Goal: Task Accomplishment & Management: Manage account settings

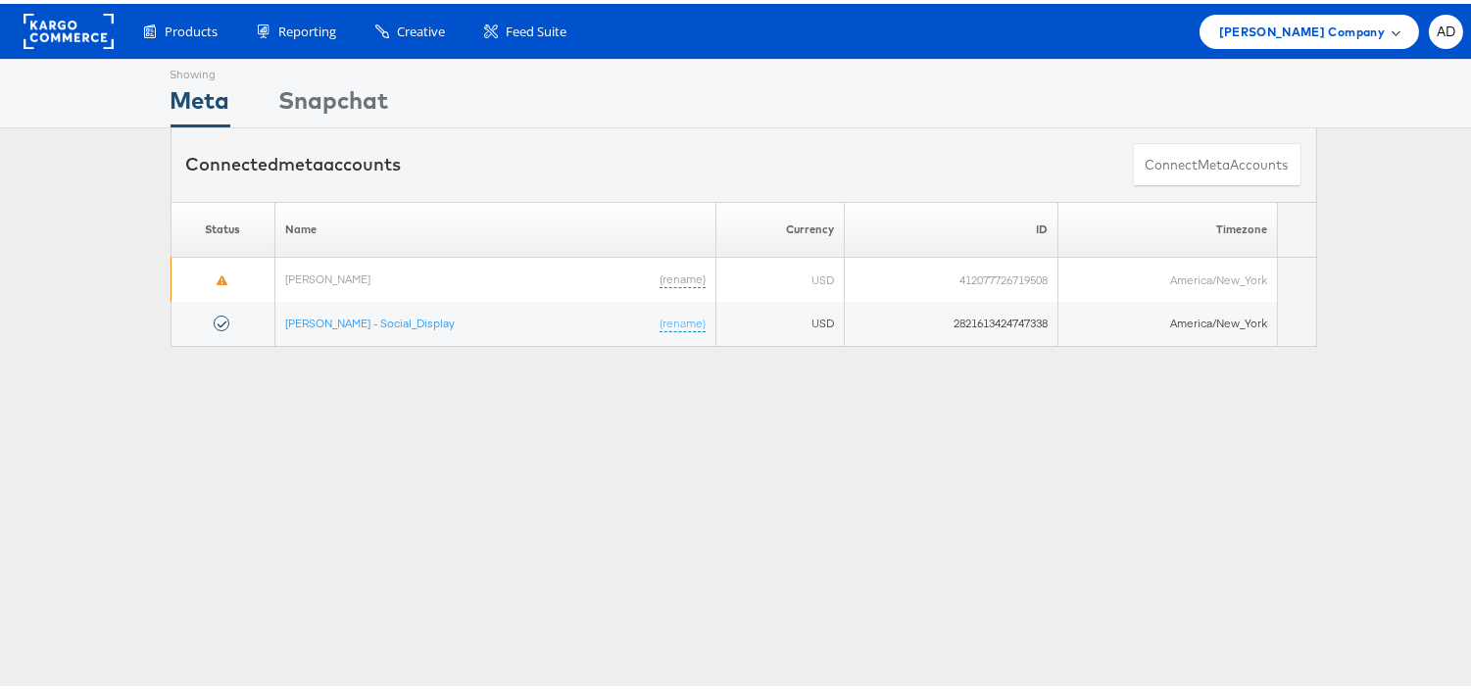
click at [1323, 25] on span "Belk Company" at bounding box center [1302, 28] width 166 height 21
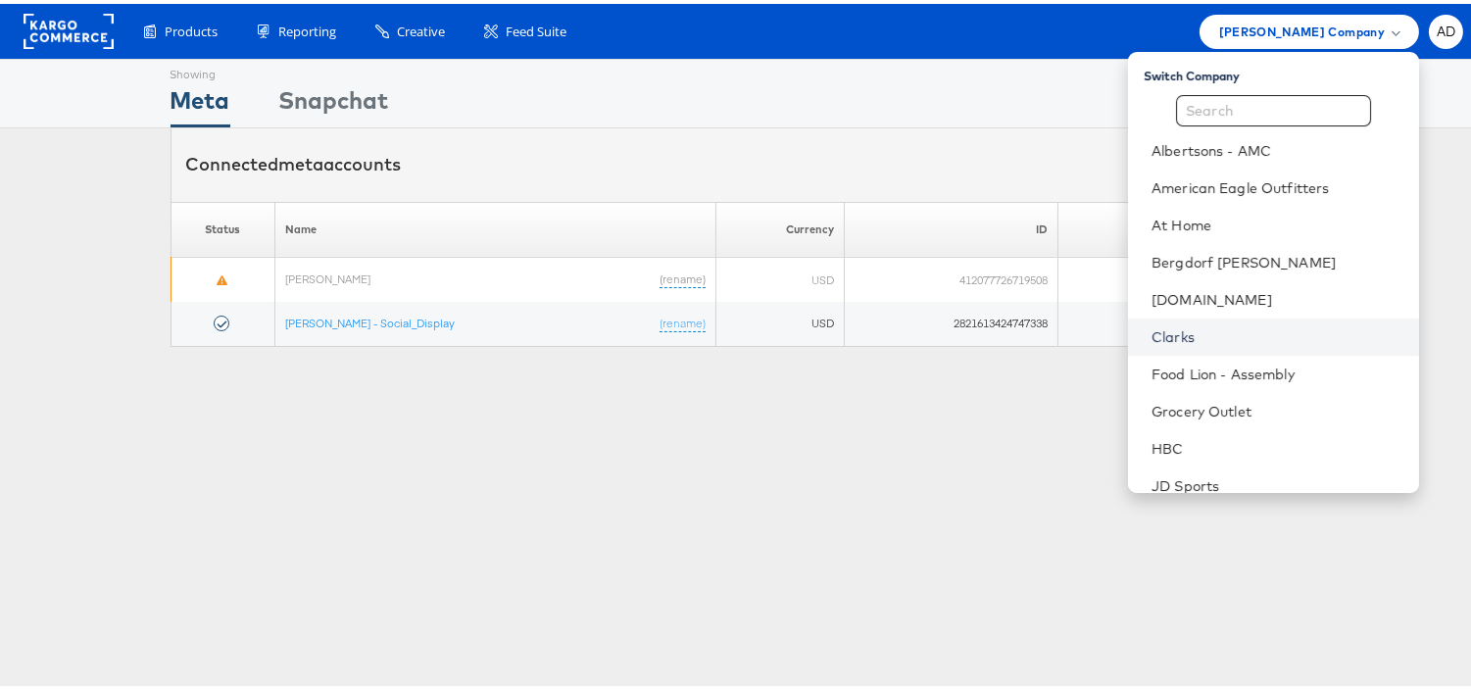
click at [1152, 326] on link "Clarks" at bounding box center [1278, 333] width 252 height 20
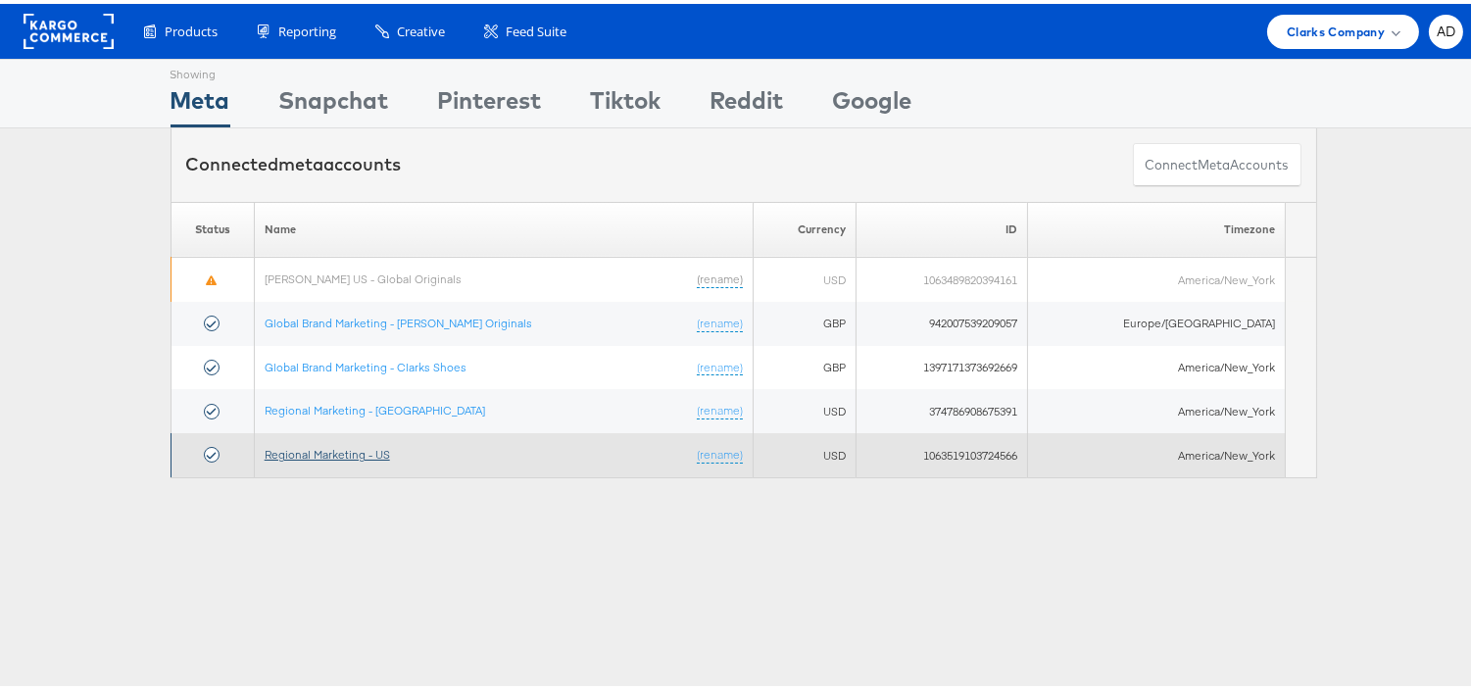
click at [361, 447] on link "Regional Marketing - US" at bounding box center [327, 450] width 125 height 15
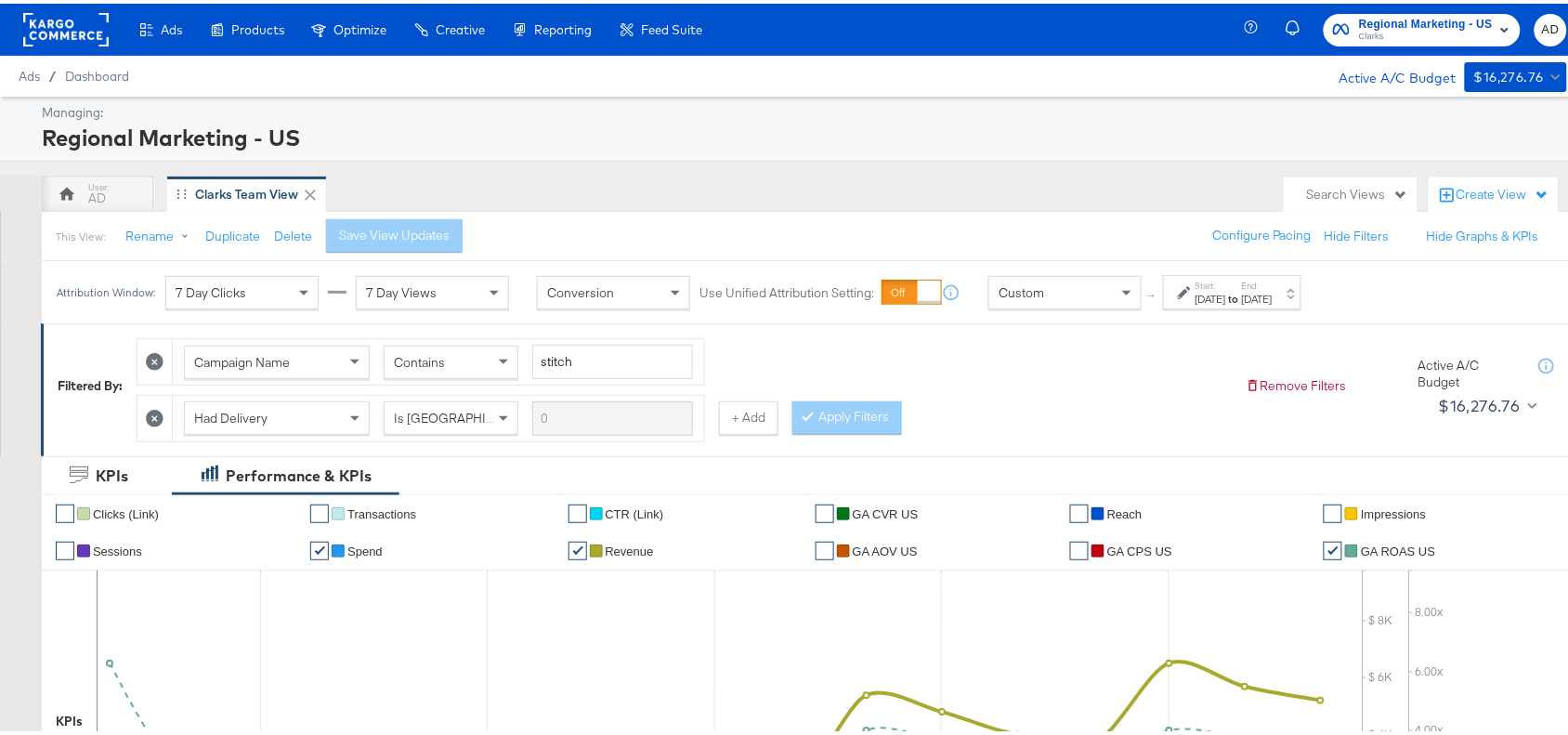
click at [1273, 294] on div "Oct 14th 2025" at bounding box center [1257, 296] width 30 height 15
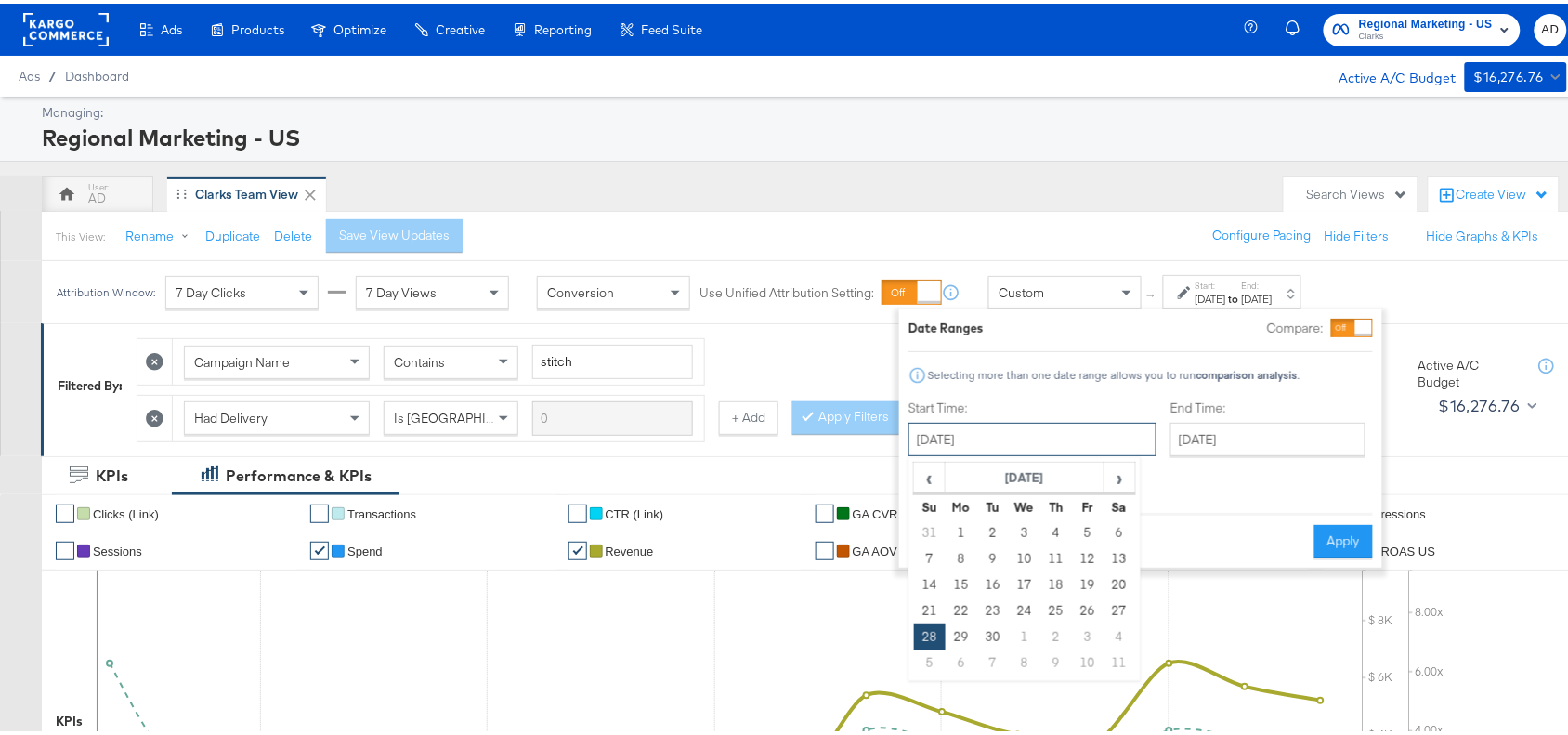
click at [1044, 448] on input "September 28th 2025" at bounding box center [1033, 435] width 248 height 33
click at [1115, 466] on span "›" at bounding box center [1120, 473] width 28 height 28
click at [994, 586] on td "14" at bounding box center [993, 581] width 31 height 26
type input "October 14th 2025"
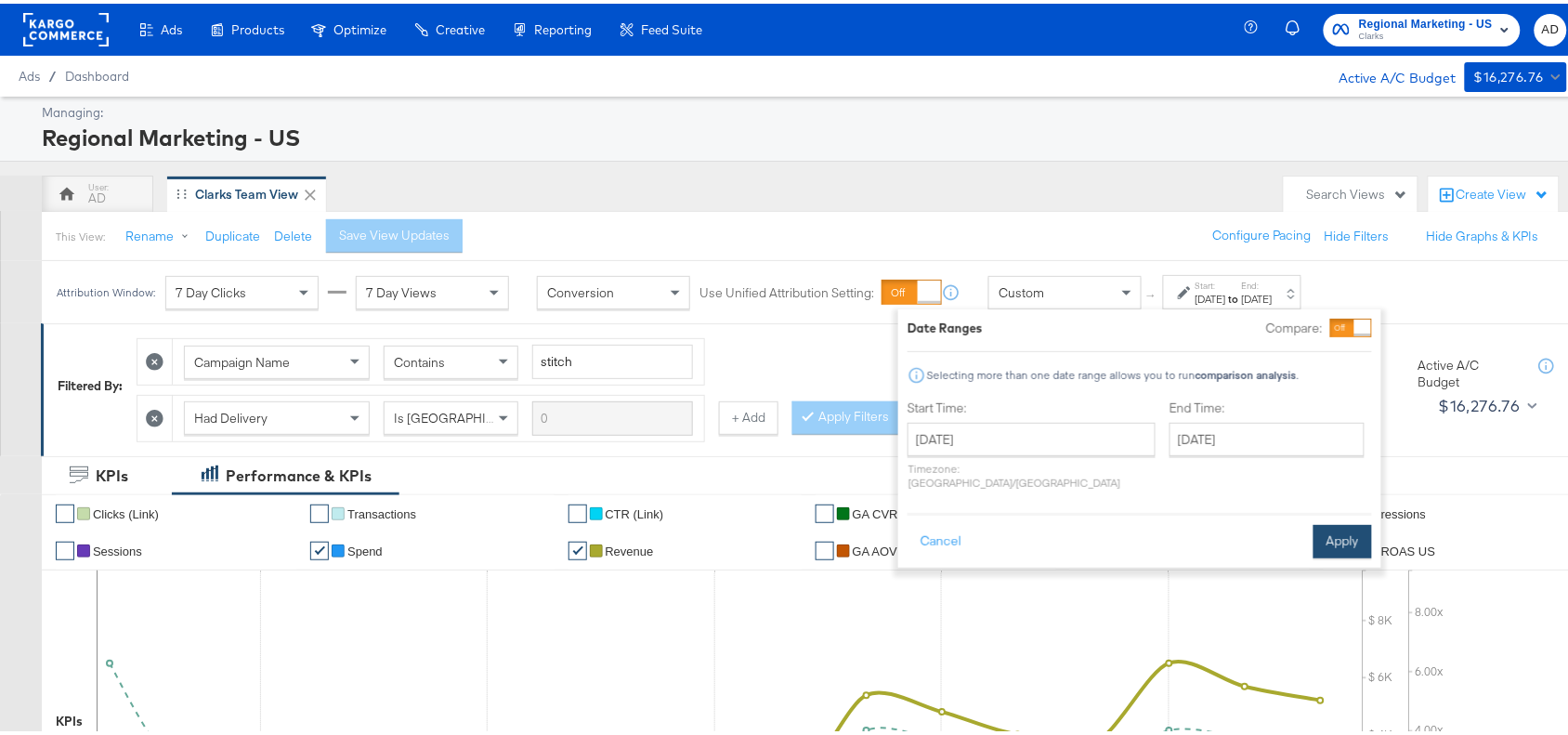
click at [1338, 537] on button "Apply" at bounding box center [1343, 538] width 59 height 33
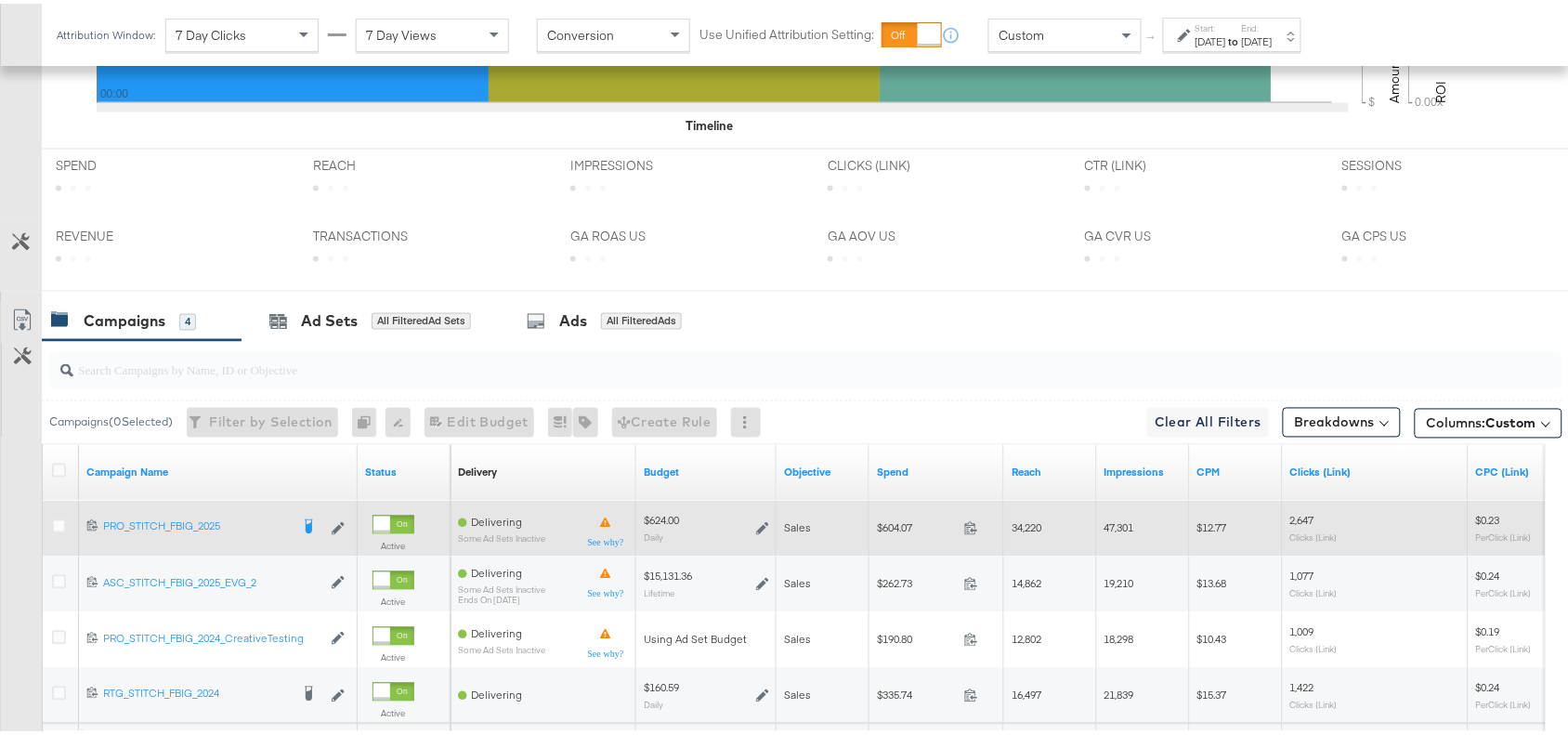
scroll to position [928, 0]
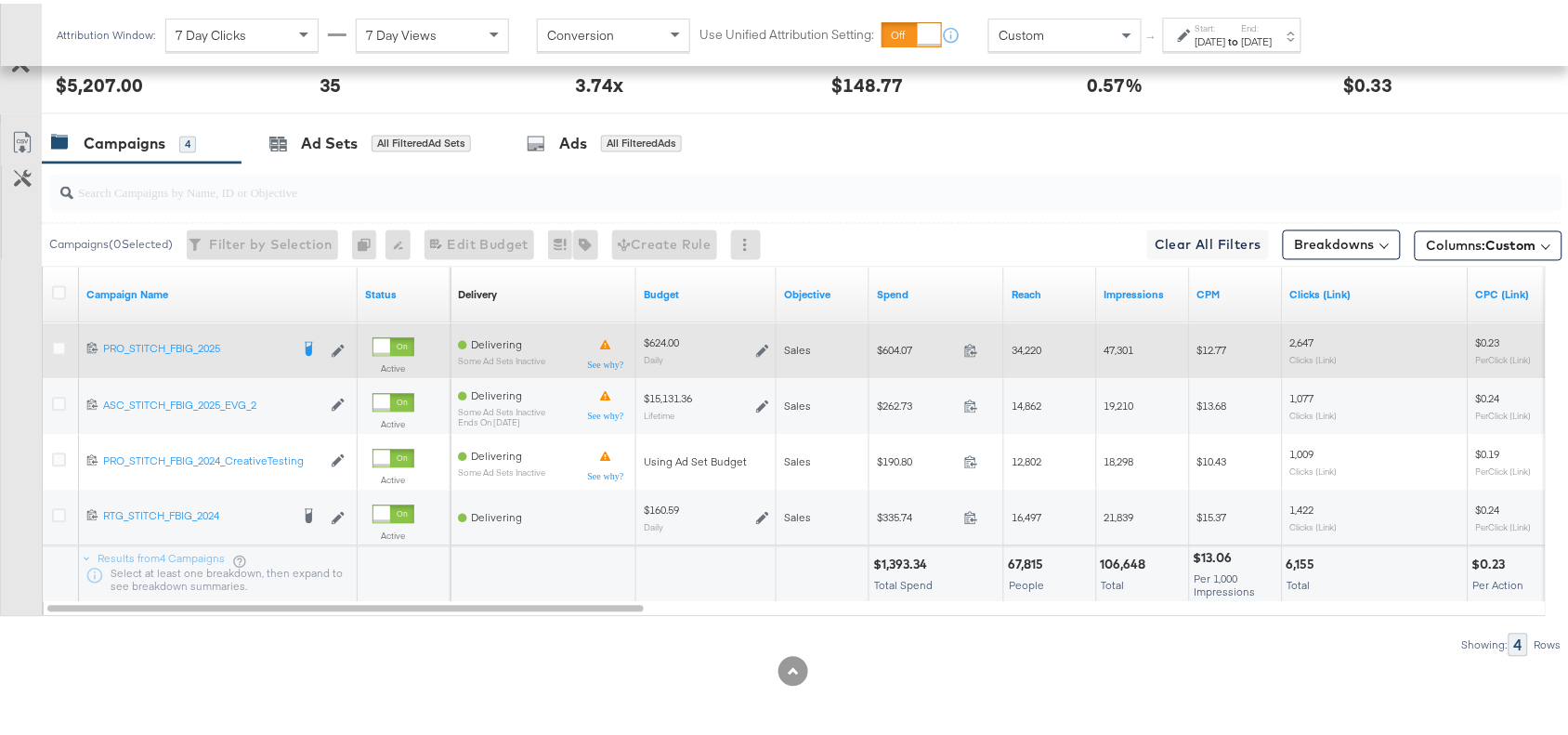
click at [974, 356] on div "604.07" at bounding box center [977, 349] width 40 height 18
click at [974, 350] on icon at bounding box center [971, 347] width 14 height 14
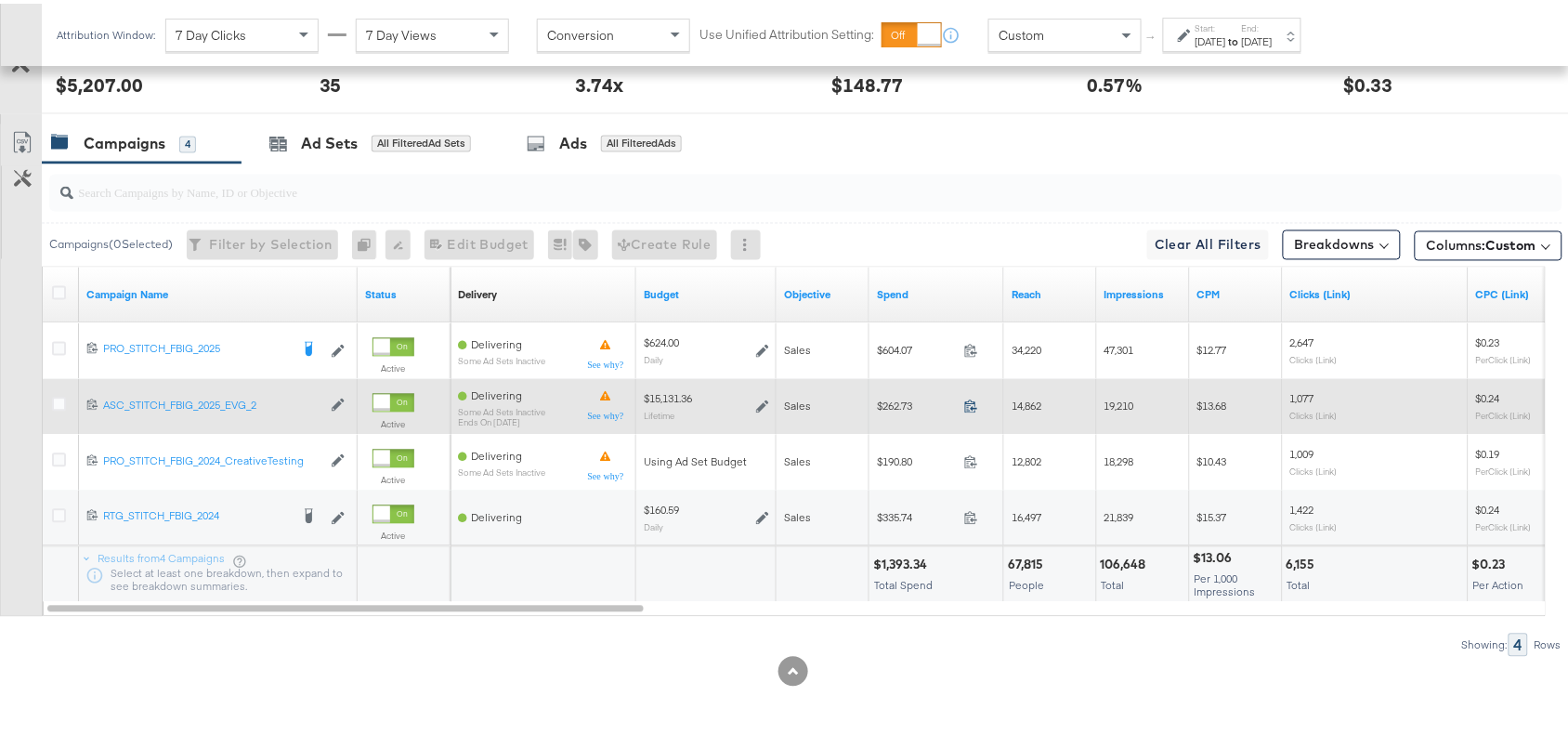
click at [969, 404] on icon at bounding box center [971, 403] width 14 height 14
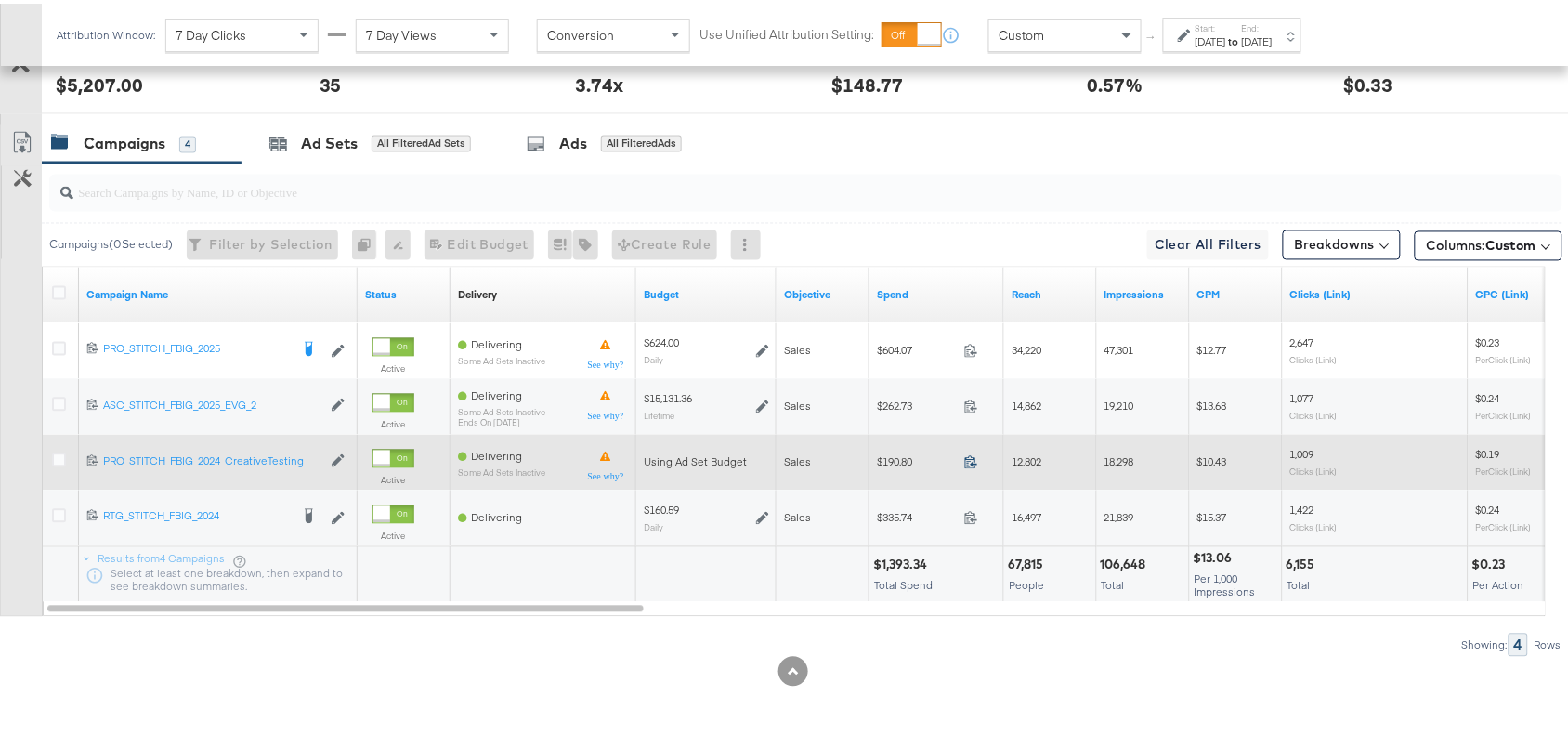
click at [969, 457] on icon at bounding box center [971, 458] width 14 height 14
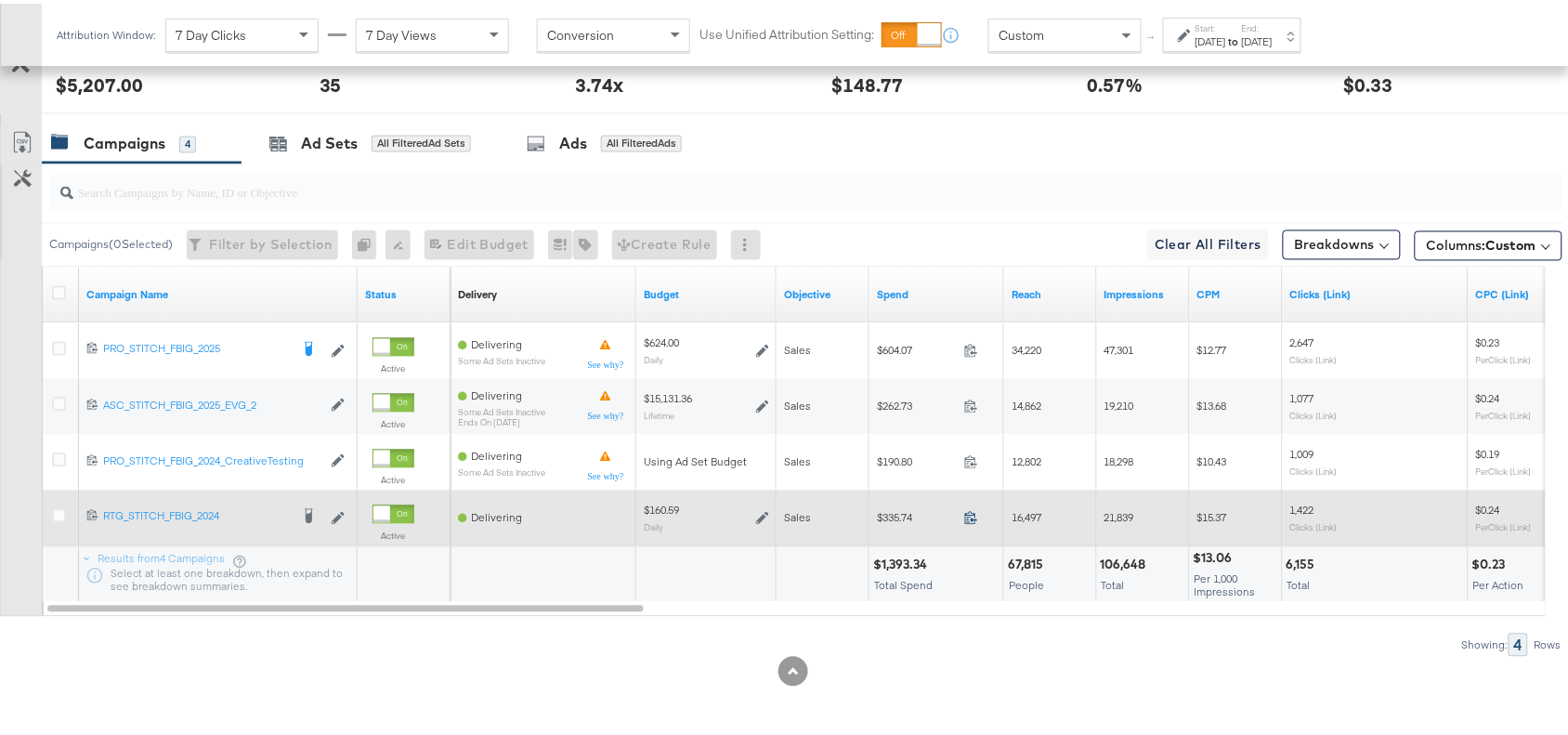
click at [972, 512] on icon at bounding box center [971, 514] width 14 height 14
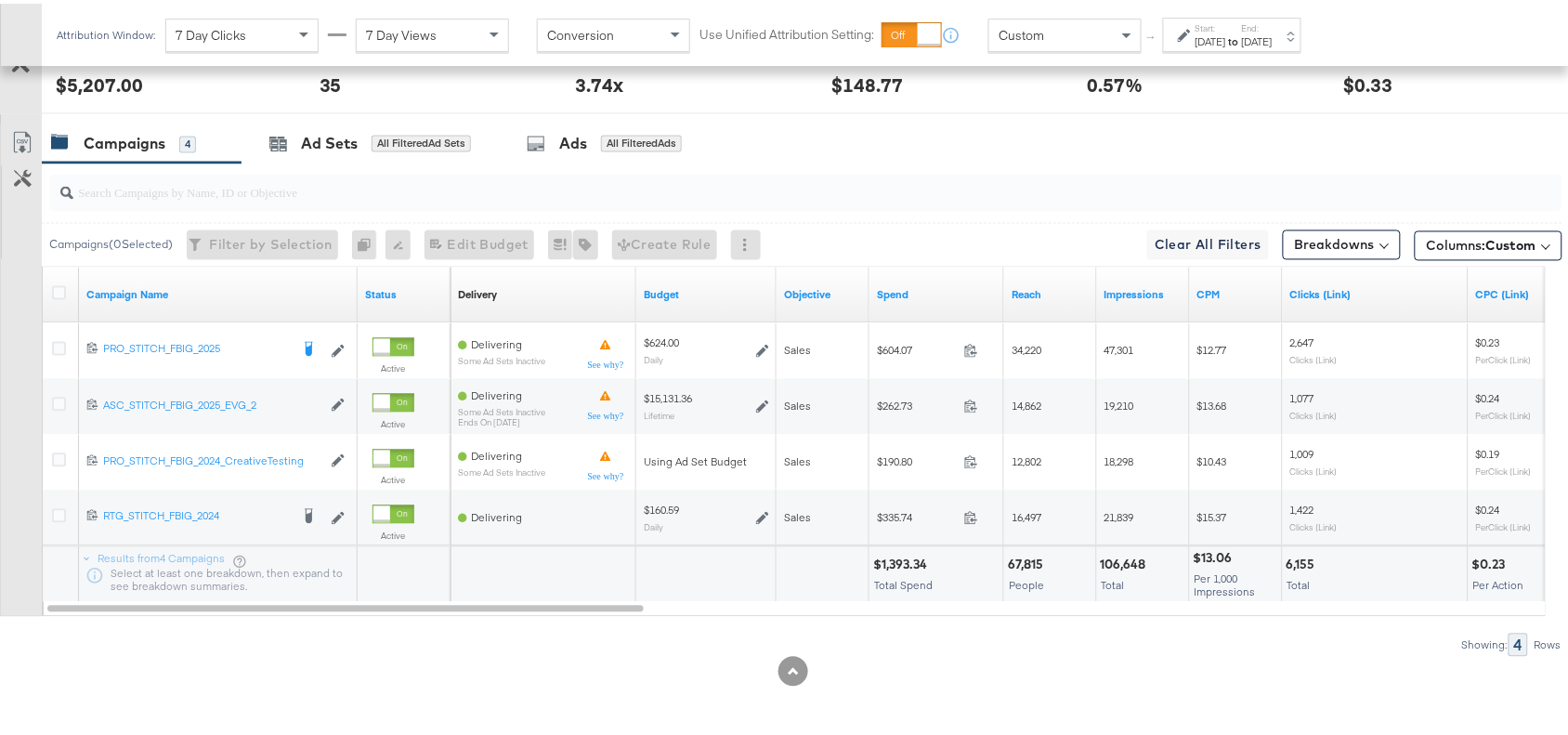
click at [1227, 44] on div "Oct 14th 2025" at bounding box center [1211, 38] width 30 height 15
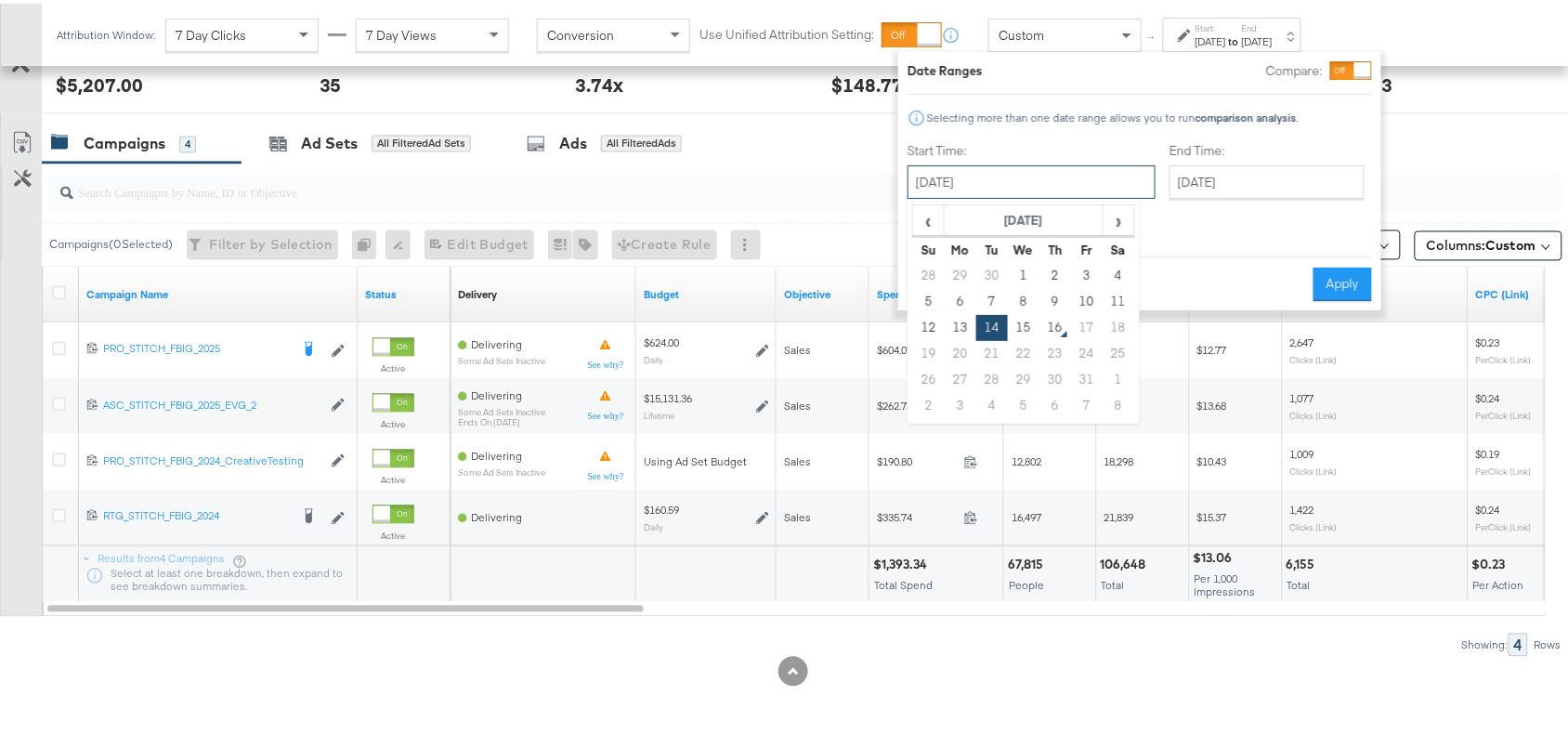
click at [1060, 164] on input "October 14th 2025" at bounding box center [1032, 178] width 248 height 33
click at [1032, 317] on td "15" at bounding box center [1023, 323] width 31 height 26
type input "October 15th 2025"
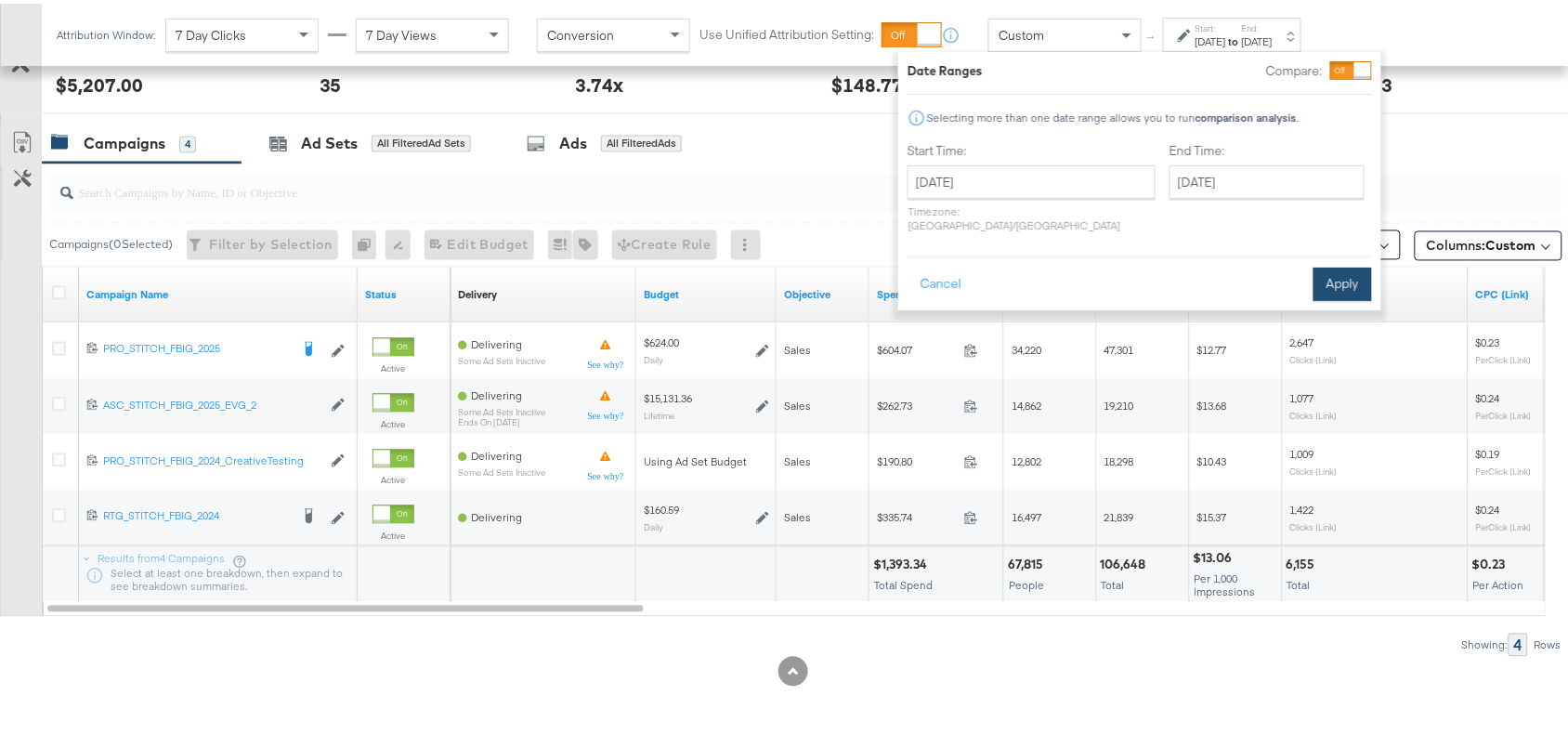
click at [1333, 267] on button "Apply" at bounding box center [1343, 280] width 59 height 33
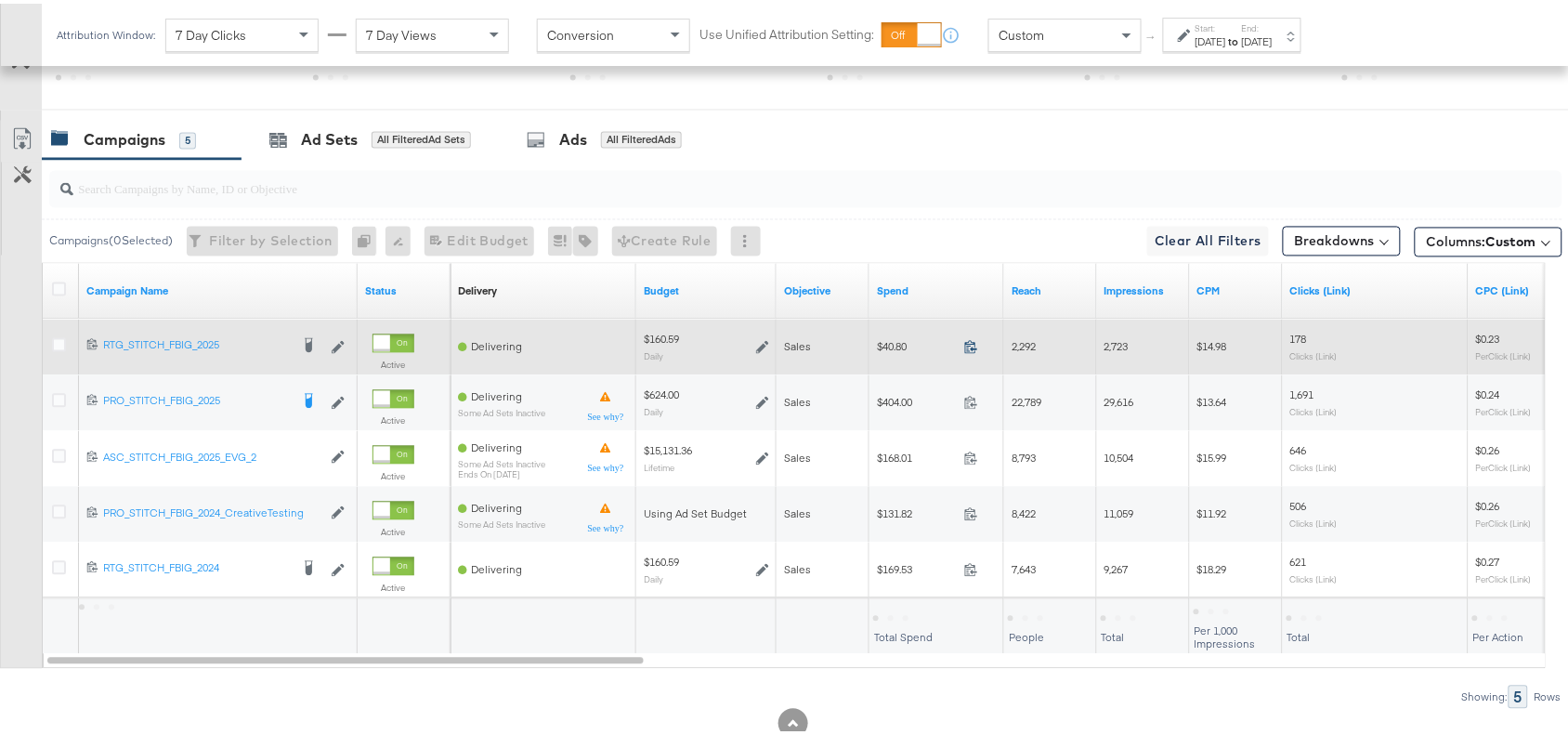
click at [971, 351] on icon at bounding box center [971, 343] width 14 height 14
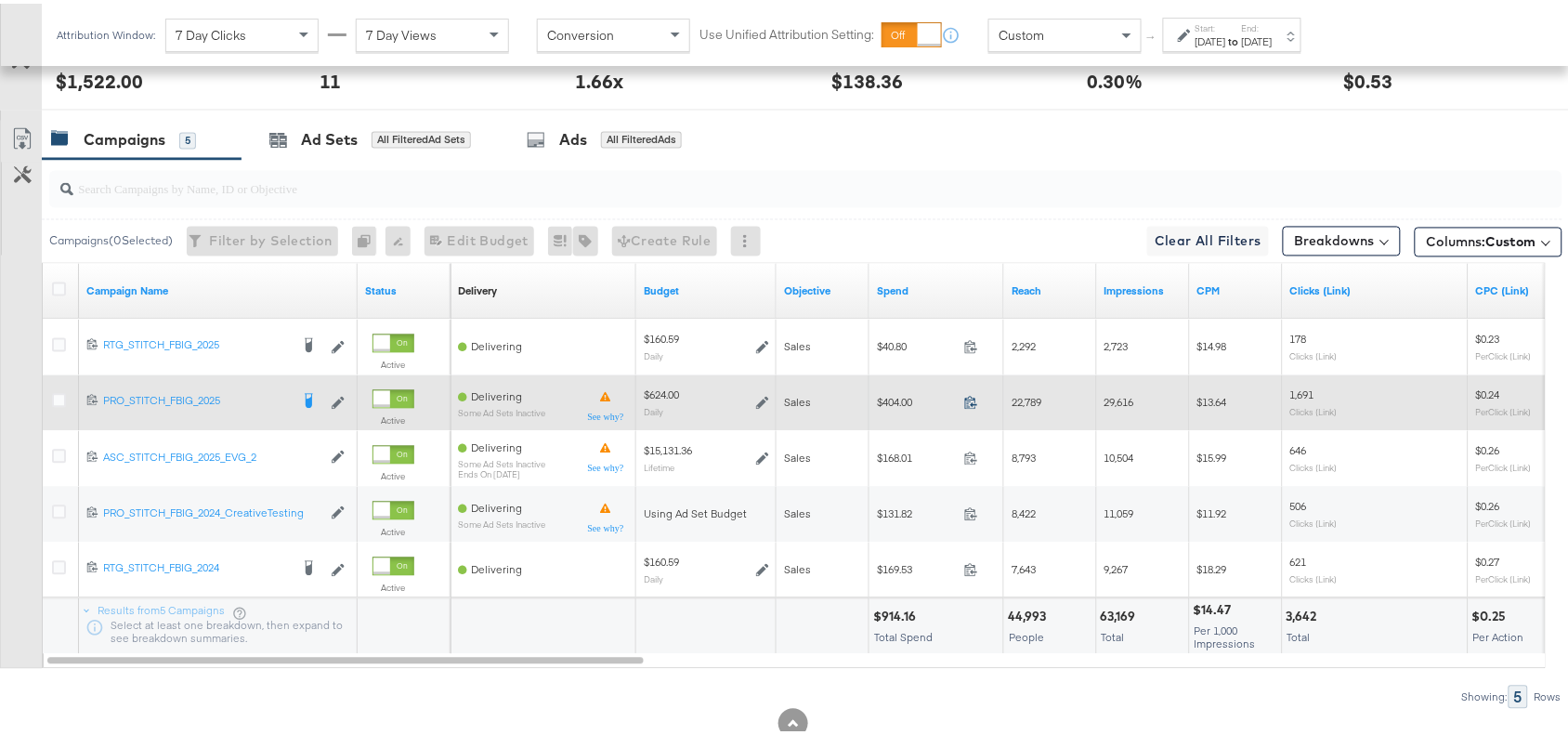
click at [969, 404] on icon at bounding box center [971, 399] width 14 height 14
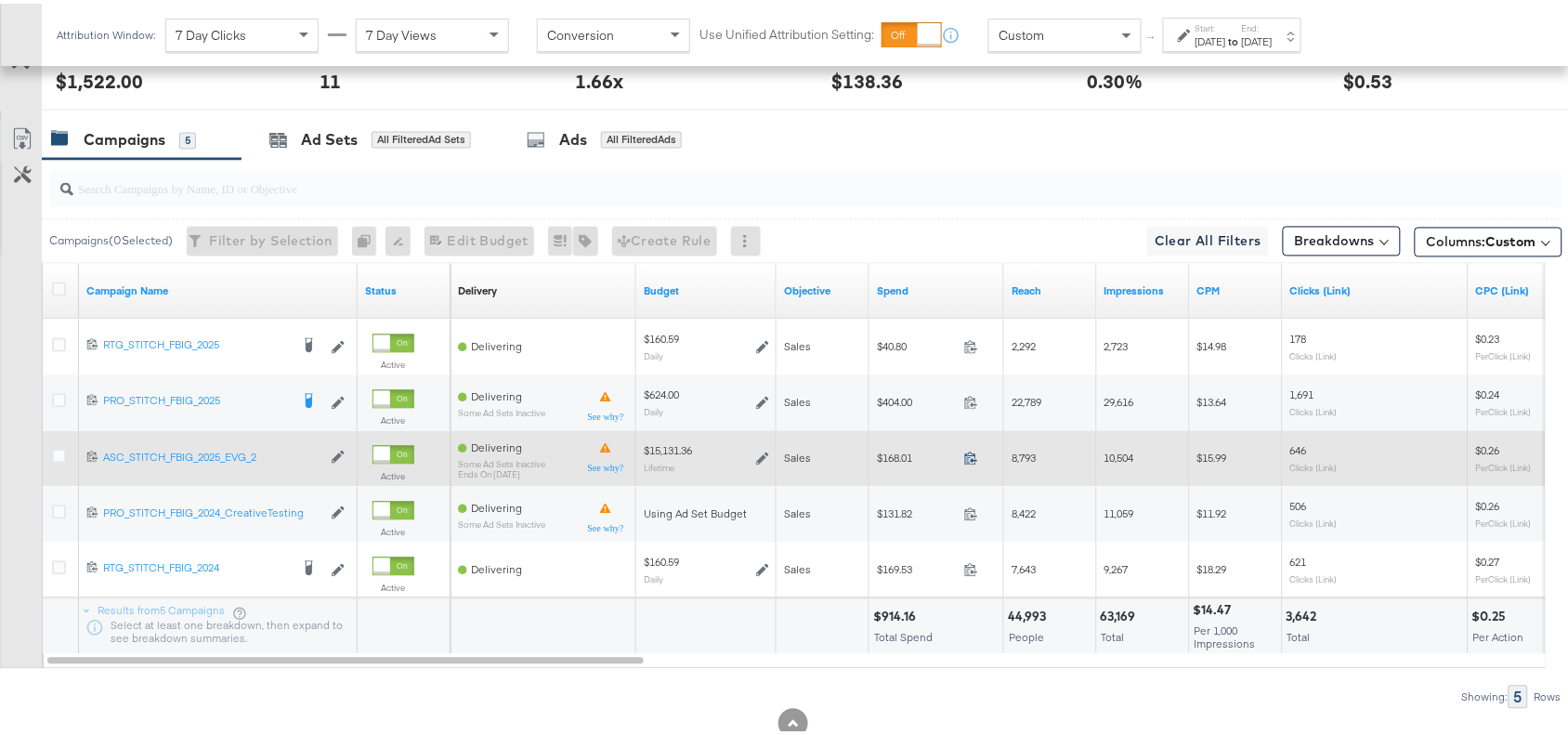
click at [971, 462] on icon at bounding box center [971, 454] width 14 height 14
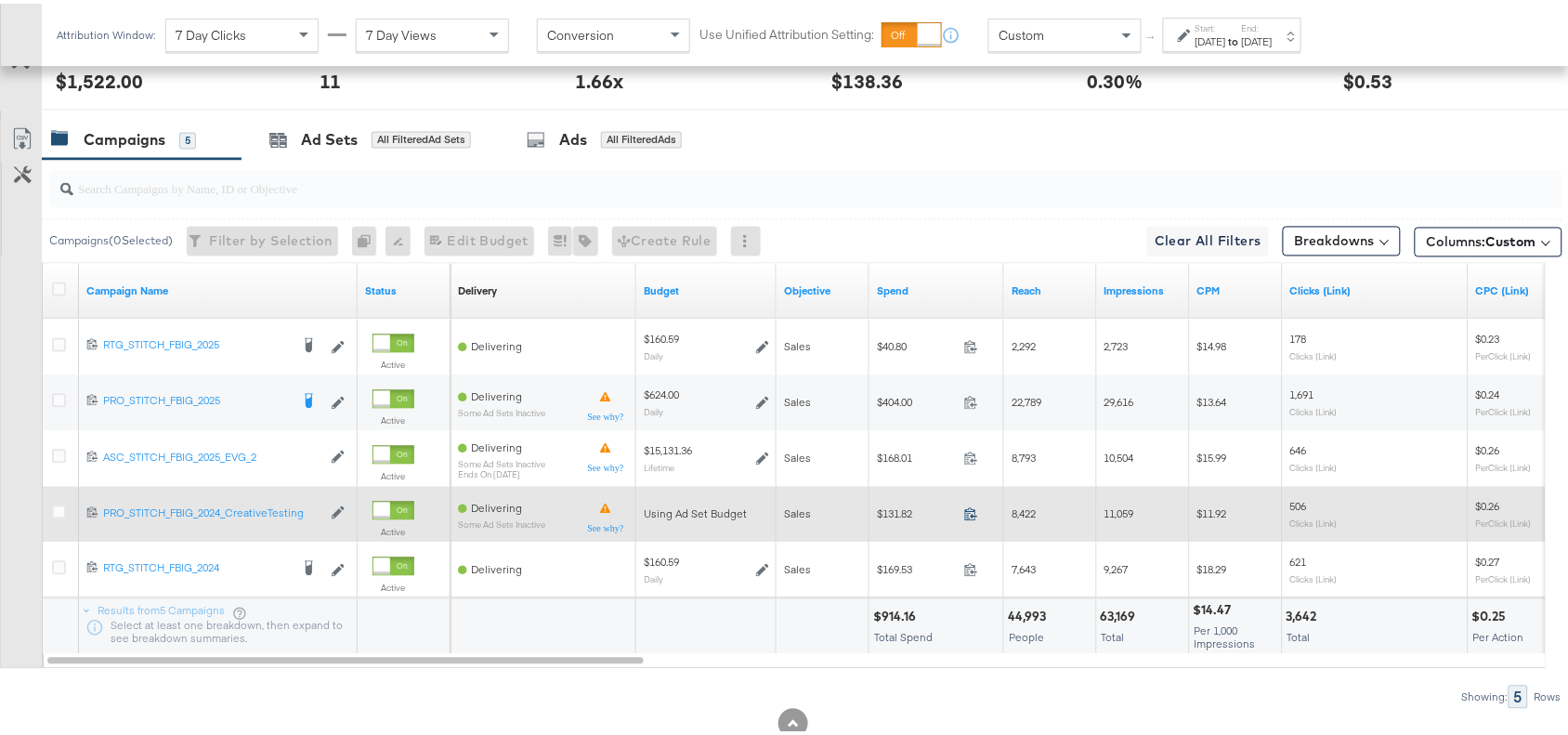
click at [967, 517] on icon at bounding box center [971, 510] width 14 height 14
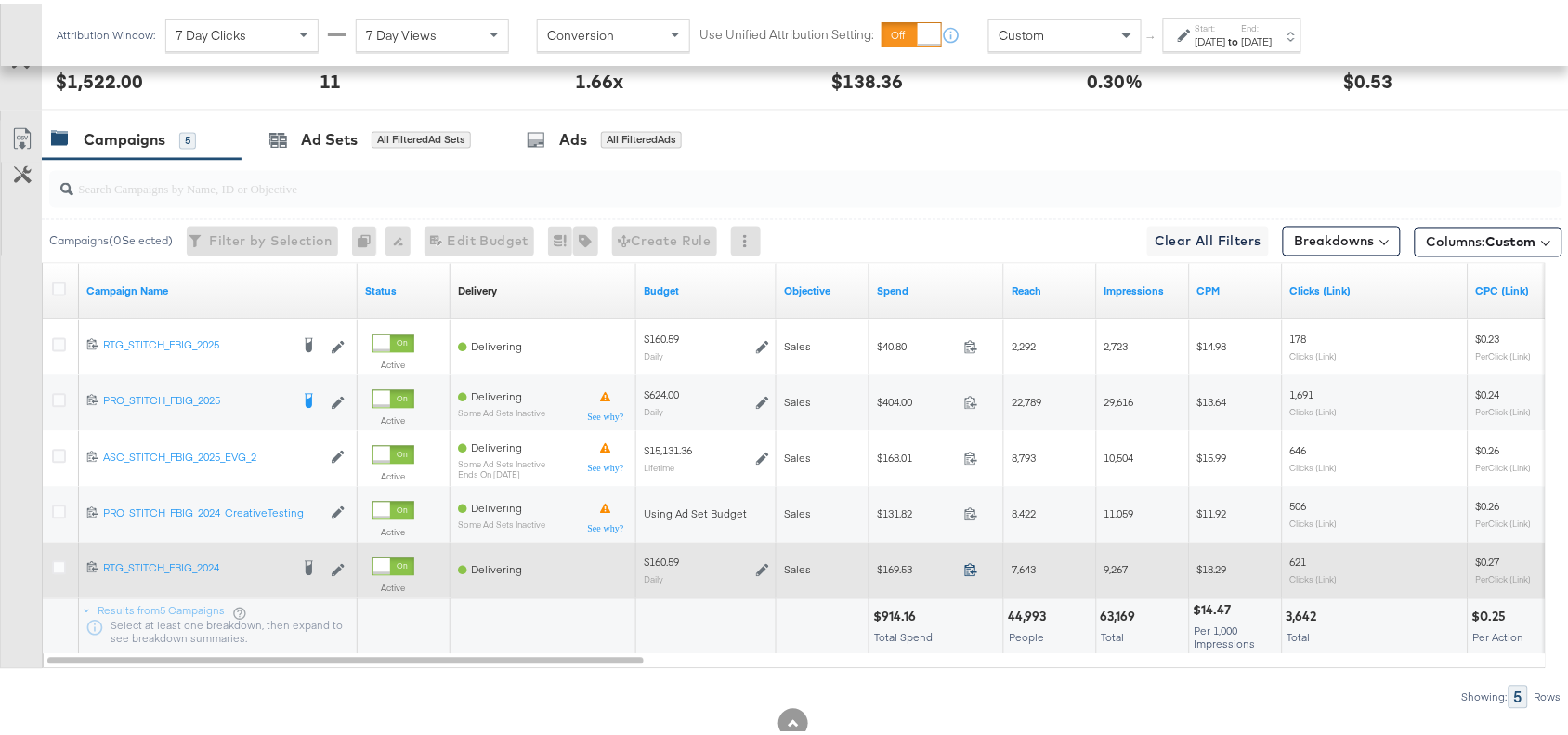
click at [969, 569] on icon at bounding box center [971, 566] width 14 height 14
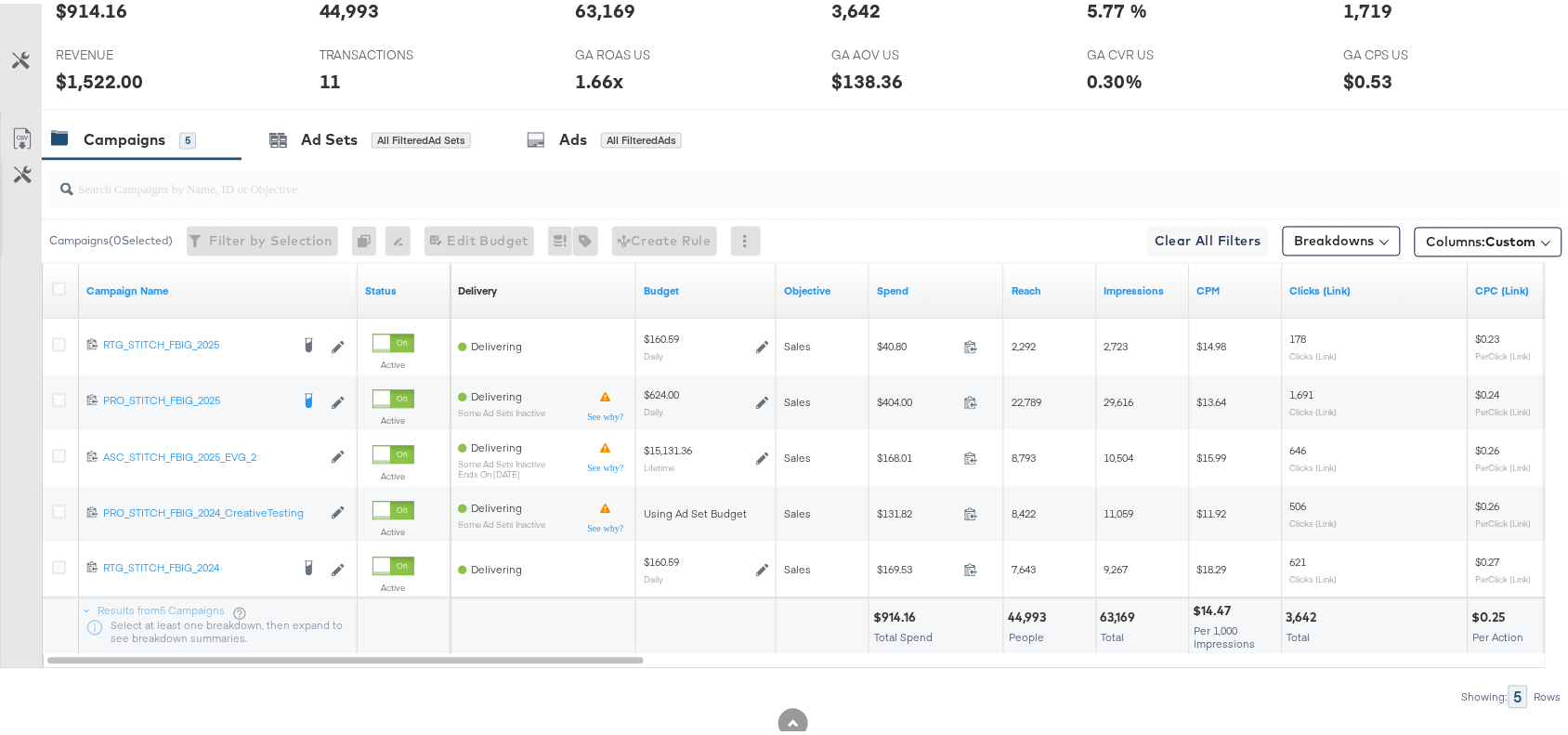
scroll to position [0, 0]
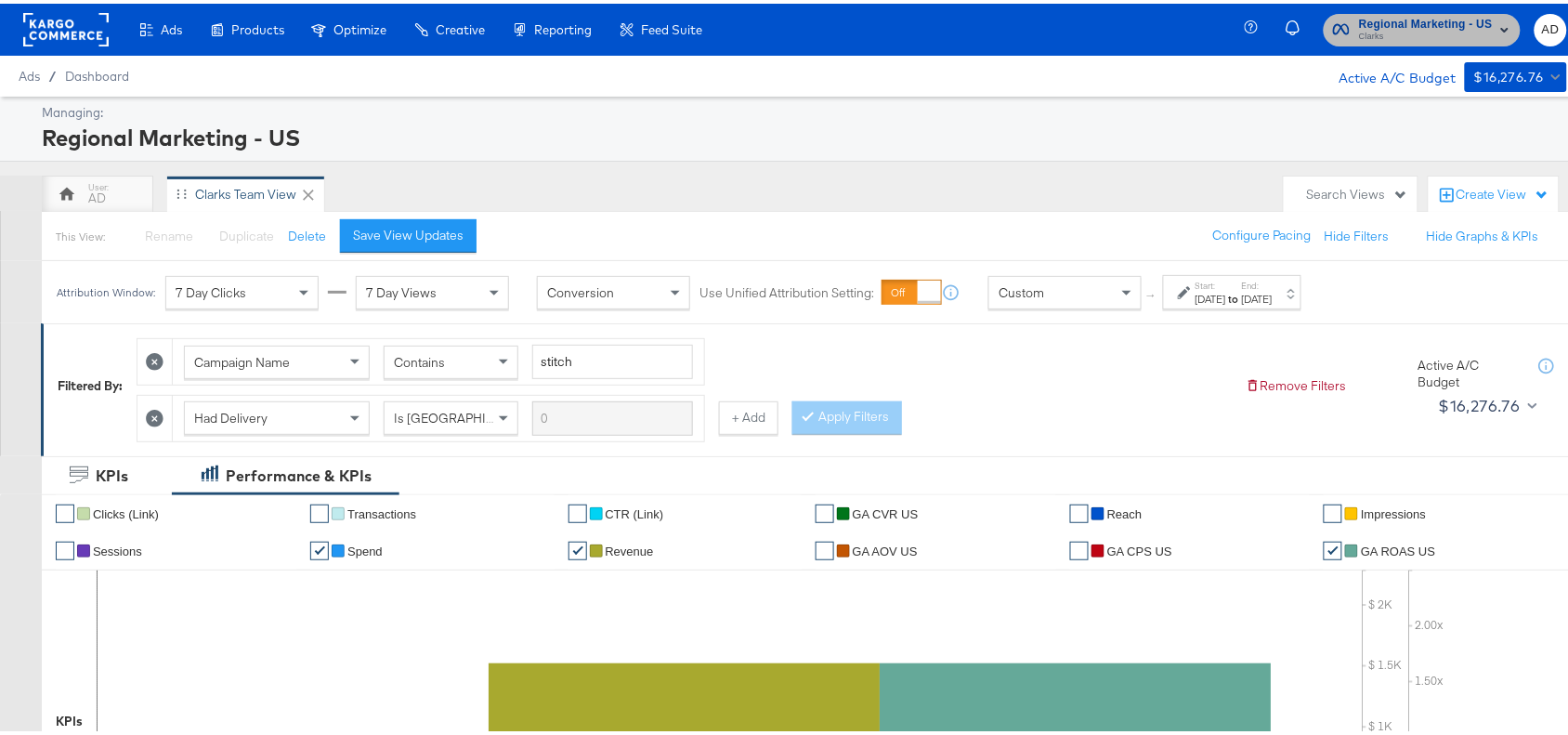
click at [1359, 26] on span "Clarks" at bounding box center [1426, 33] width 134 height 15
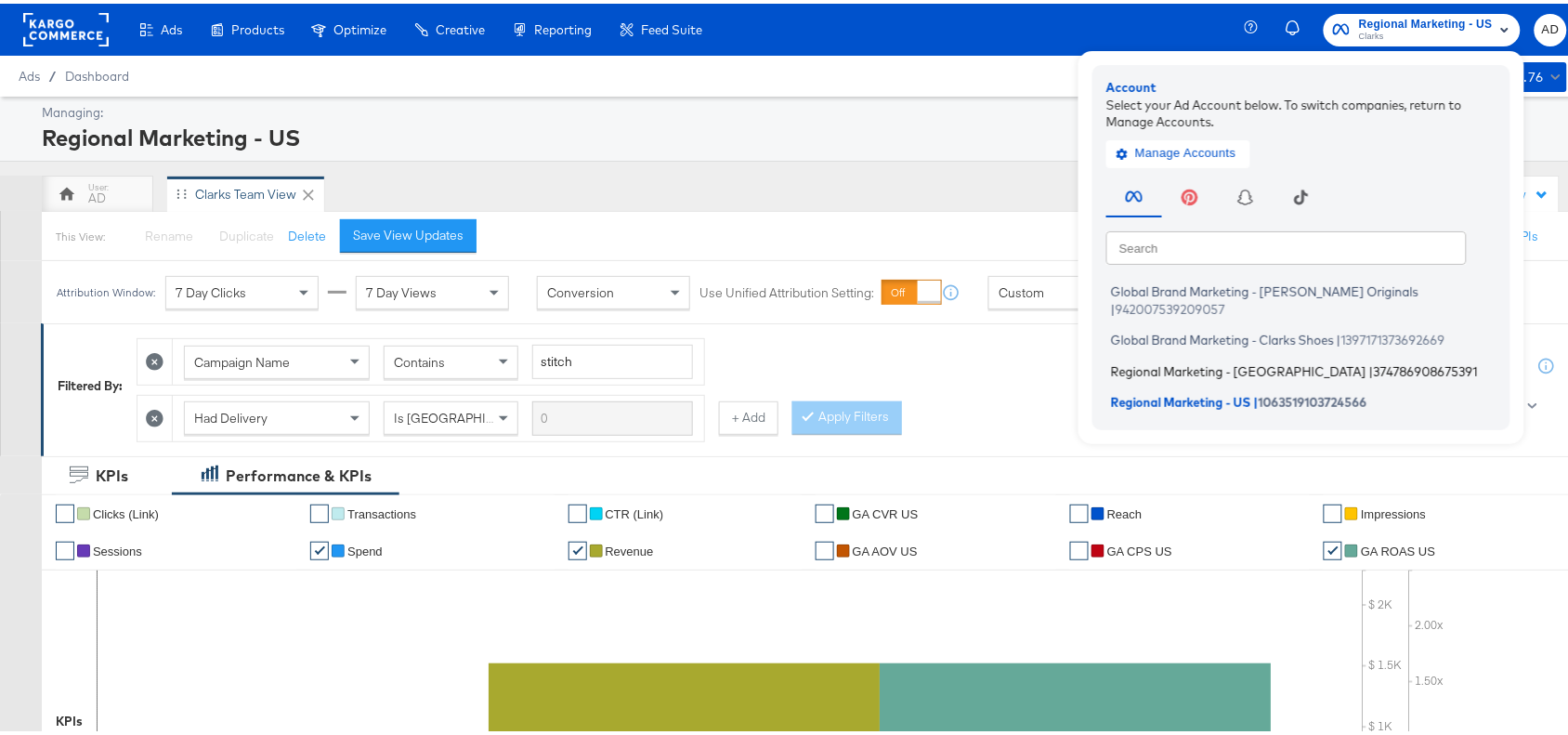
click at [1153, 359] on span "Regional Marketing - CA" at bounding box center [1239, 367] width 256 height 15
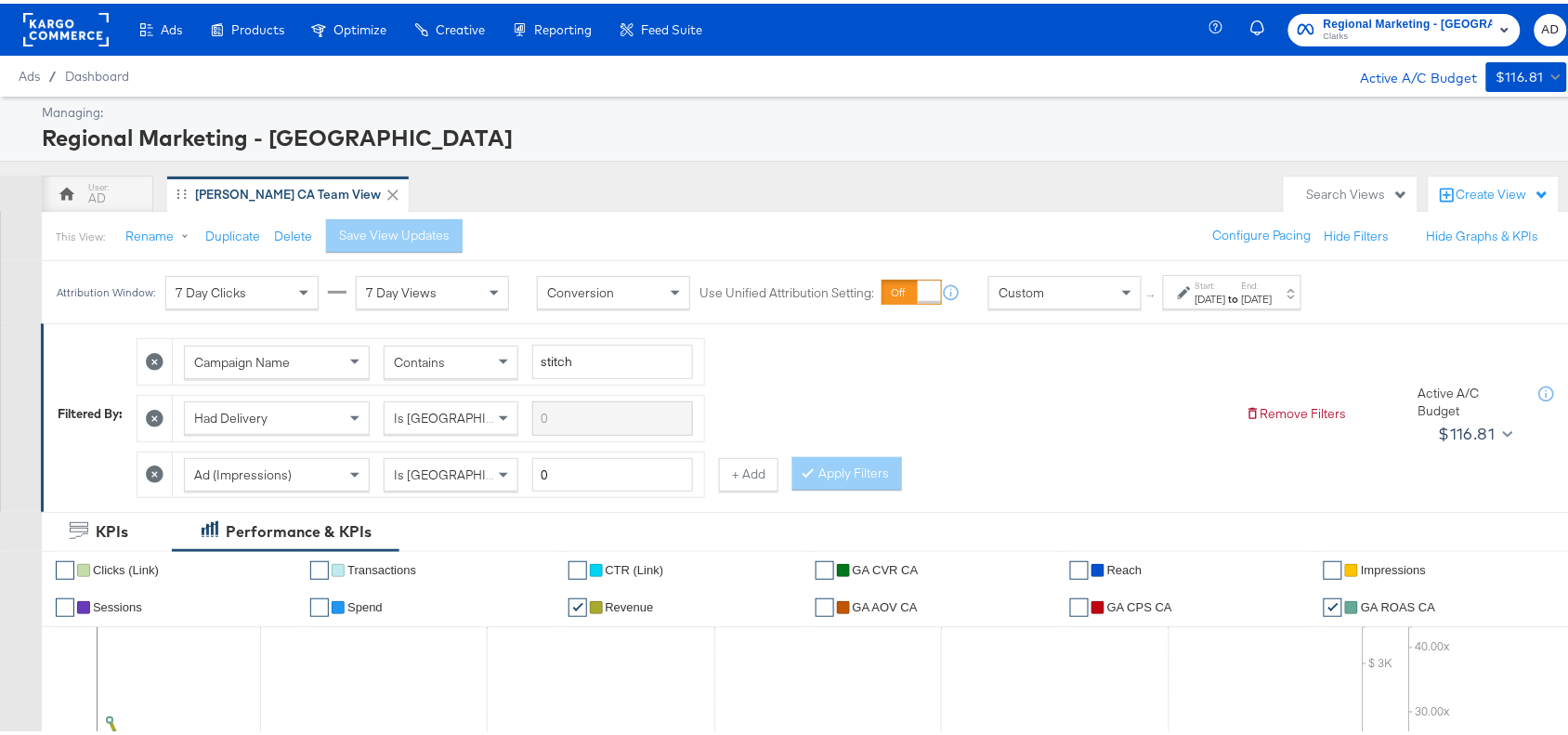
click at [1242, 293] on strong "to" at bounding box center [1234, 295] width 16 height 14
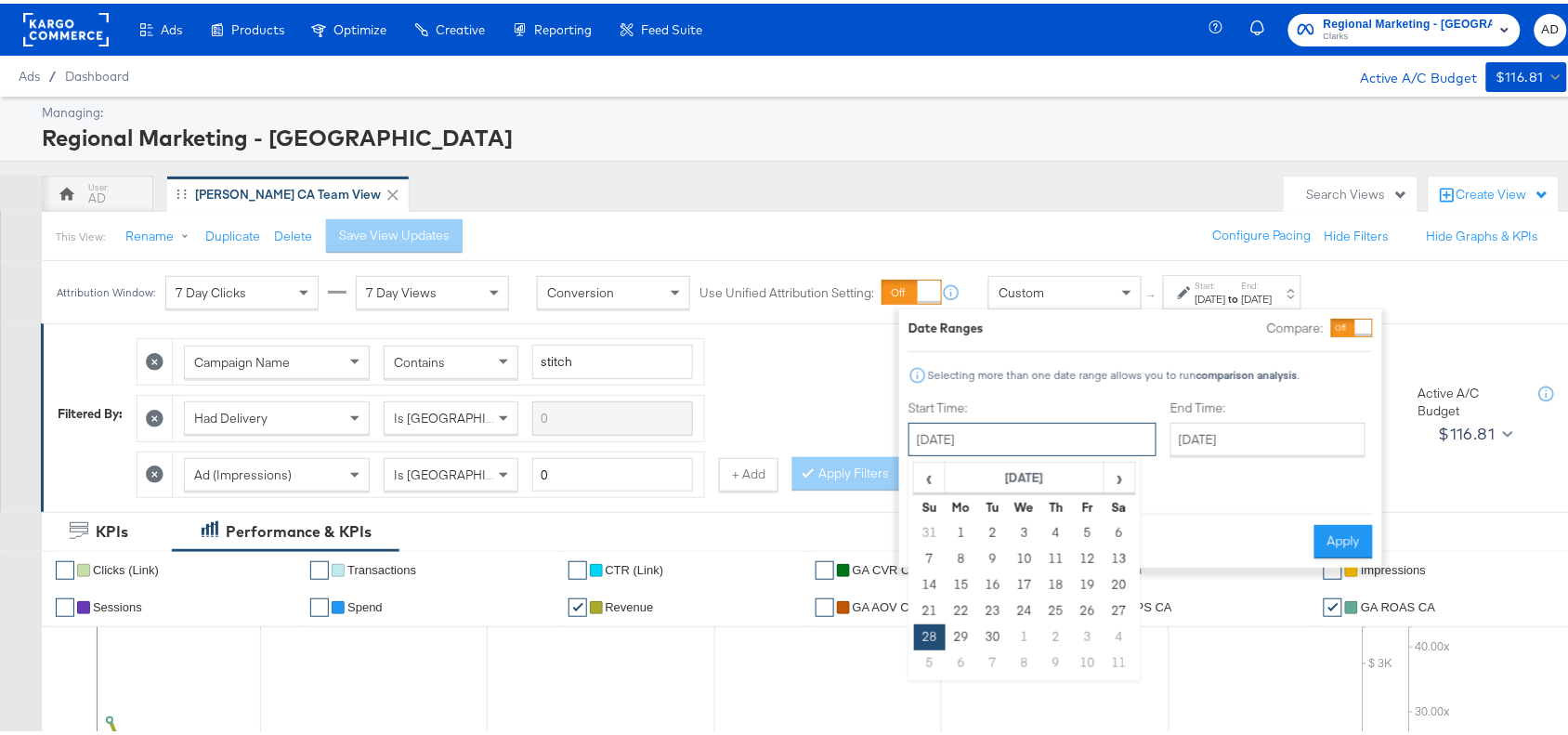
click at [1089, 443] on input "September 28th 2025" at bounding box center [1033, 435] width 248 height 33
click at [1120, 474] on span "›" at bounding box center [1120, 473] width 28 height 28
click at [994, 585] on td "14" at bounding box center [993, 581] width 31 height 26
type input "October 14th 2025"
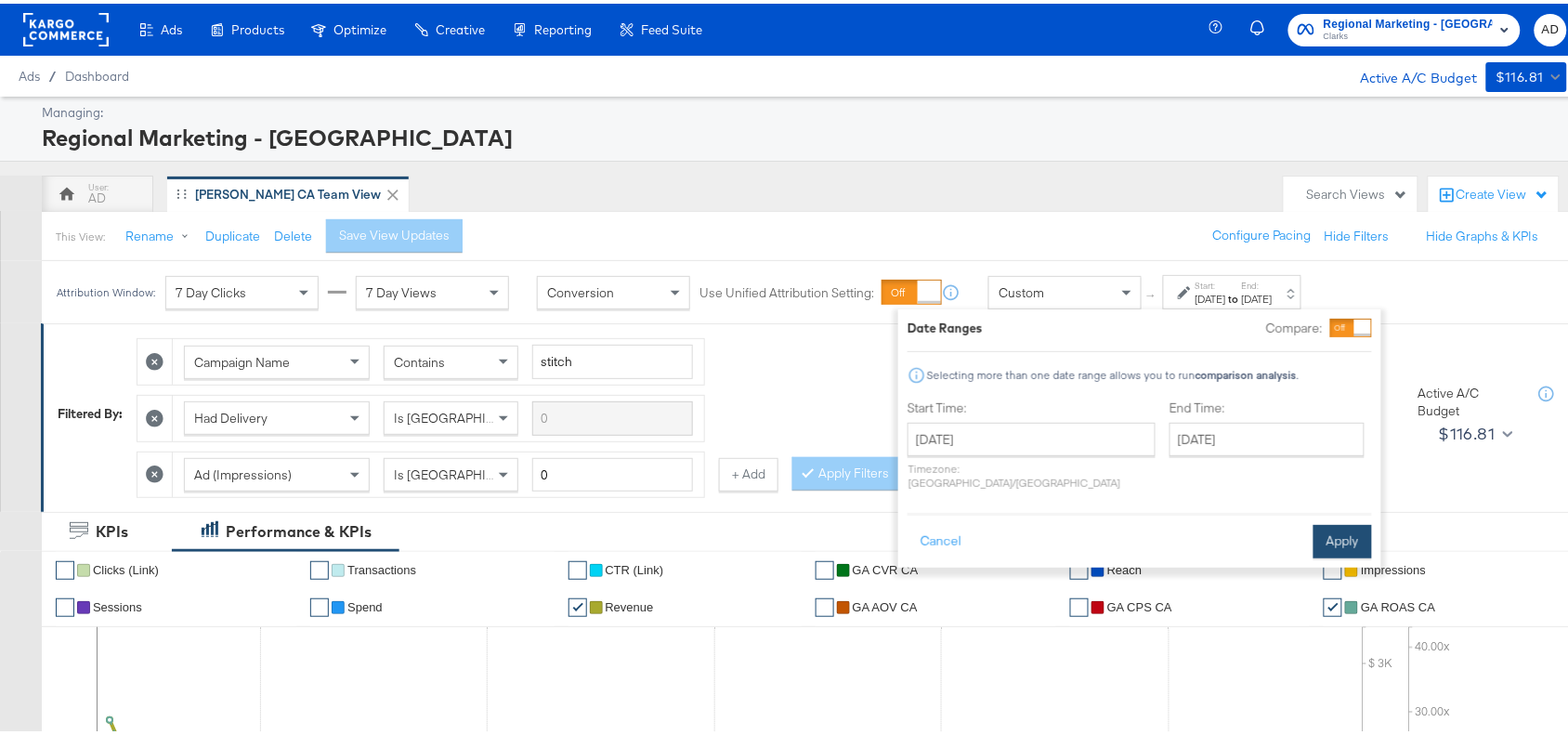
click at [1338, 524] on button "Apply" at bounding box center [1343, 538] width 59 height 33
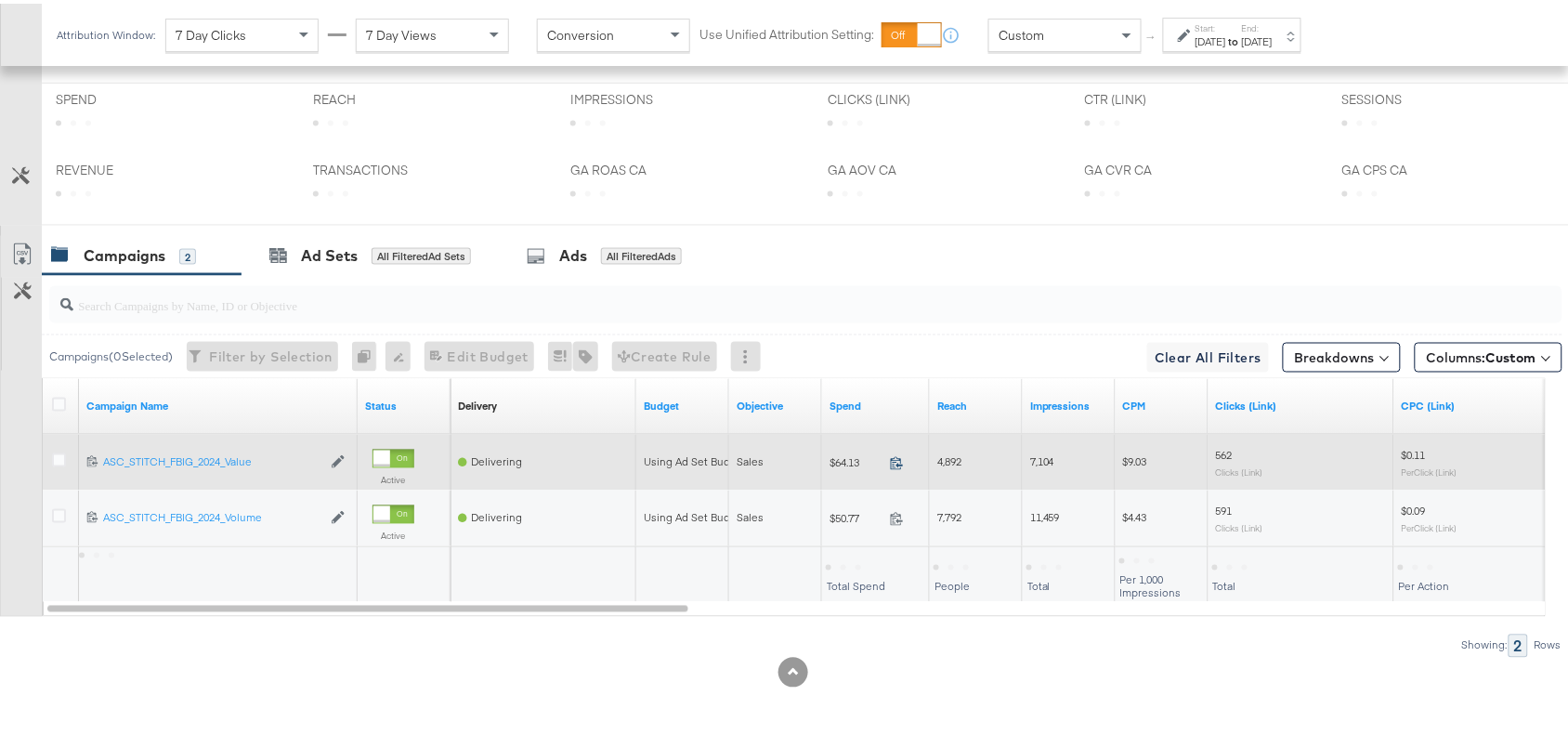
scroll to position [873, 0]
click at [899, 463] on icon at bounding box center [897, 460] width 12 height 13
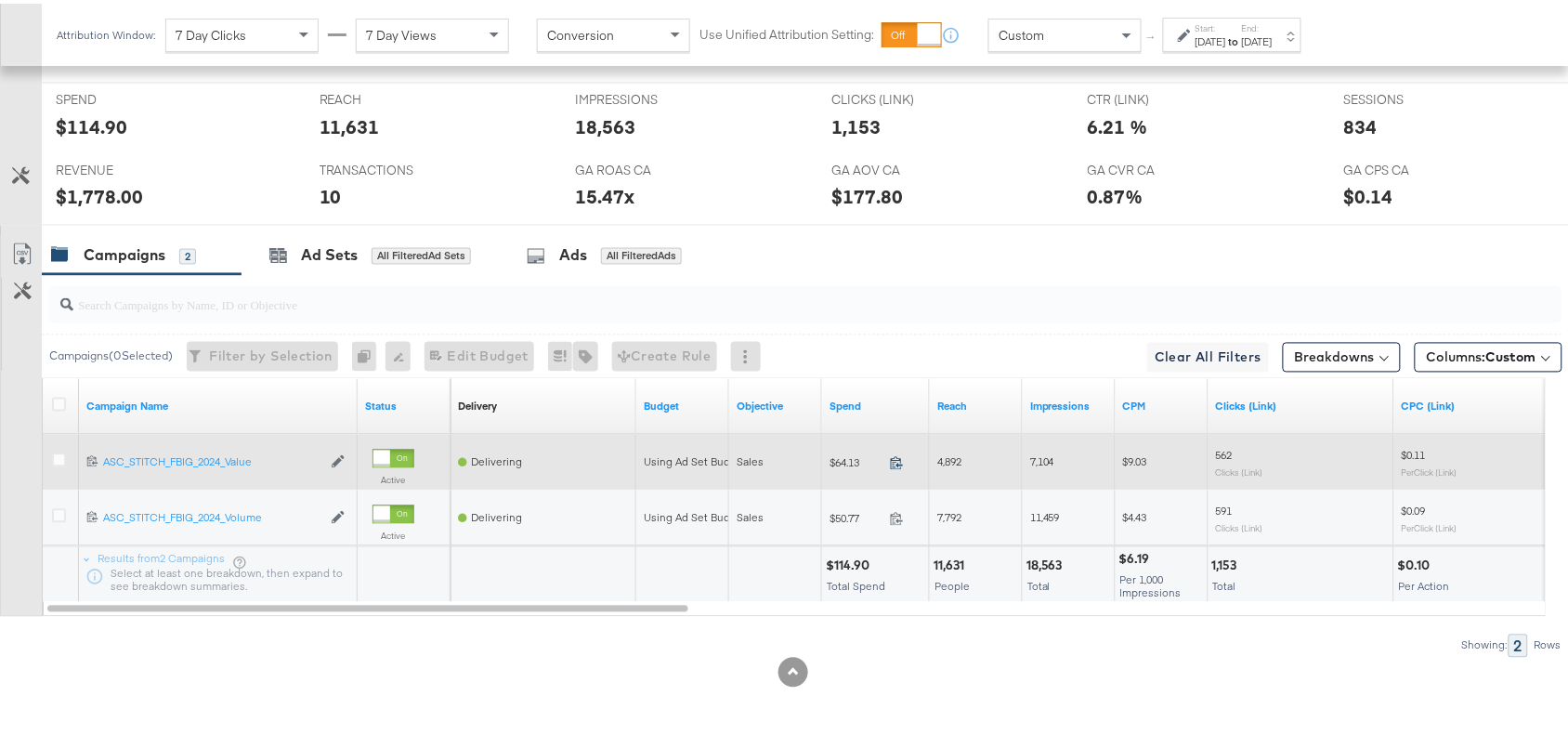
click at [897, 462] on icon at bounding box center [897, 459] width 14 height 14
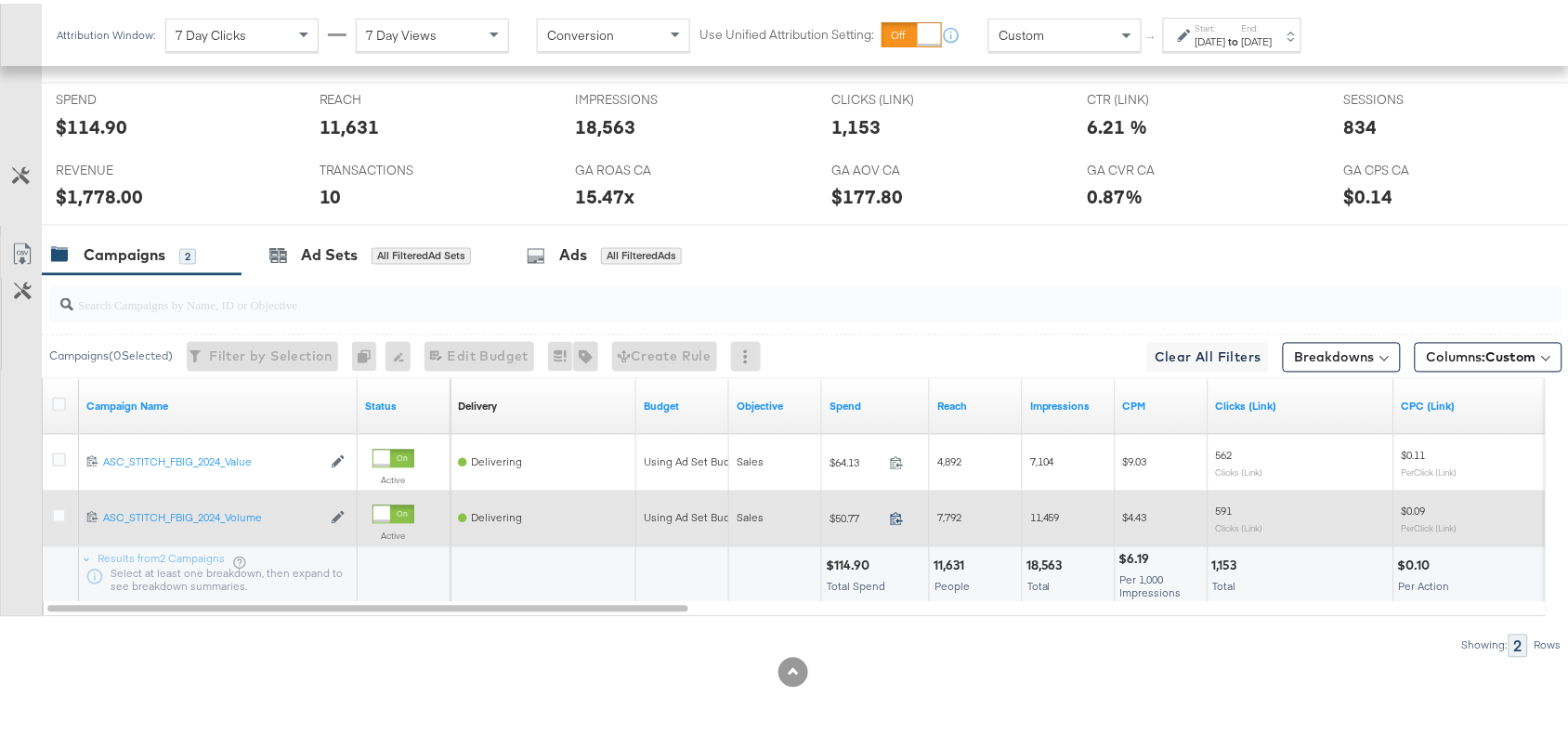
click at [903, 512] on icon at bounding box center [897, 515] width 14 height 14
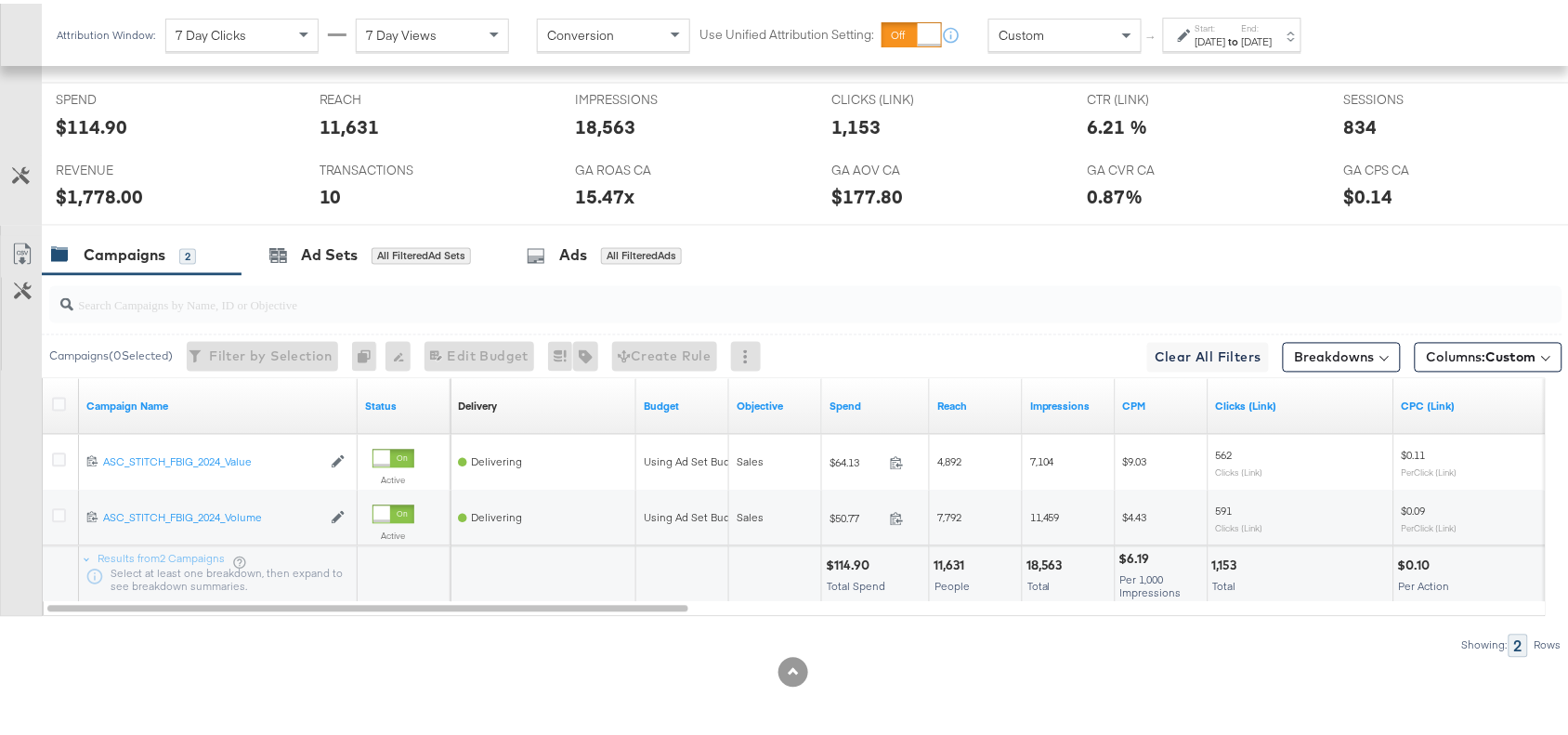
click at [1273, 42] on div "Oct 14th 2025" at bounding box center [1257, 38] width 30 height 15
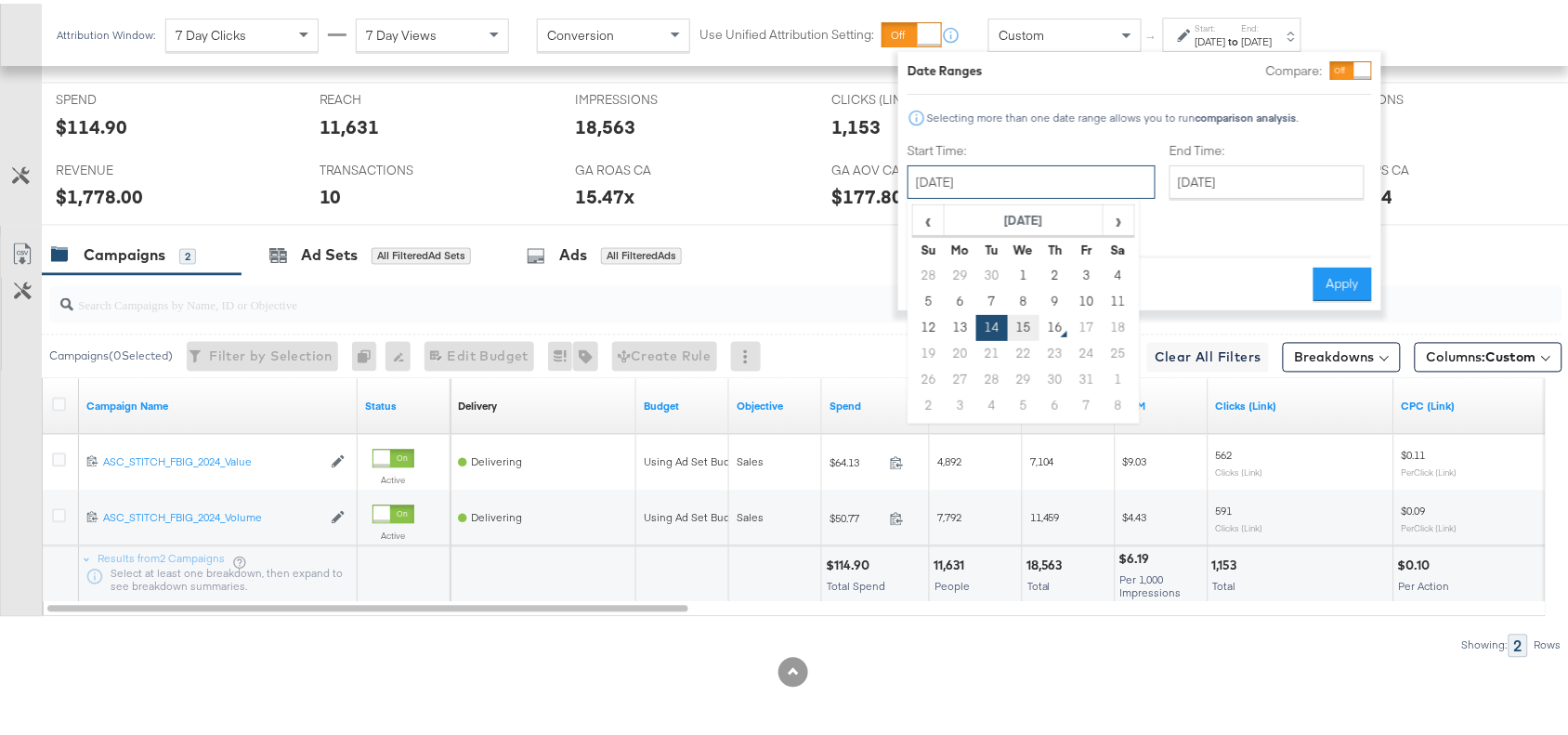
drag, startPoint x: 1056, startPoint y: 188, endPoint x: 1017, endPoint y: 319, distance: 136.7
click at [1017, 195] on div "October 14th 2025 ‹ October 2025 › Su Mo Tu We Th Fr Sa 28 29 30 1 2 3 4 5 6 7 …" at bounding box center [1032, 178] width 248 height 33
click at [1017, 319] on td "15" at bounding box center [1023, 323] width 31 height 26
type input "[DATE]"
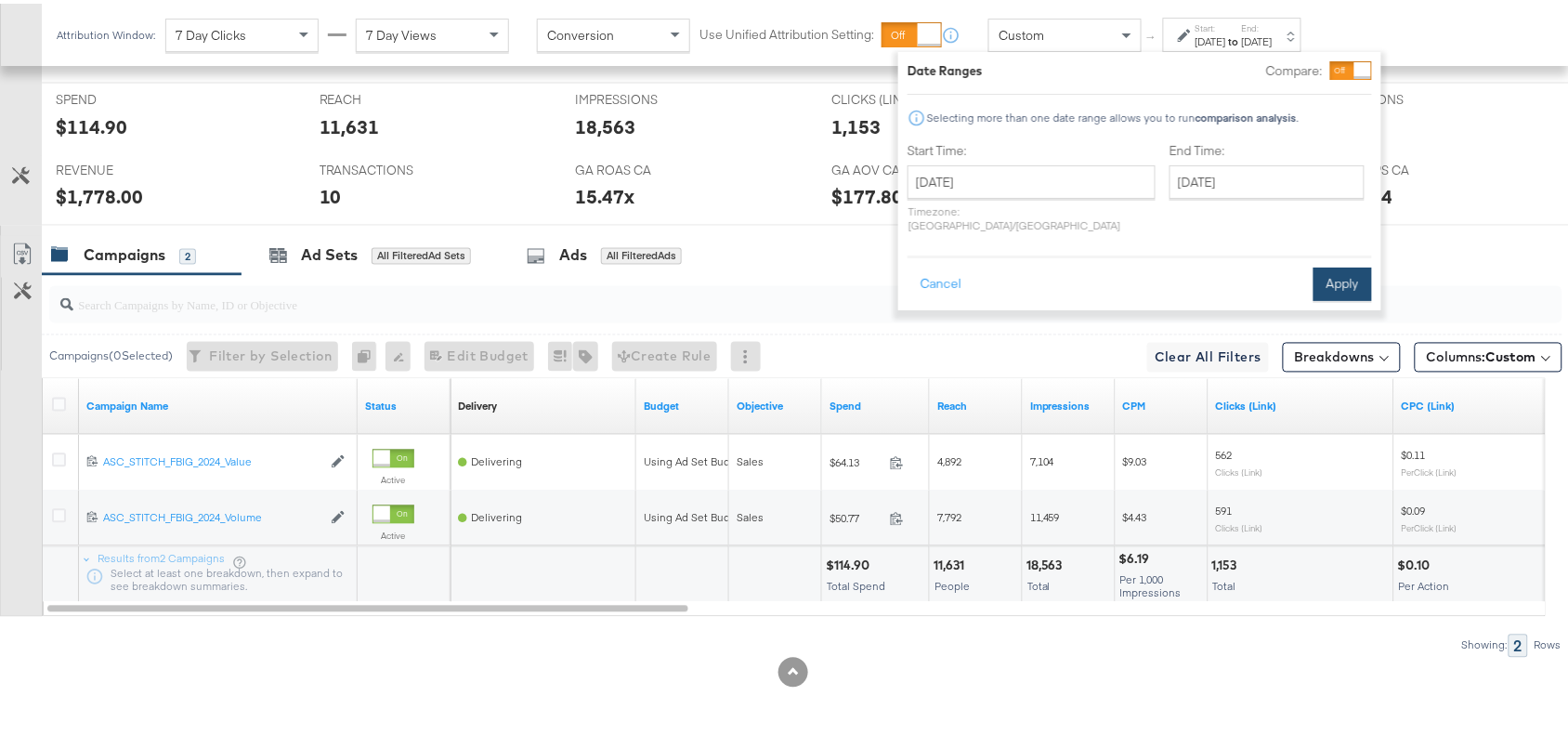
click at [1327, 269] on button "Apply" at bounding box center [1343, 280] width 59 height 33
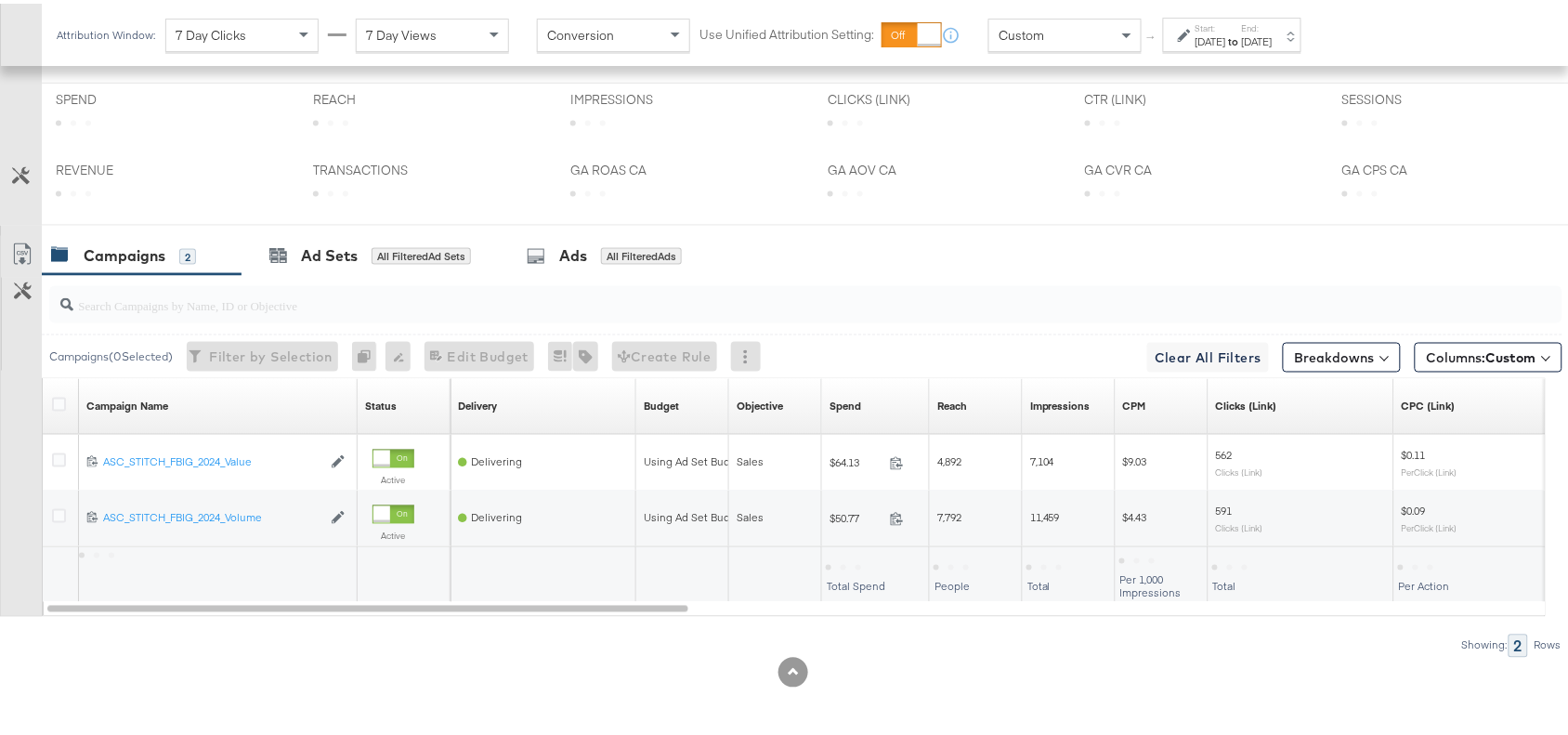
scroll to position [692, 0]
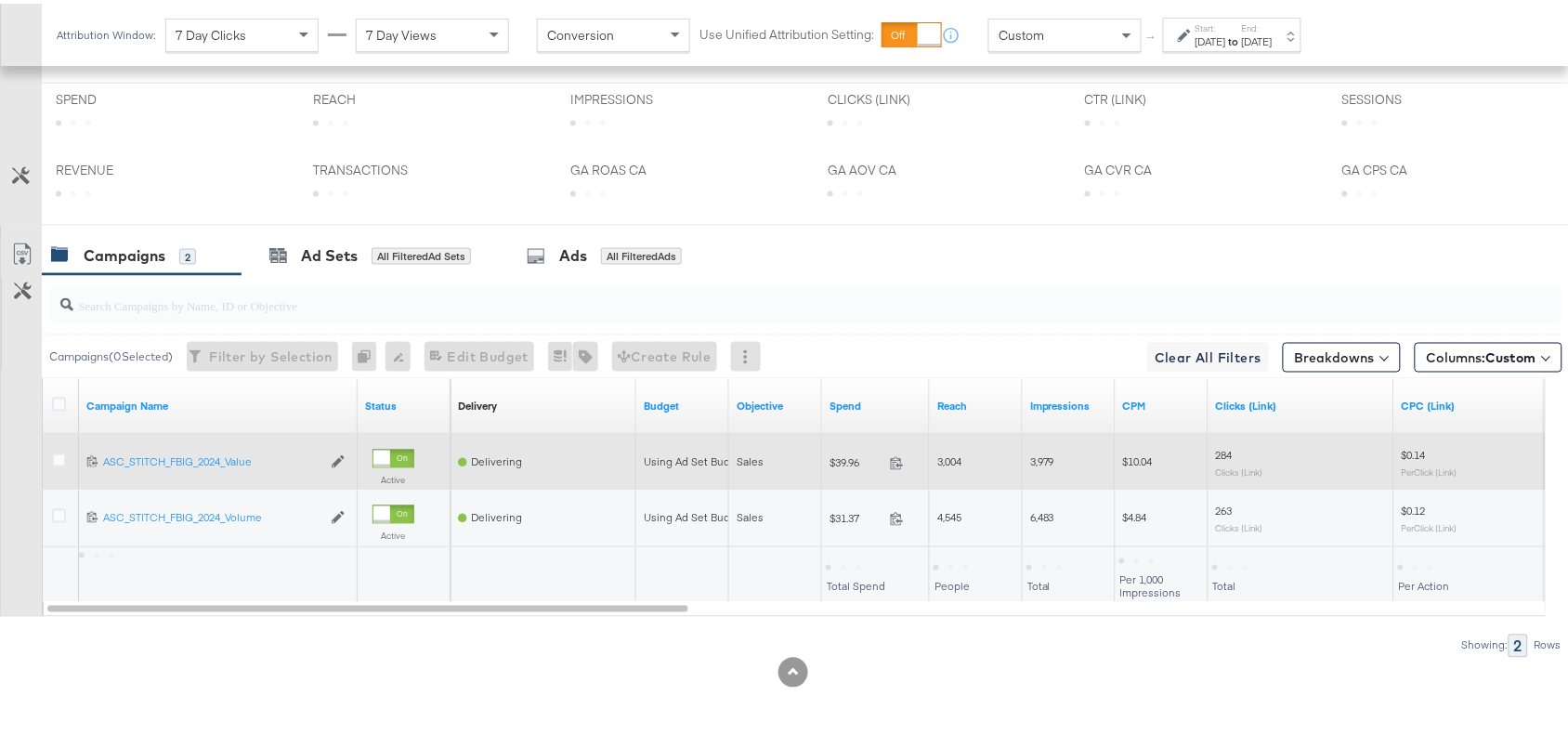
click at [889, 440] on div "$39.96 39.96" at bounding box center [876, 459] width 108 height 56
click at [899, 462] on icon at bounding box center [897, 460] width 12 height 13
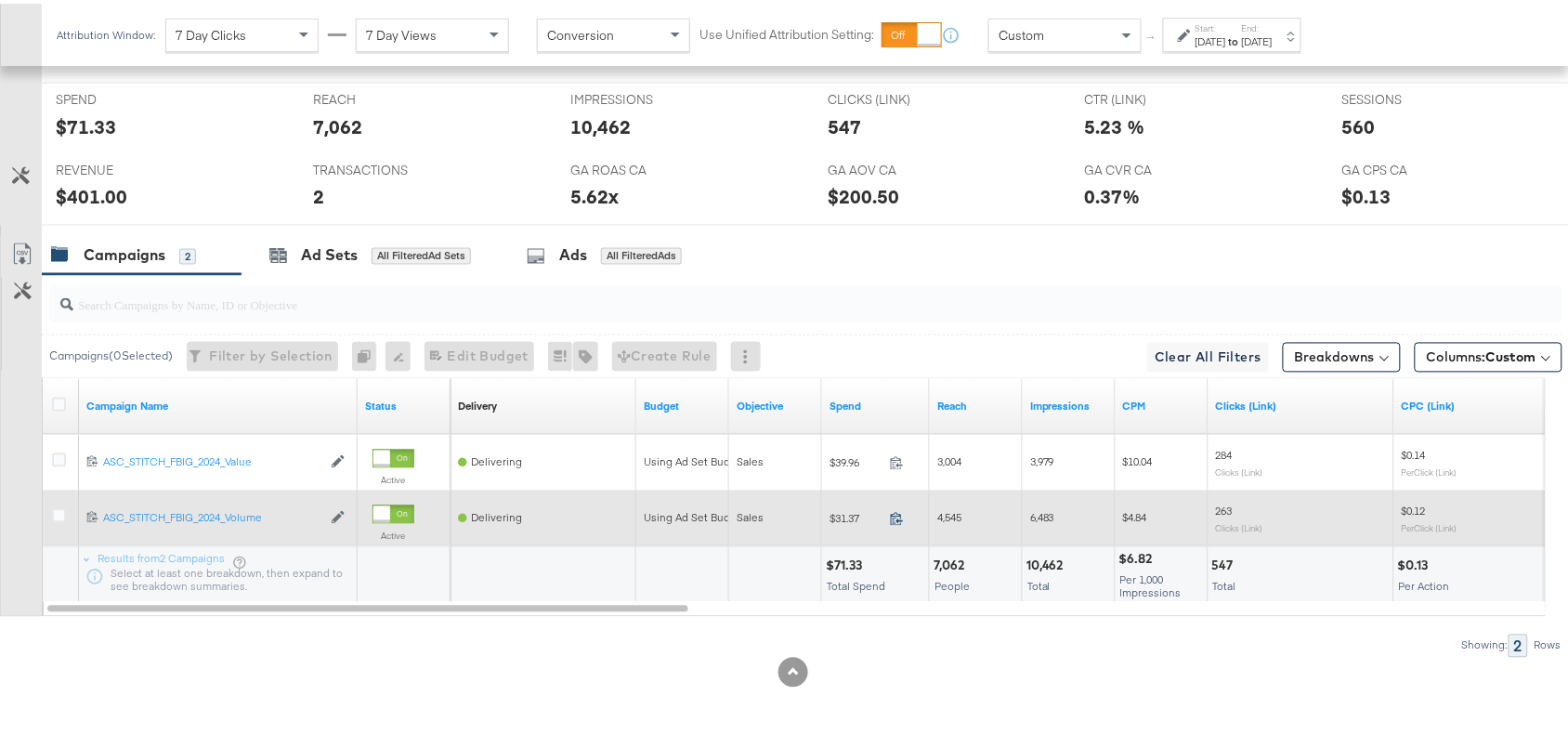
click at [899, 519] on icon at bounding box center [897, 516] width 12 height 13
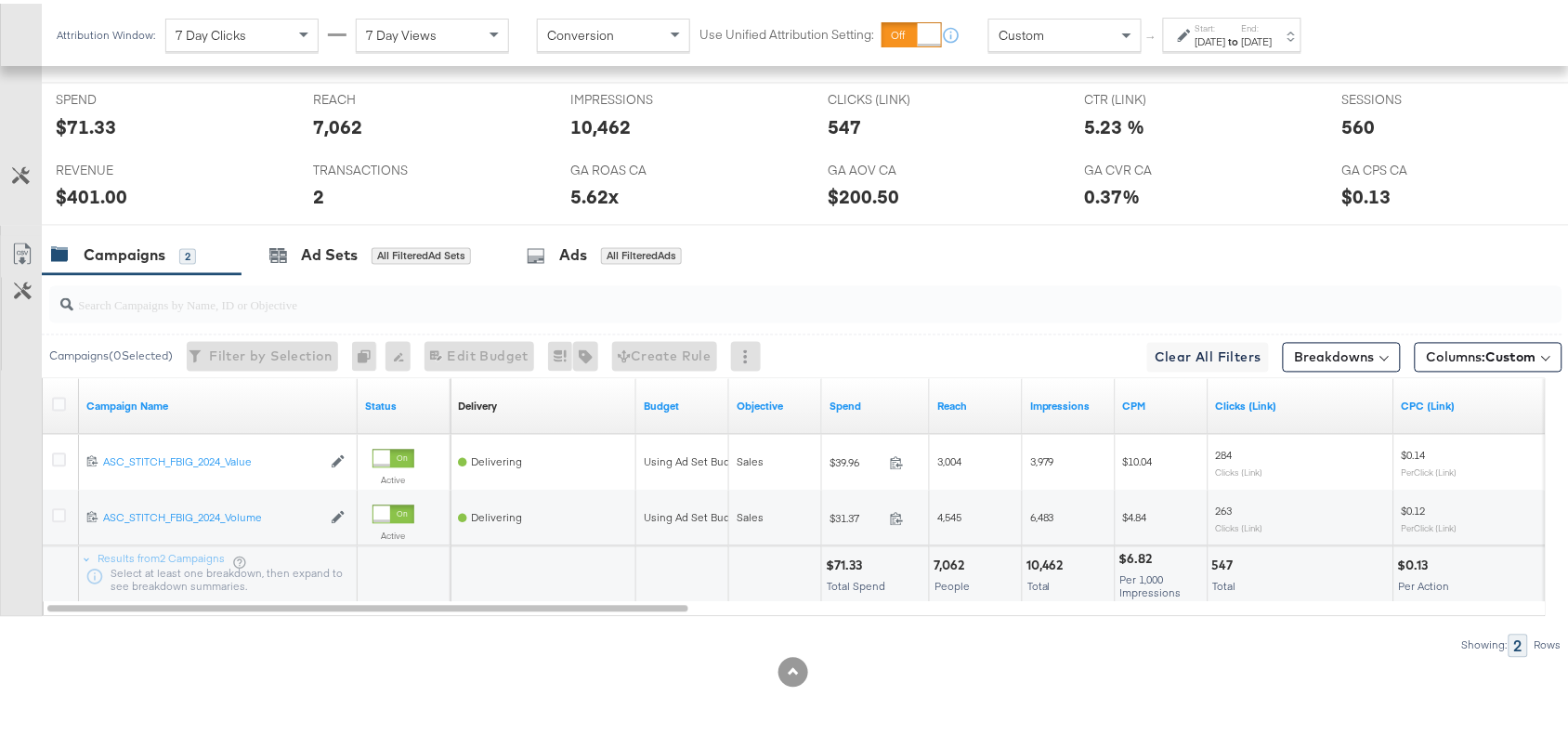
scroll to position [0, 0]
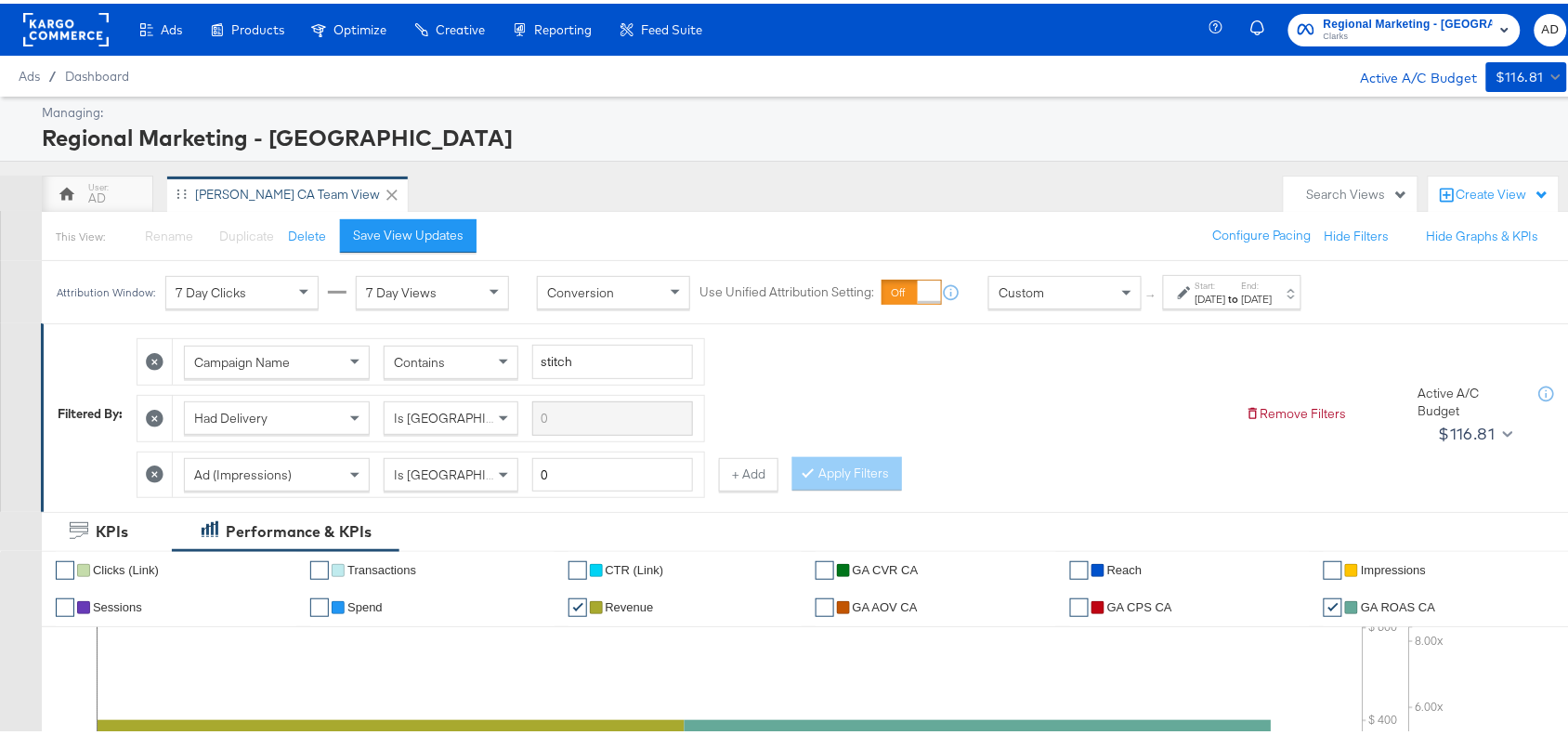
click at [1390, 24] on span "Regional Marketing - CA" at bounding box center [1409, 21] width 169 height 20
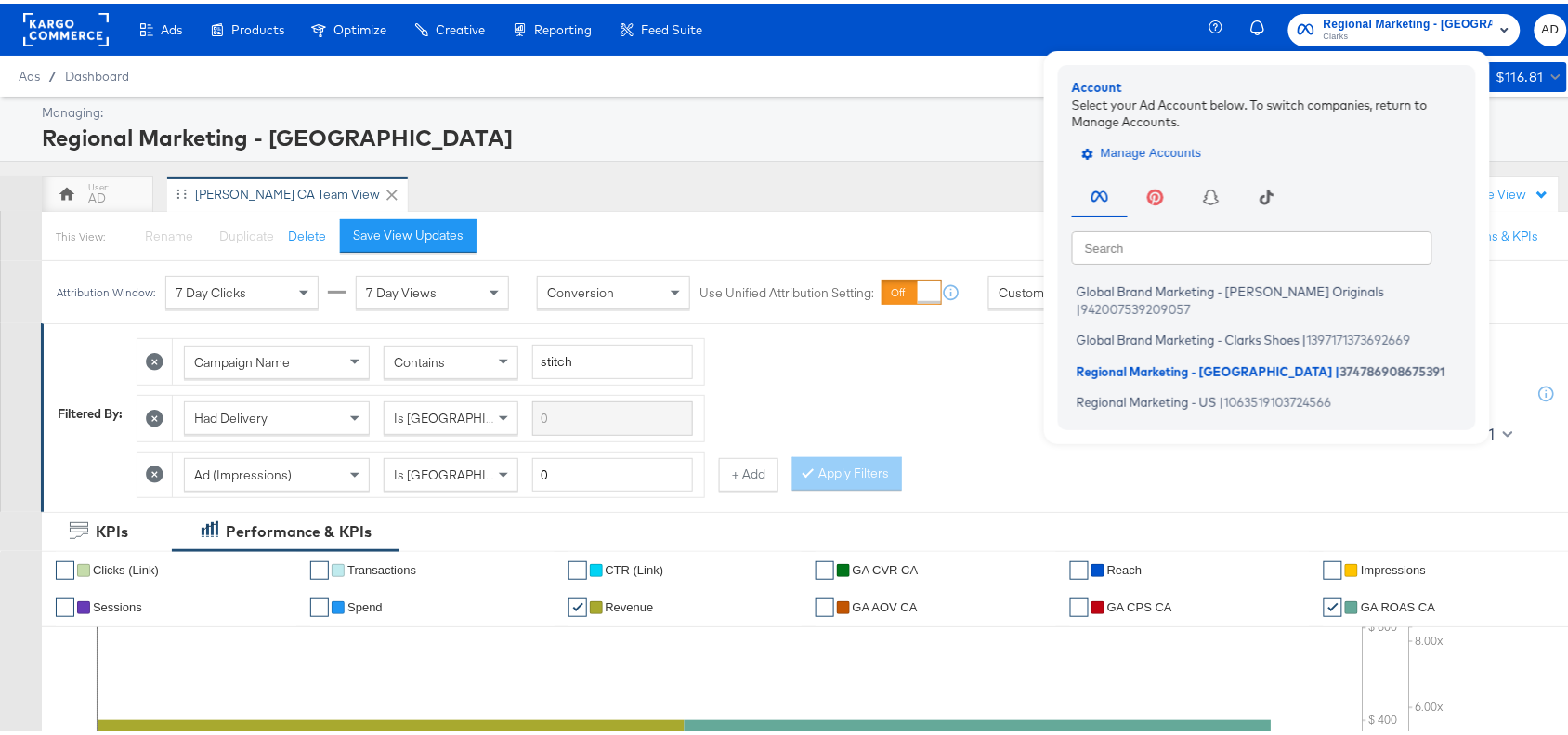
click at [1150, 147] on span "Manage Accounts" at bounding box center [1144, 150] width 117 height 22
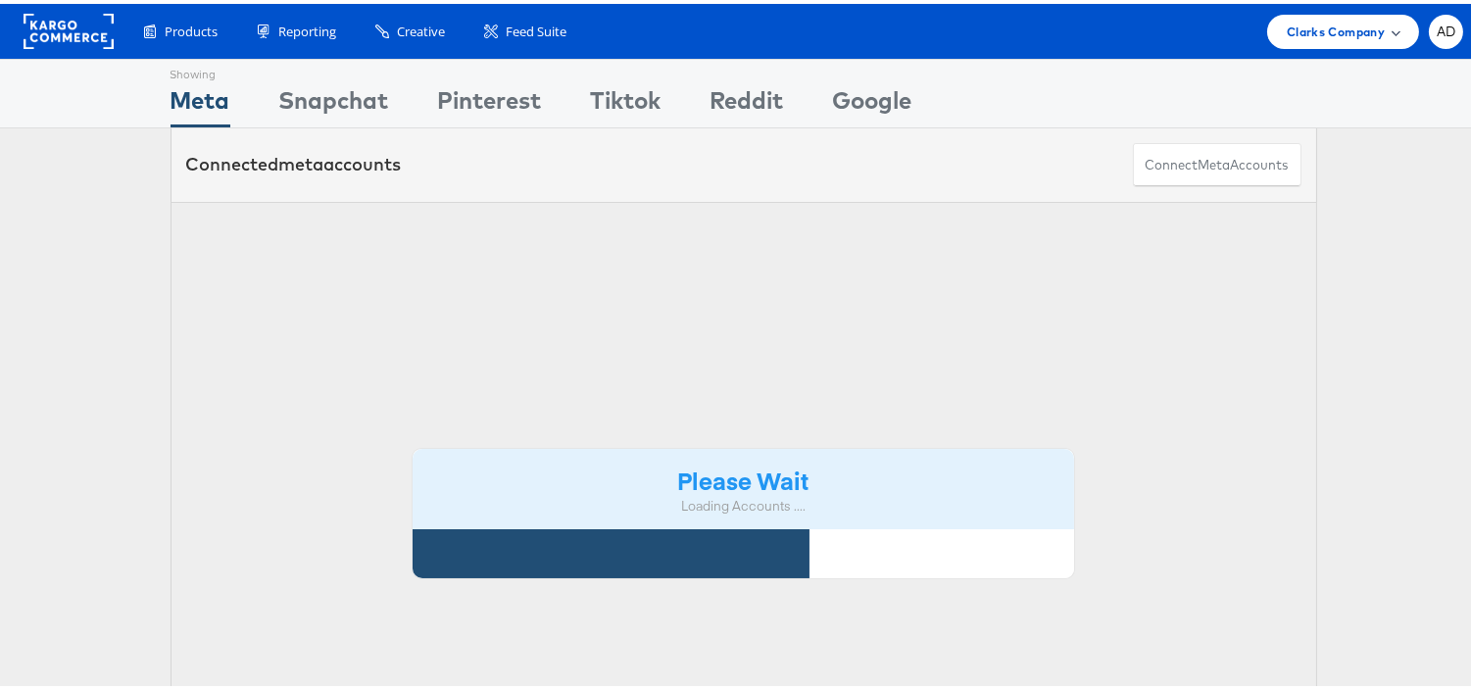
click at [1324, 34] on span "Clarks Company" at bounding box center [1336, 28] width 98 height 21
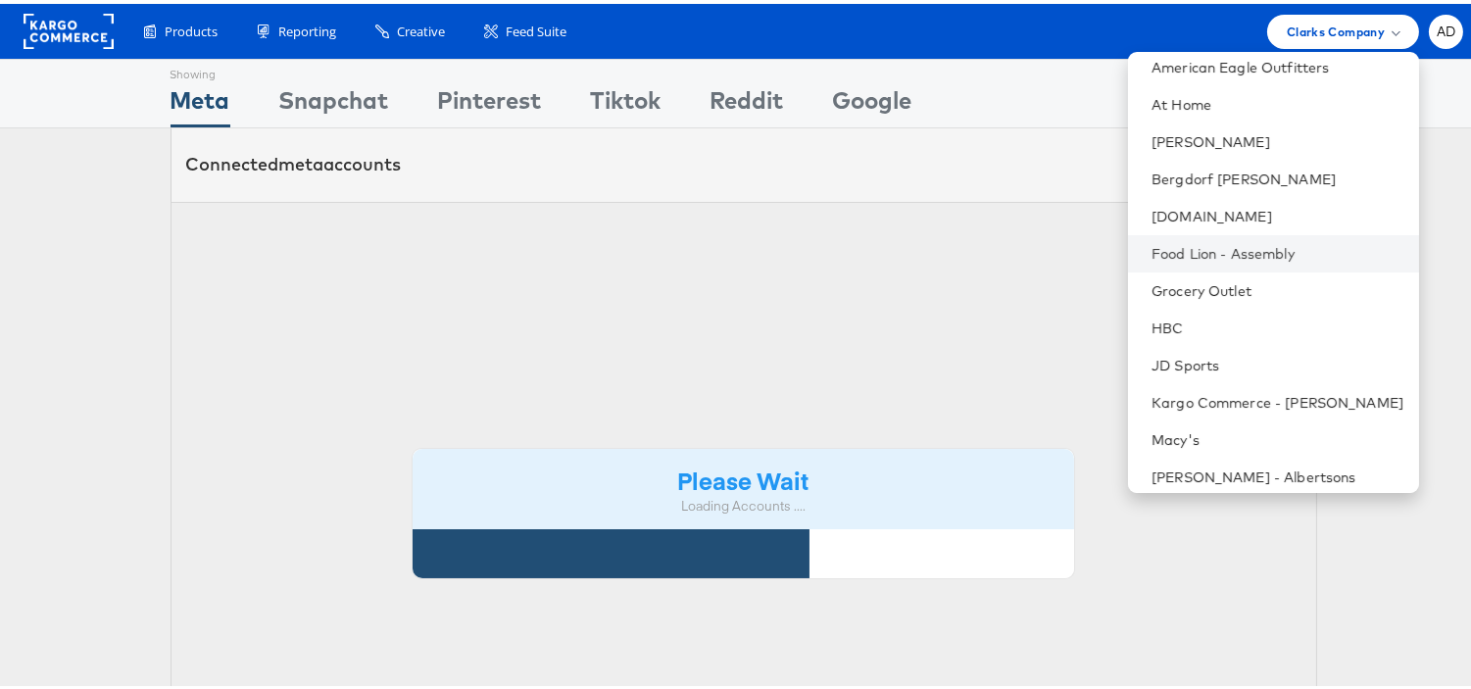
scroll to position [121, 0]
click at [1187, 292] on link "Grocery Outlet" at bounding box center [1278, 287] width 252 height 20
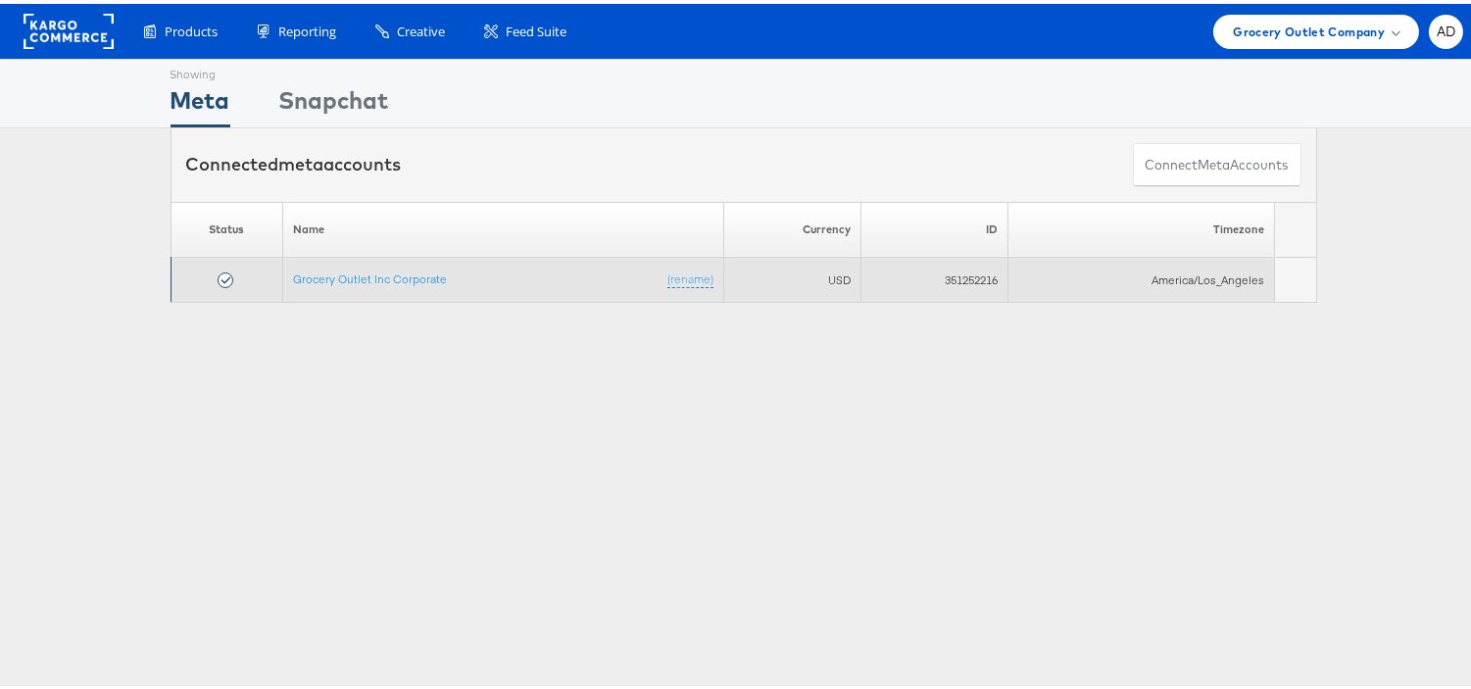
click at [402, 282] on td "Grocery Outlet Inc Corporate (rename)" at bounding box center [502, 276] width 441 height 45
click at [407, 277] on link "Grocery Outlet Inc Corporate" at bounding box center [370, 275] width 154 height 15
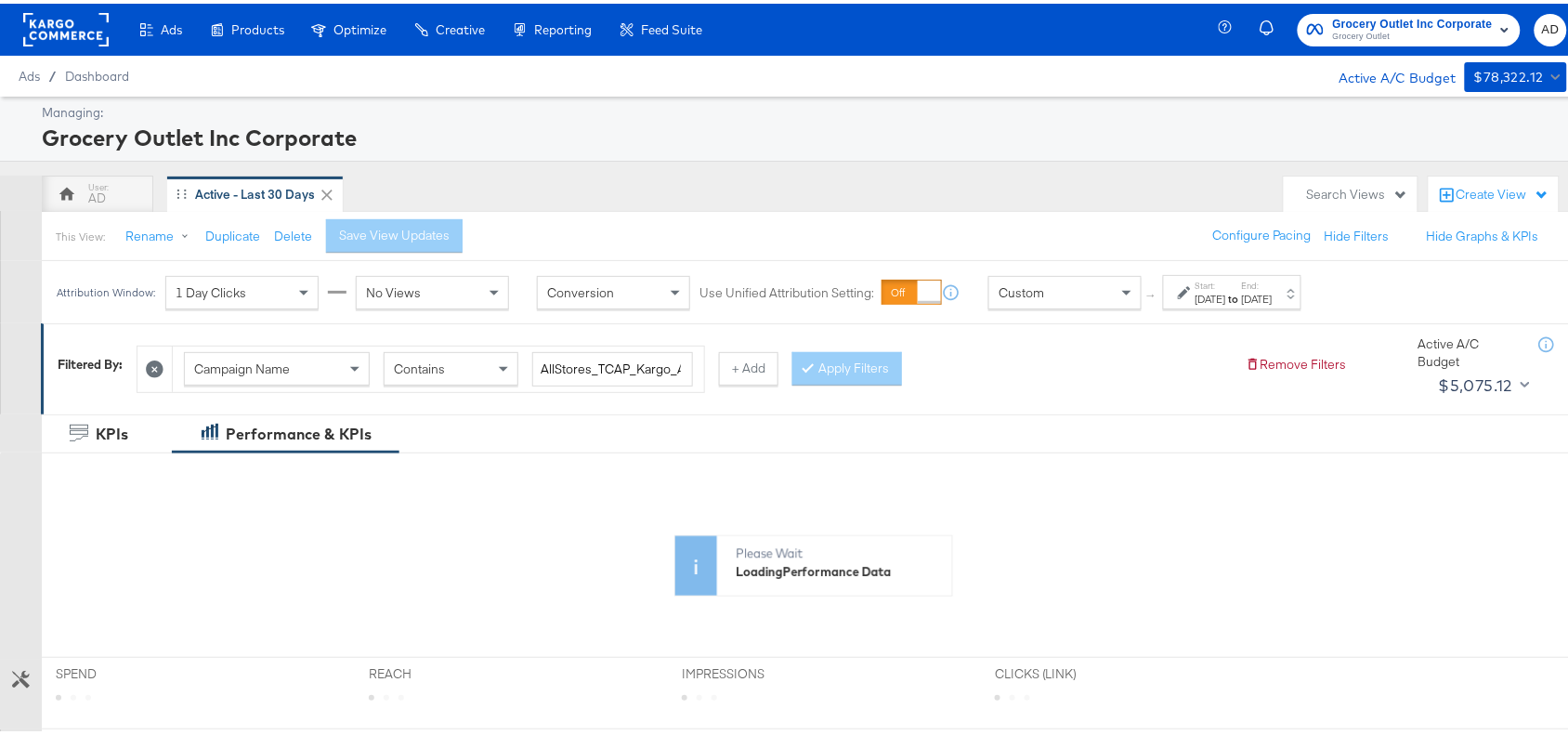
click at [1242, 296] on strong "to" at bounding box center [1234, 295] width 16 height 14
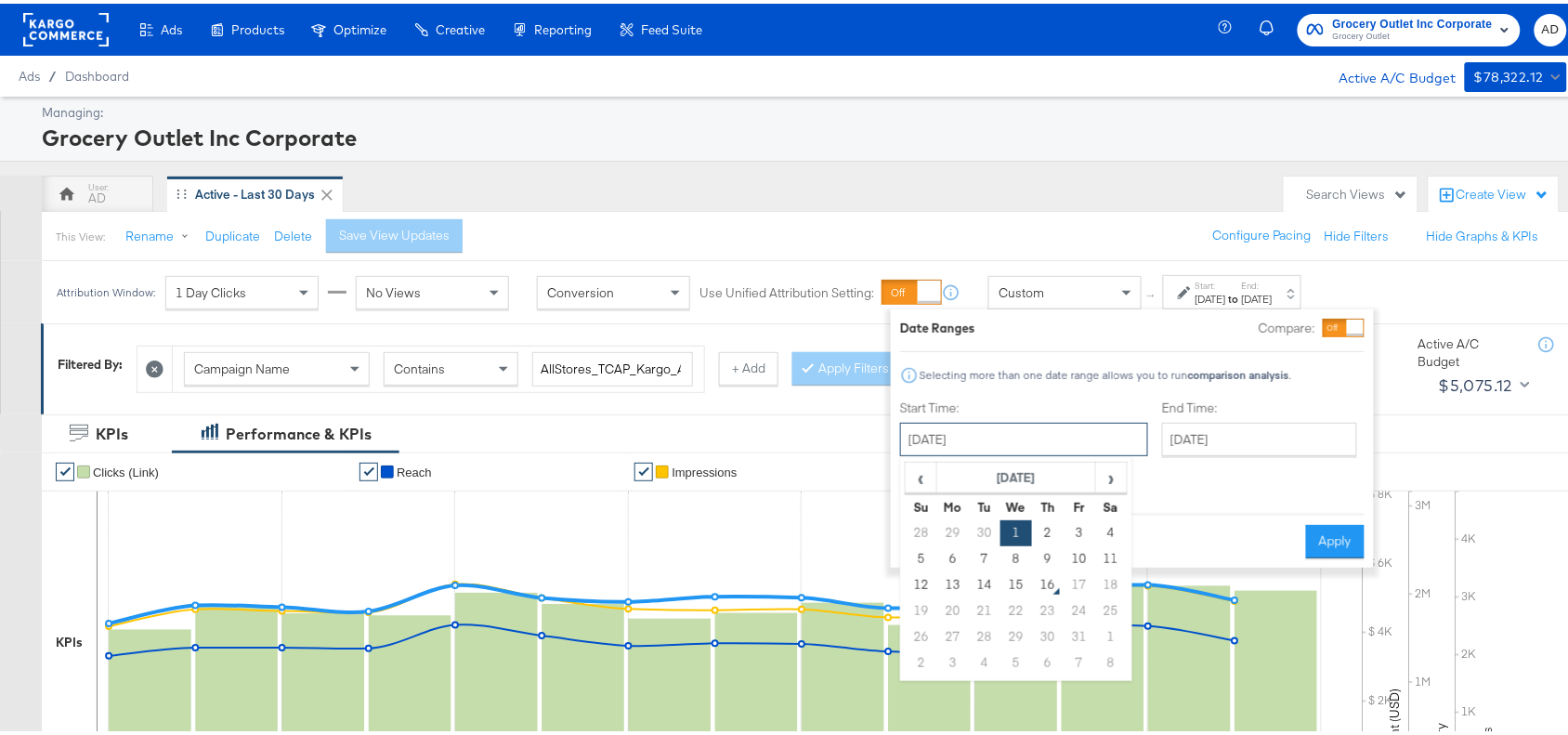
click at [1059, 437] on input "[DATE]" at bounding box center [1025, 435] width 248 height 33
click at [988, 590] on td "14" at bounding box center [984, 581] width 31 height 26
type input "October 14th 2025"
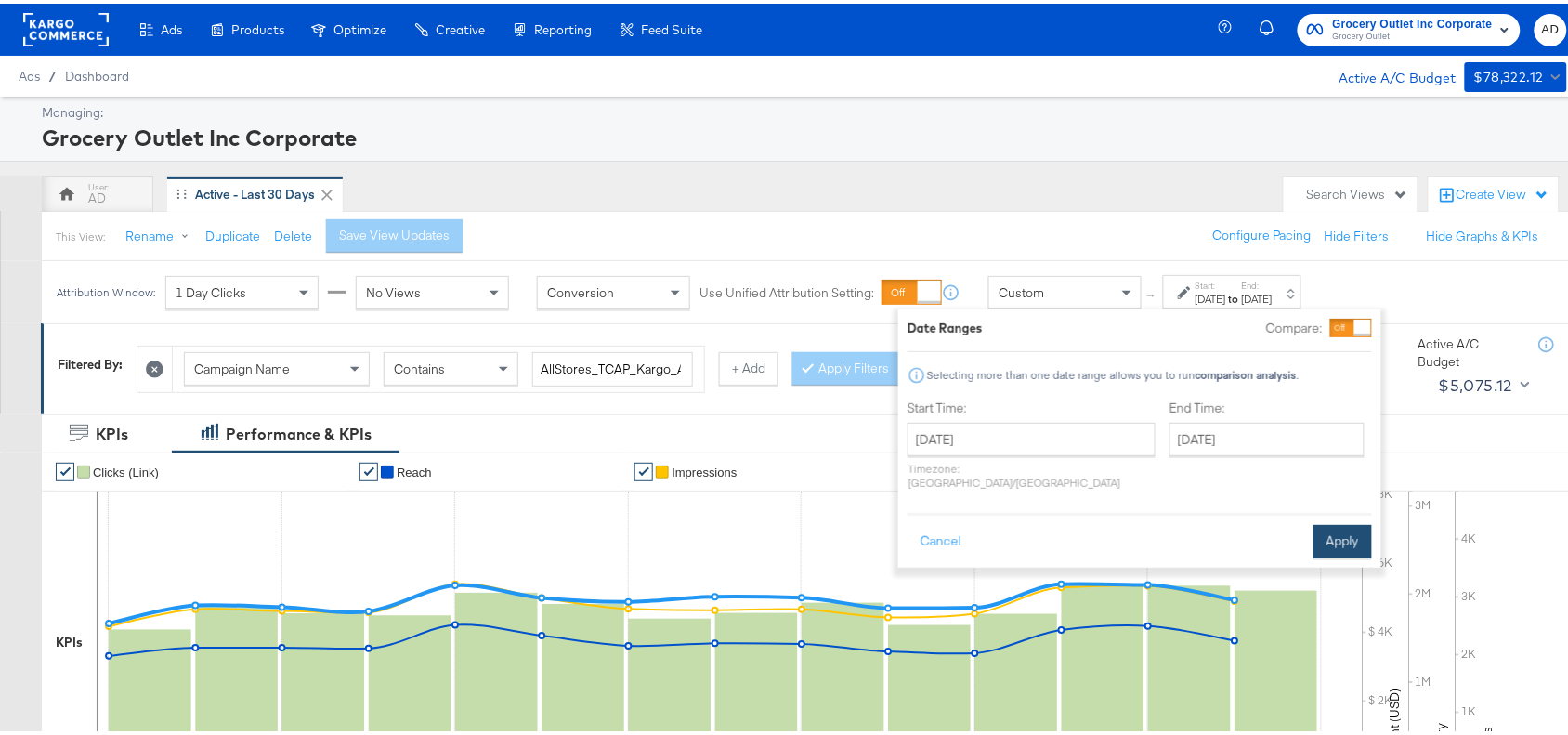
click at [1340, 522] on button "Apply" at bounding box center [1343, 538] width 59 height 33
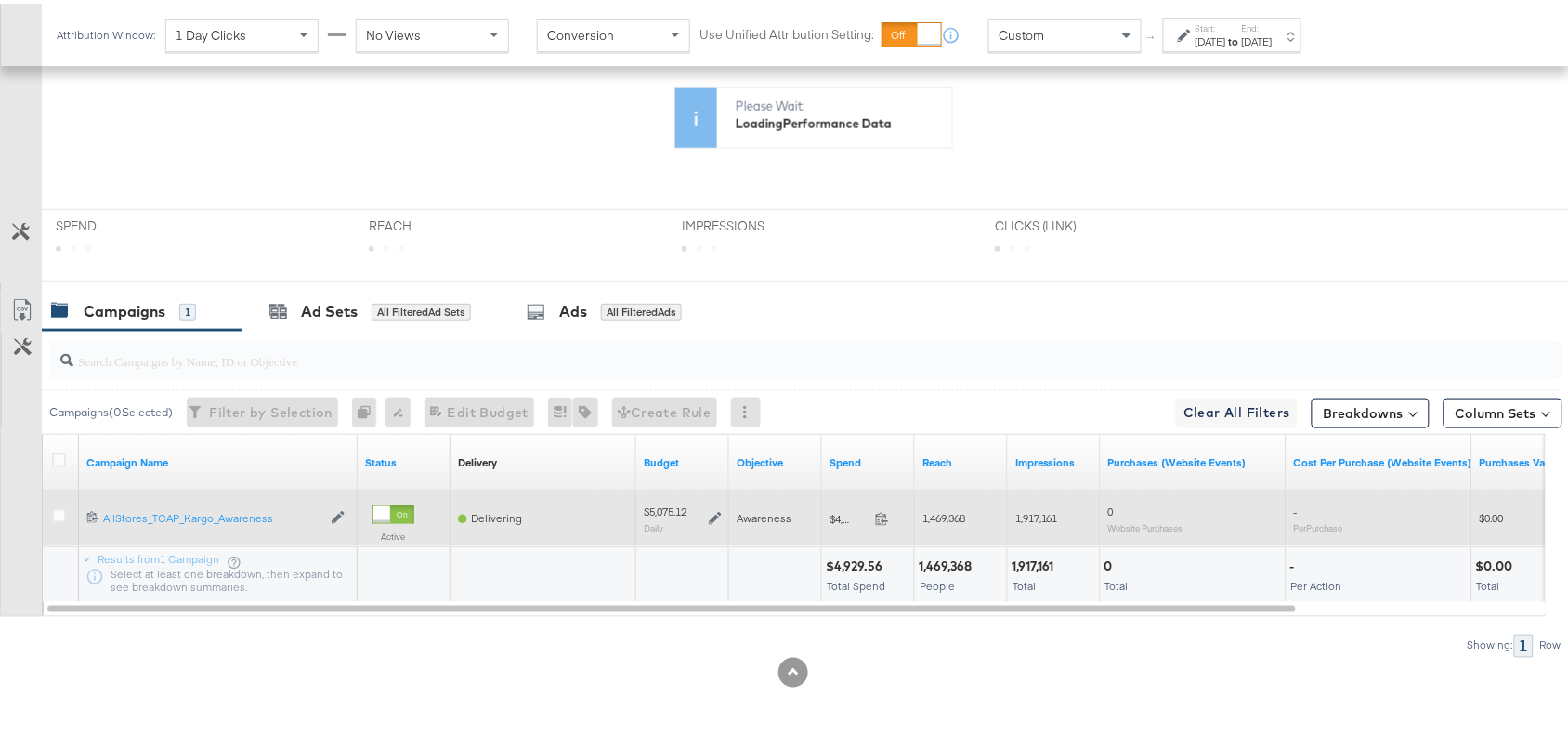
scroll to position [609, 0]
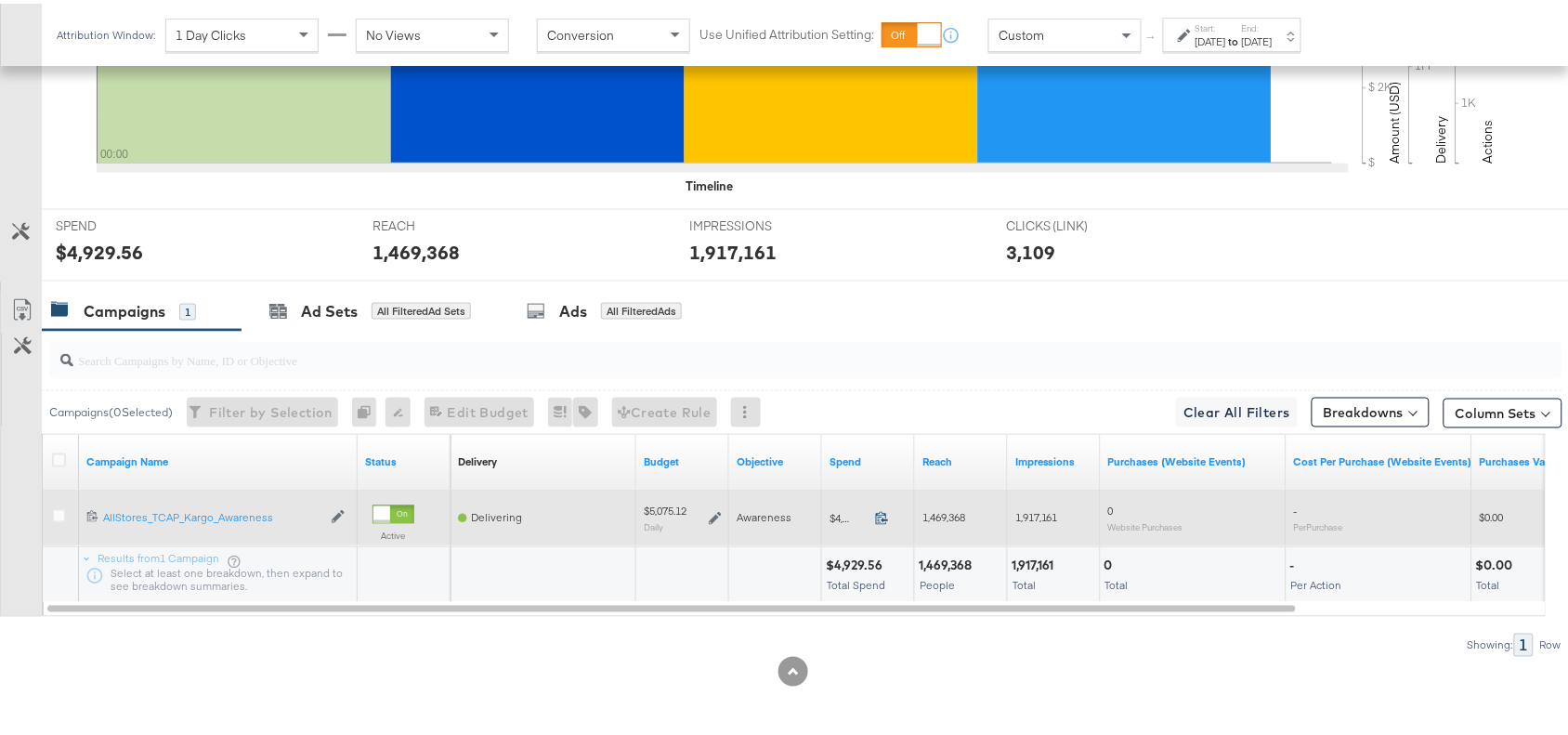
click at [885, 518] on icon at bounding box center [882, 515] width 12 height 13
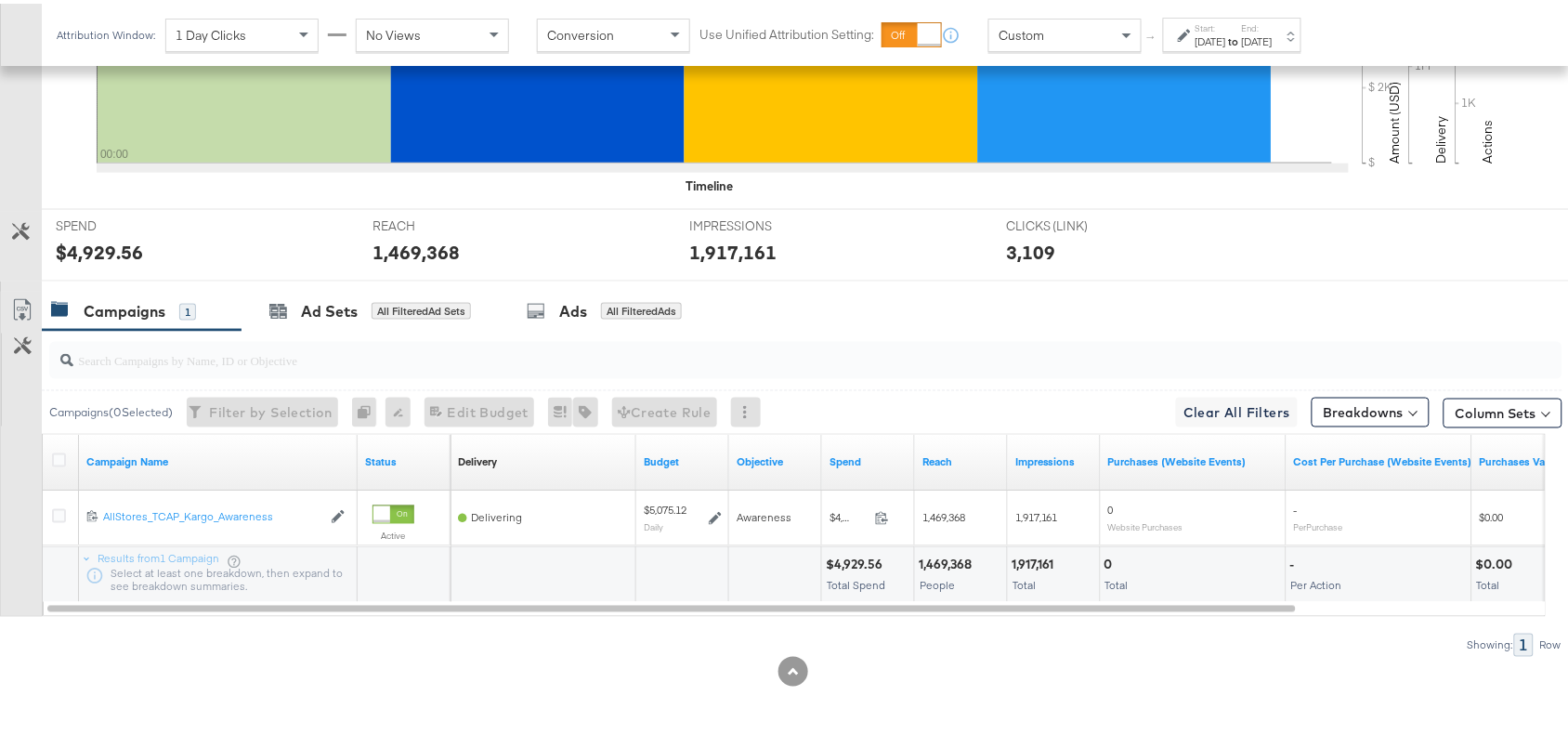
click at [1293, 51] on div "Attribution Window: 1 Day Clicks No Views Conversion Use Unified Attribution Se…" at bounding box center [684, 31] width 1284 height 63
click at [1239, 48] on div "Attribution Window: 1 Day Clicks No Views Conversion Use Unified Attribution Se…" at bounding box center [684, 31] width 1284 height 63
click at [1227, 39] on div "Oct 14th 2025" at bounding box center [1211, 38] width 30 height 15
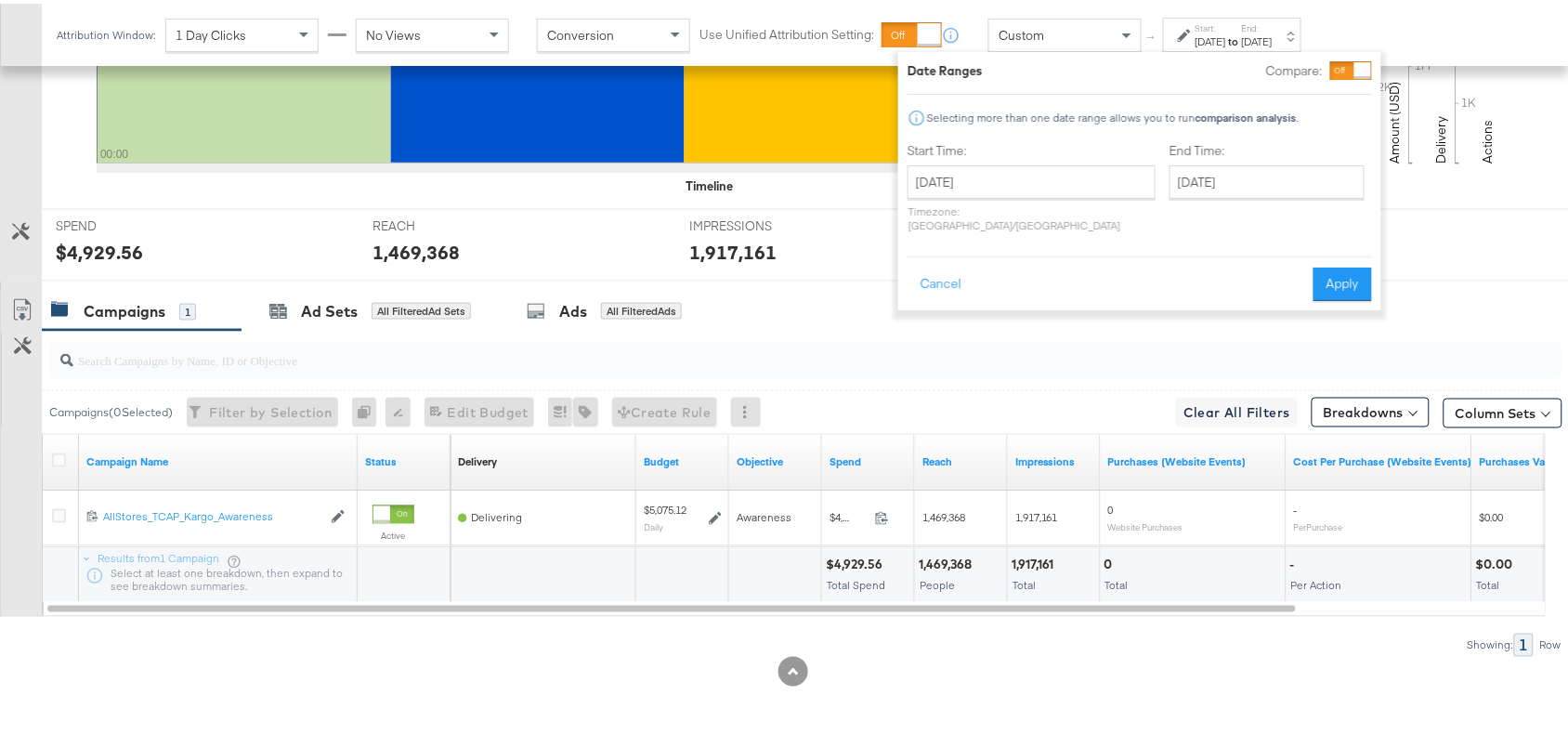
click at [1078, 159] on div "Start Time: October 14th 2025 ‹ October 2025 › Su Mo Tu We Th Fr Sa 28 29 30 1 …" at bounding box center [1032, 188] width 248 height 99
drag, startPoint x: 1070, startPoint y: 174, endPoint x: 1028, endPoint y: 331, distance: 162.5
click at [1028, 195] on div "October 14th 2025 ‹ October 2025 › Su Mo Tu We Th Fr Sa 28 29 30 1 2 3 4 5 6 7 …" at bounding box center [1032, 178] width 248 height 33
click at [1028, 331] on td "15" at bounding box center [1023, 323] width 31 height 26
type input "October 15th 2025"
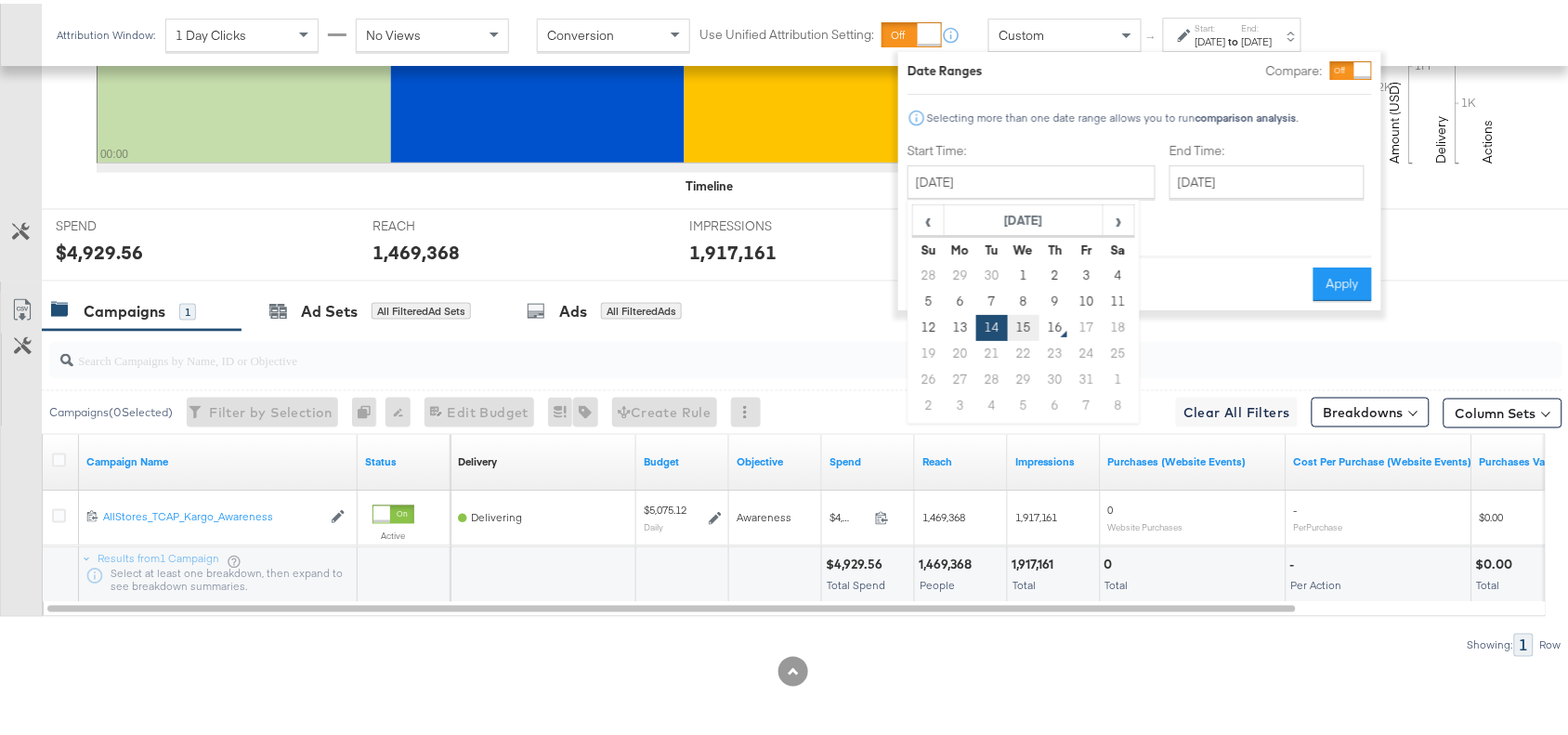
type input "October 15th 2025"
click at [1317, 266] on button "Apply" at bounding box center [1343, 280] width 59 height 33
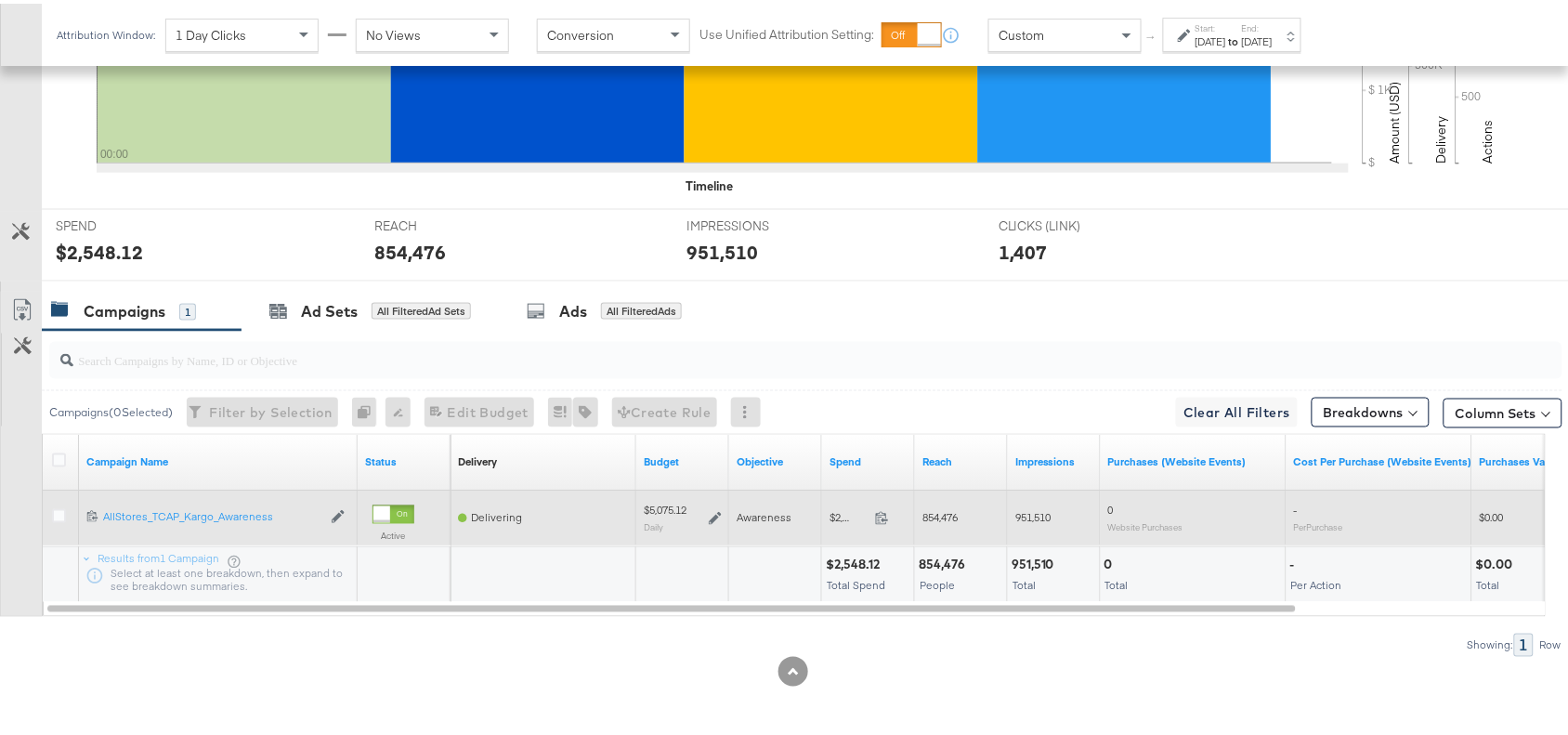
click at [889, 514] on span at bounding box center [887, 517] width 40 height 14
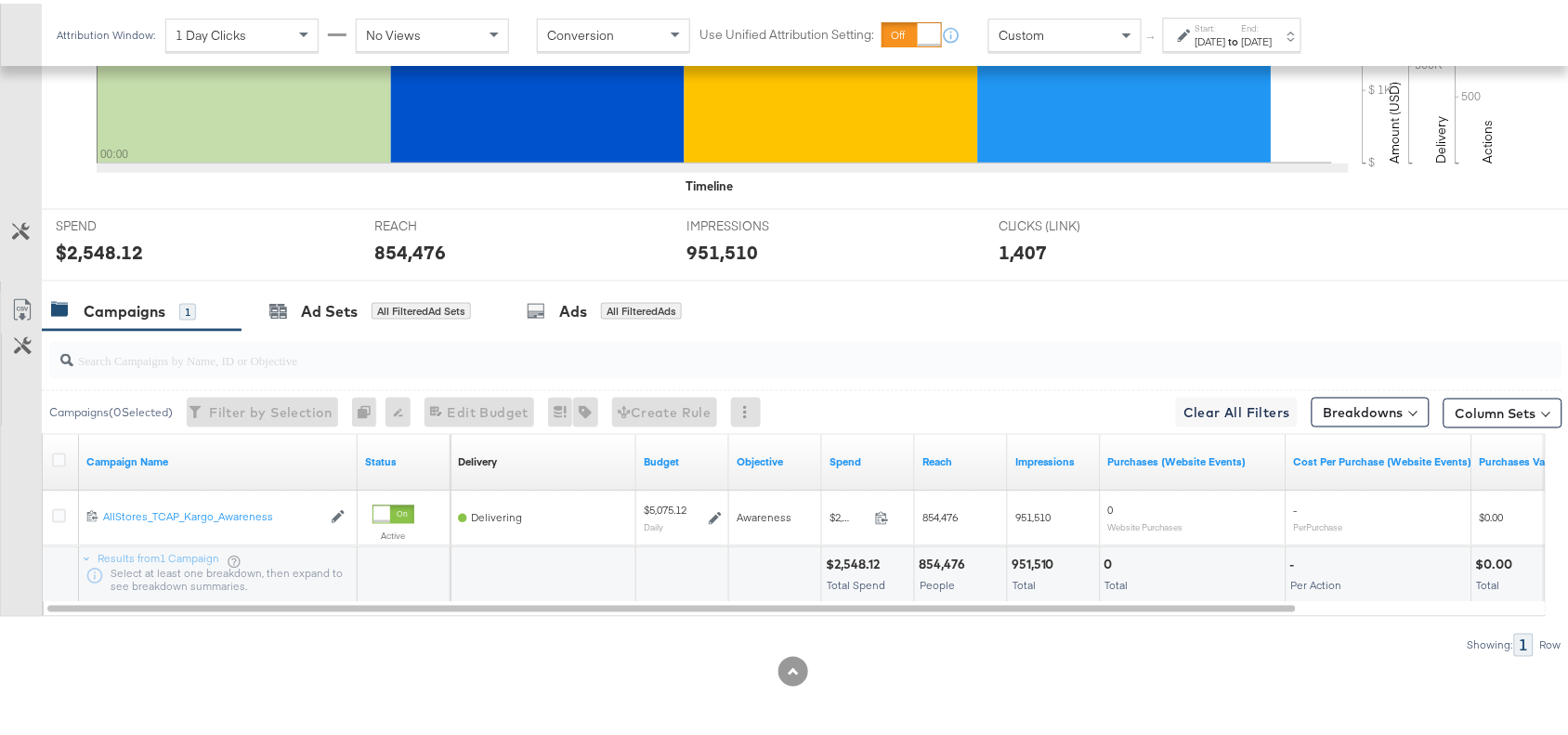
scroll to position [0, 0]
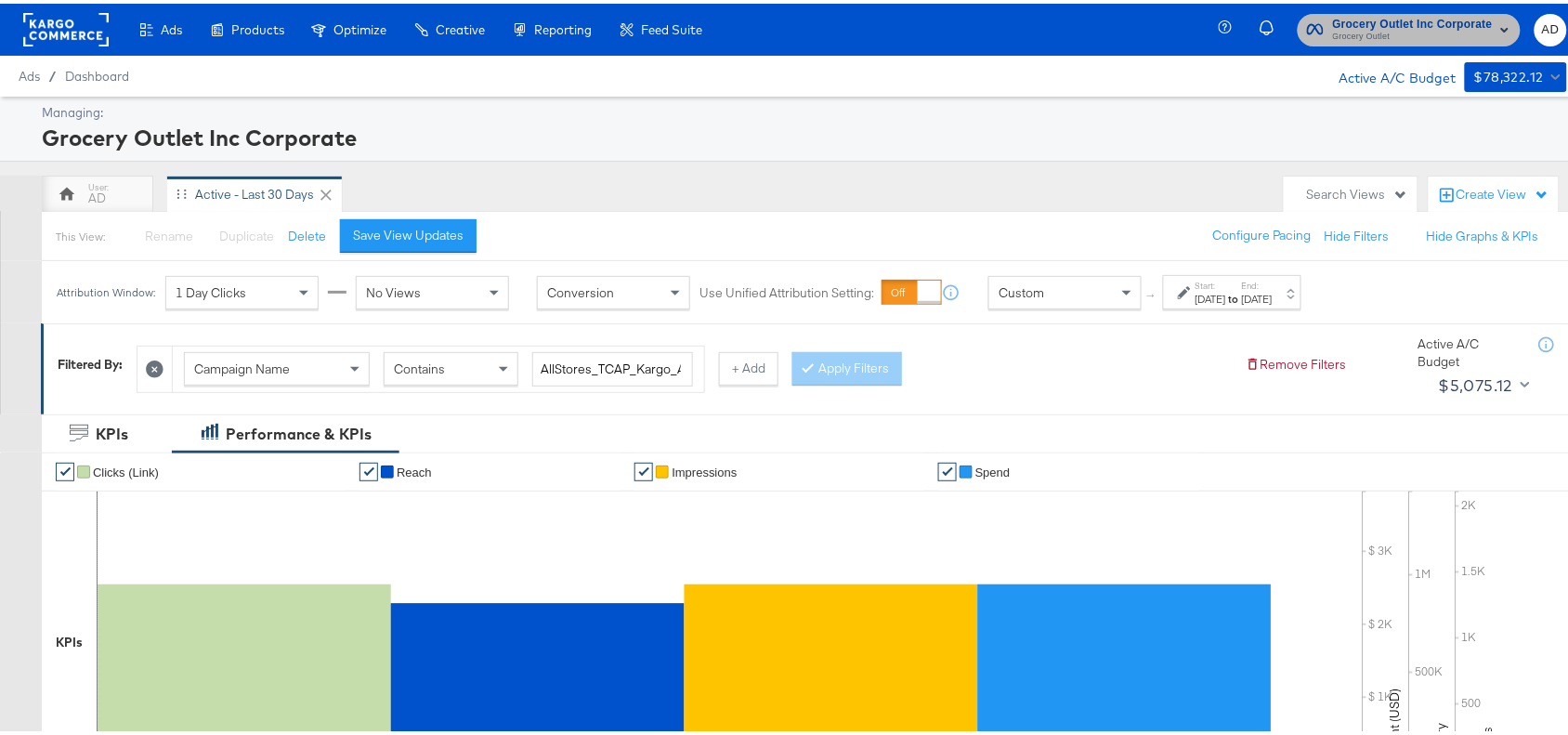
click at [1386, 26] on span "Grocery Outlet" at bounding box center [1413, 33] width 160 height 15
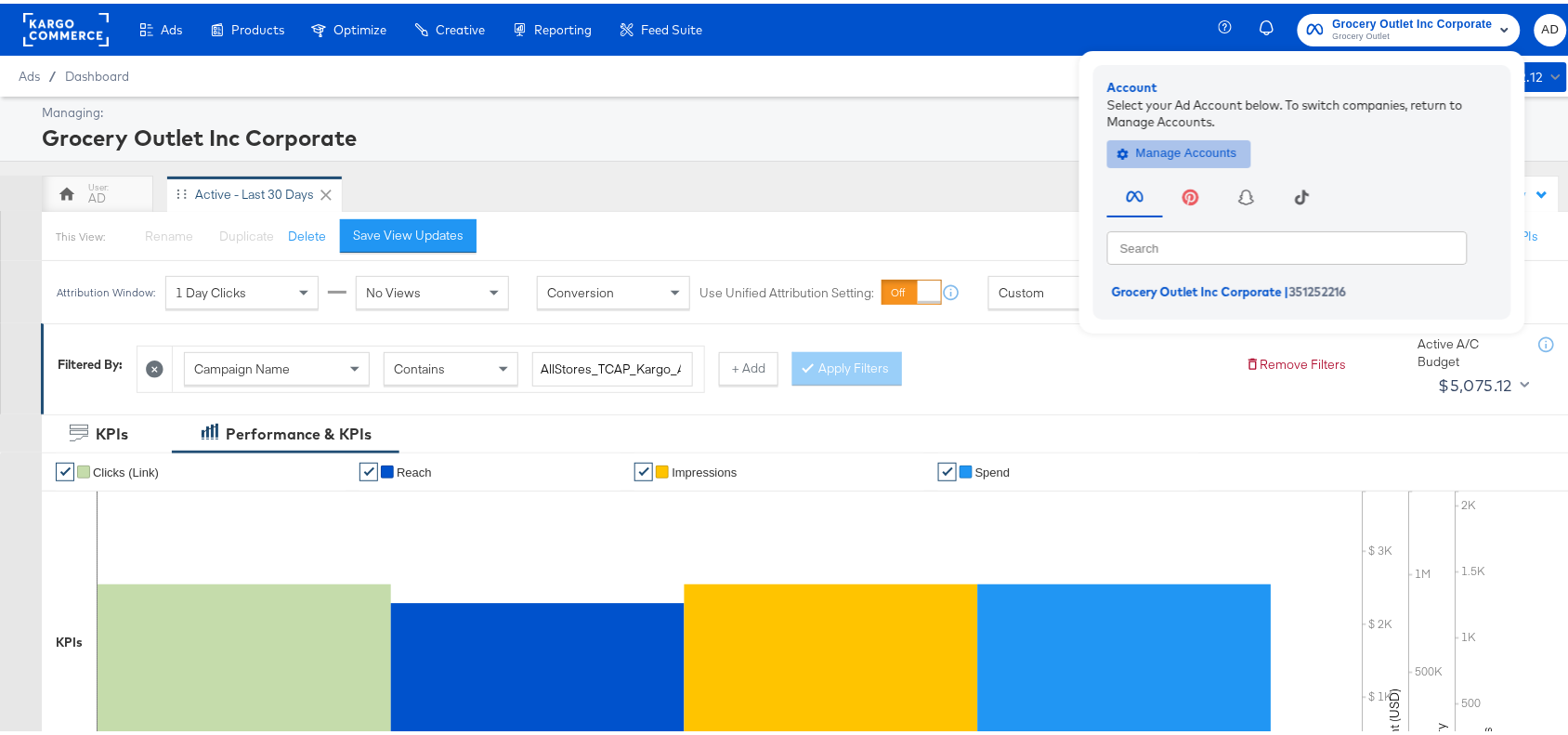
click at [1169, 154] on span "Manage Accounts" at bounding box center [1179, 150] width 117 height 22
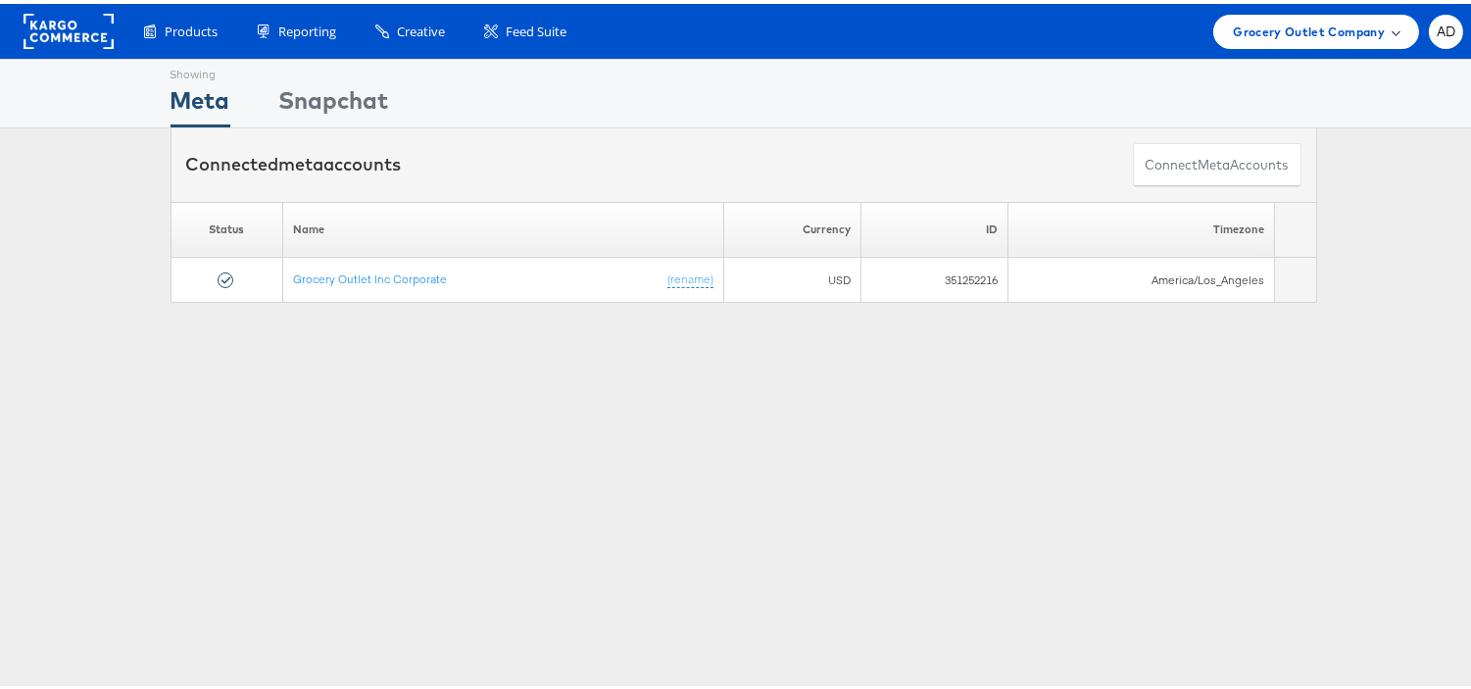
click at [1307, 18] on span "Grocery Outlet Company" at bounding box center [1309, 28] width 152 height 21
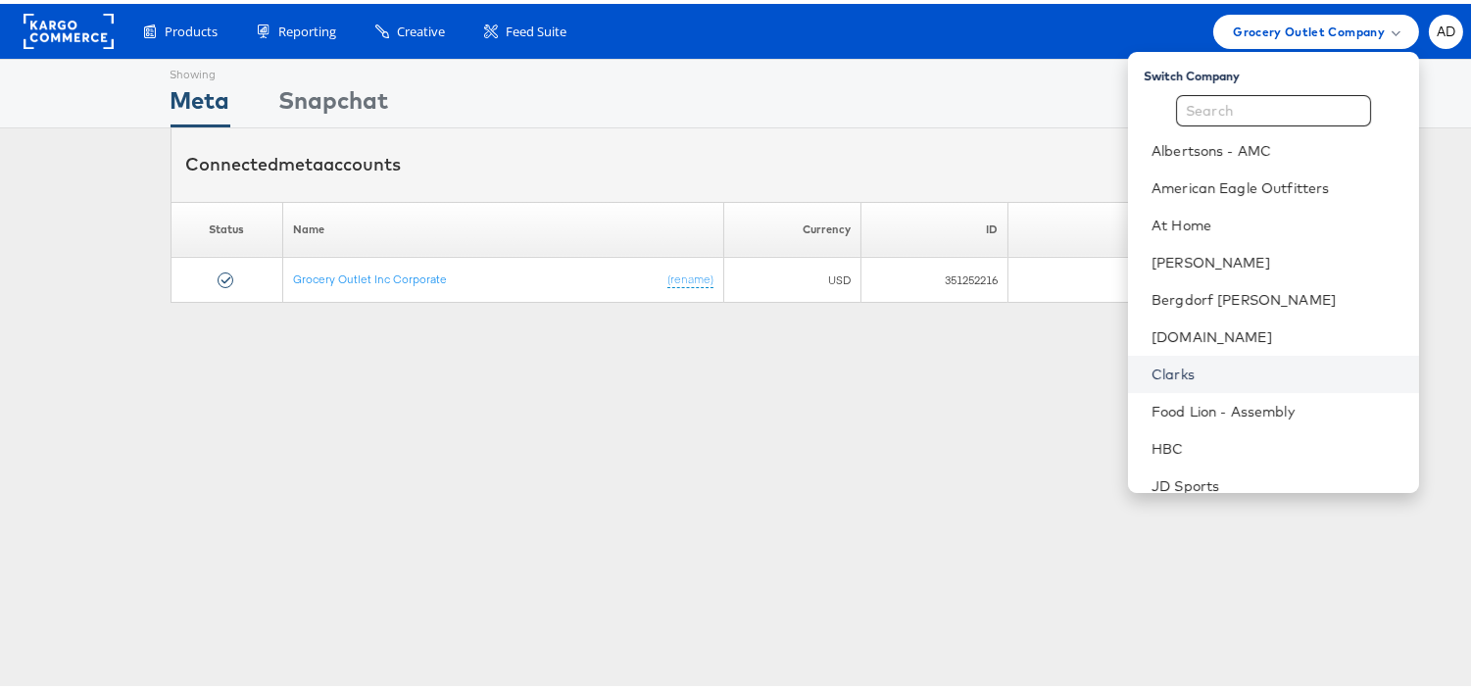
click at [1152, 374] on link "Clarks" at bounding box center [1278, 371] width 252 height 20
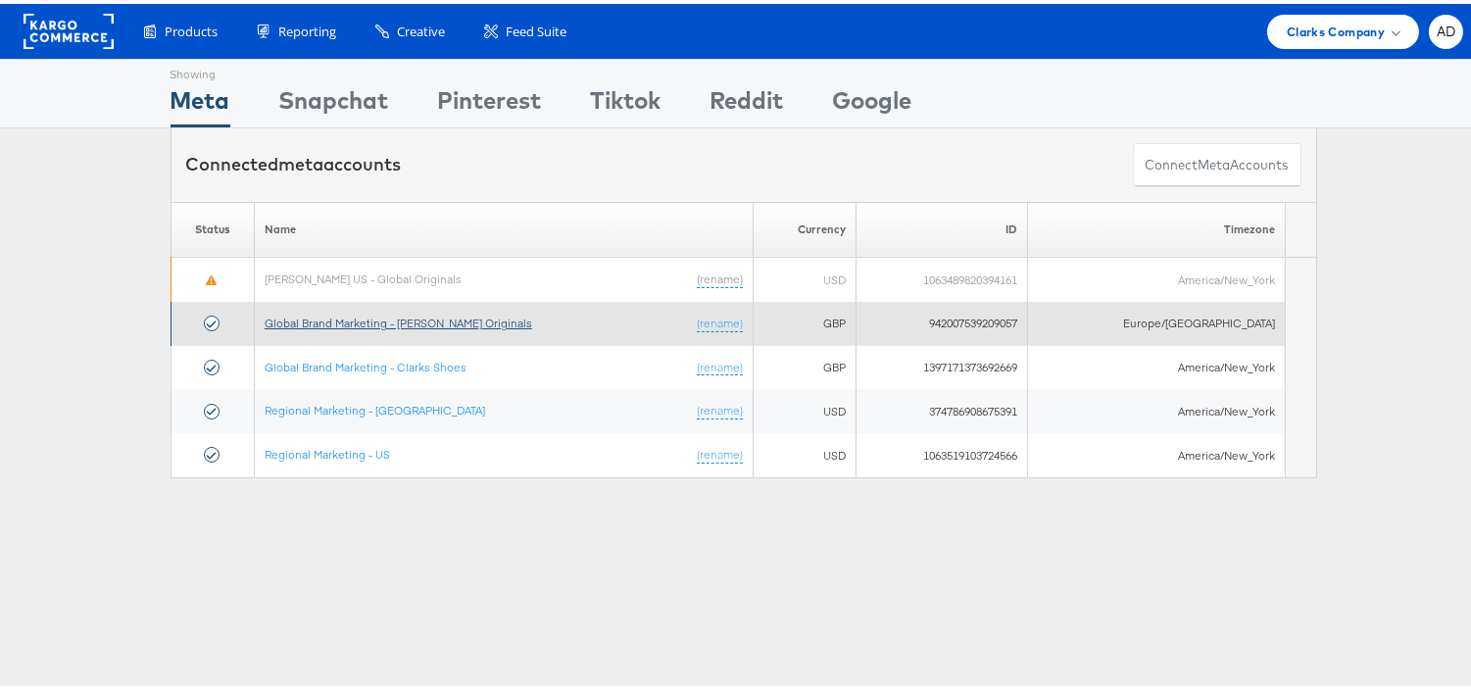
click at [457, 321] on link "Global Brand Marketing - [PERSON_NAME] Originals" at bounding box center [399, 319] width 268 height 15
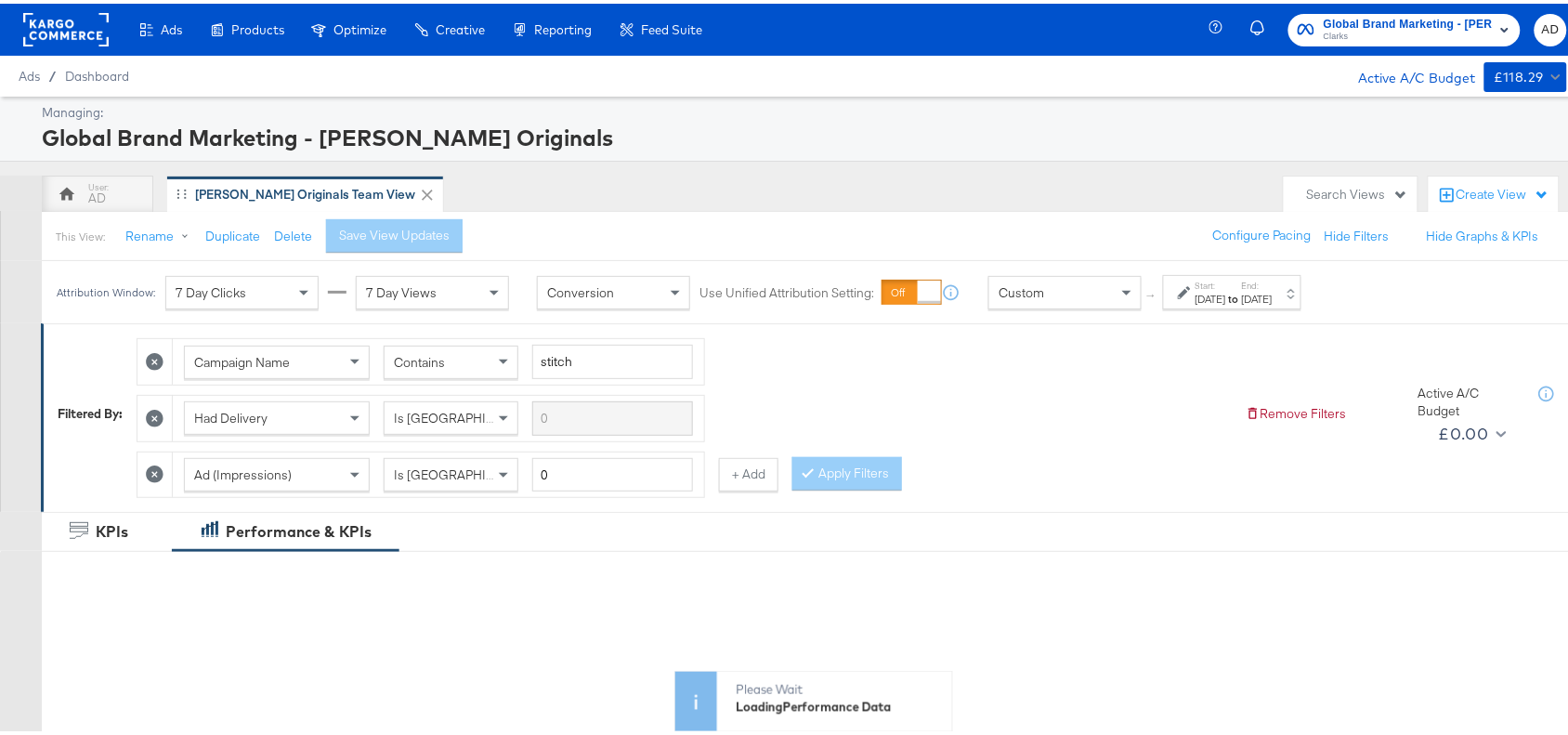
click at [1242, 301] on strong "to" at bounding box center [1234, 295] width 16 height 14
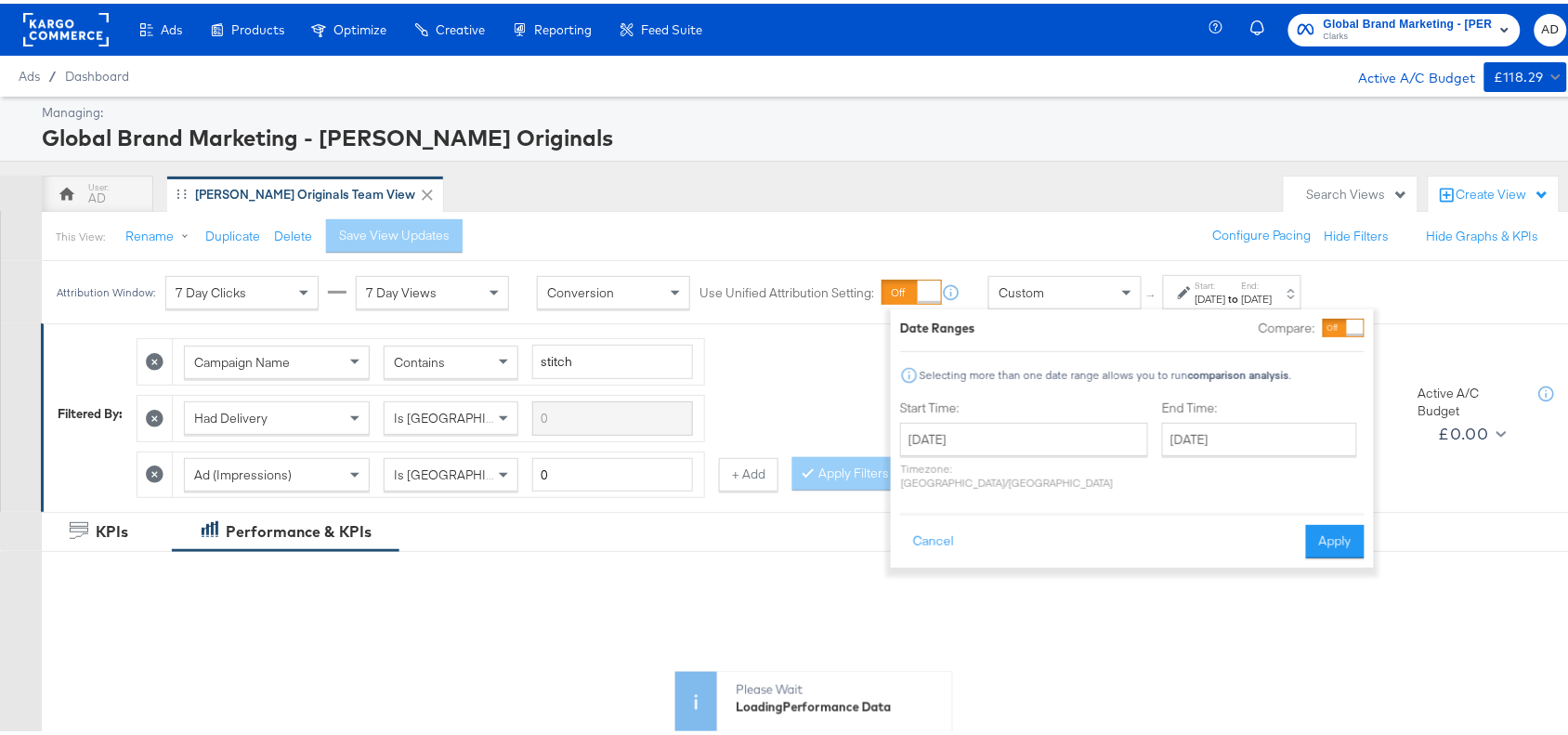
click at [1028, 457] on div "[DATE] ‹ [DATE] › Su Mo Tu We Th Fr Sa 28 29 30 1 2 3 4 5 6 7 8 9 10 11 12 13 1…" at bounding box center [1025, 452] width 248 height 67
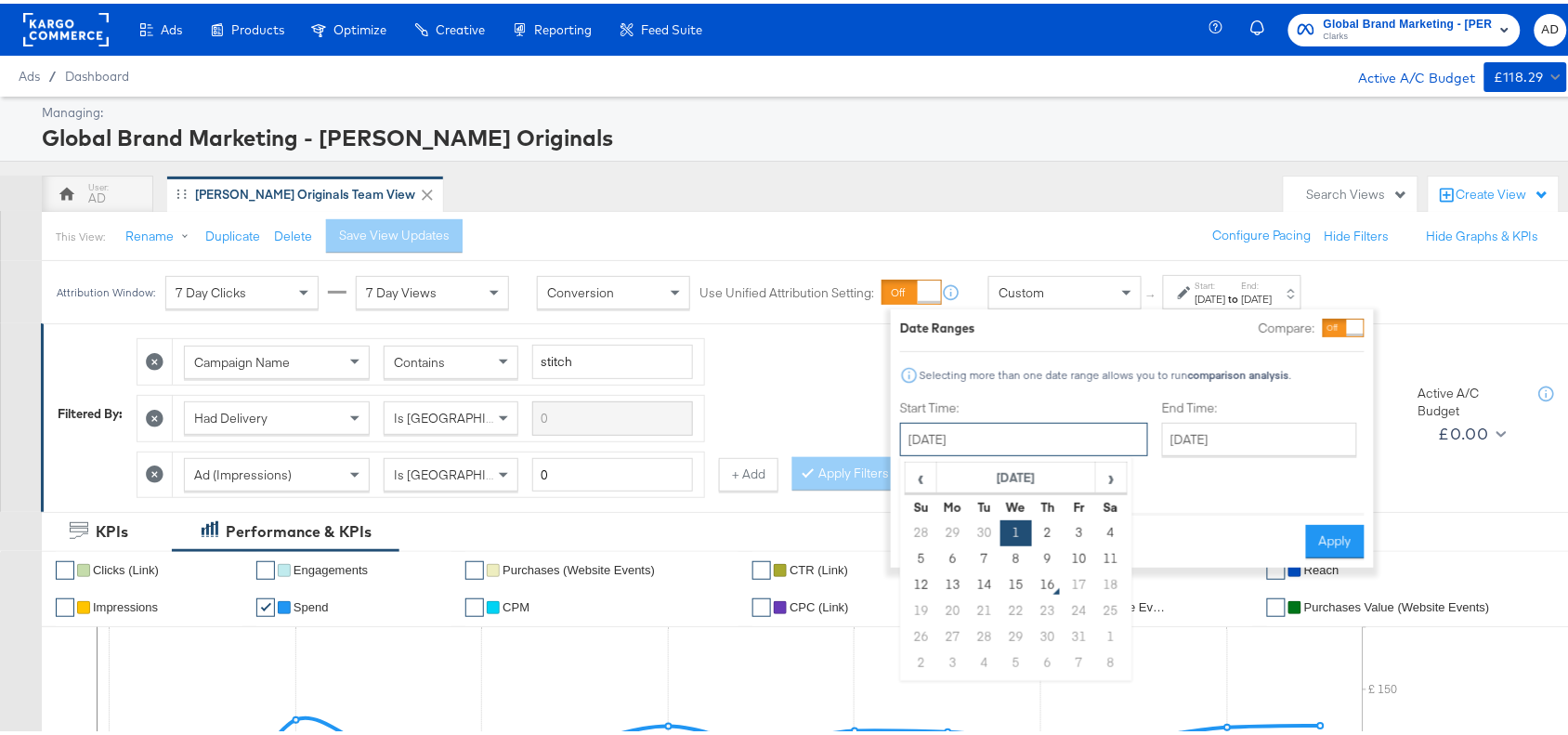
click at [1047, 443] on input "[DATE]" at bounding box center [1025, 435] width 248 height 33
click at [990, 578] on td "14" at bounding box center [984, 581] width 31 height 26
type input "[DATE]"
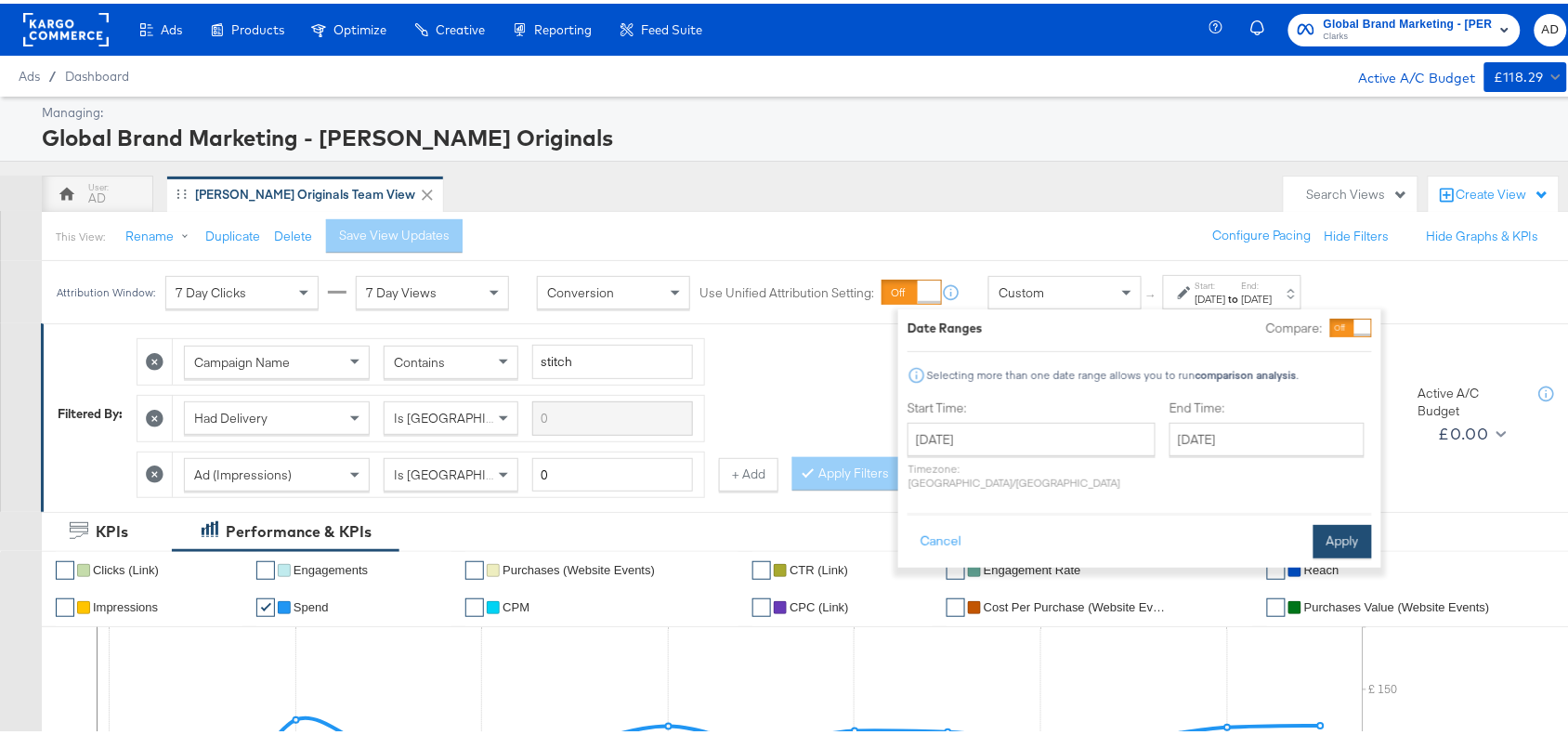
click at [1314, 522] on button "Apply" at bounding box center [1343, 538] width 59 height 33
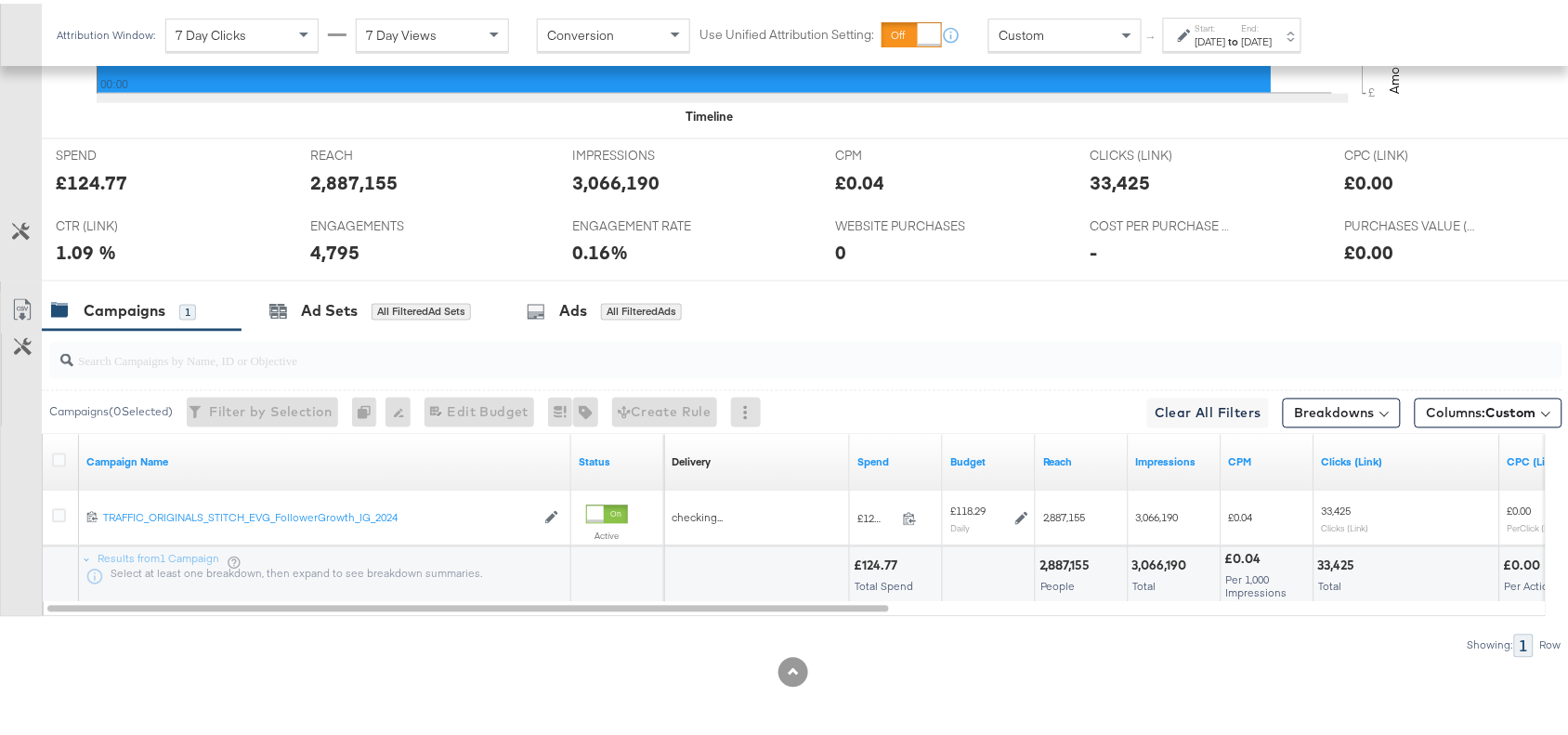
scroll to position [818, 0]
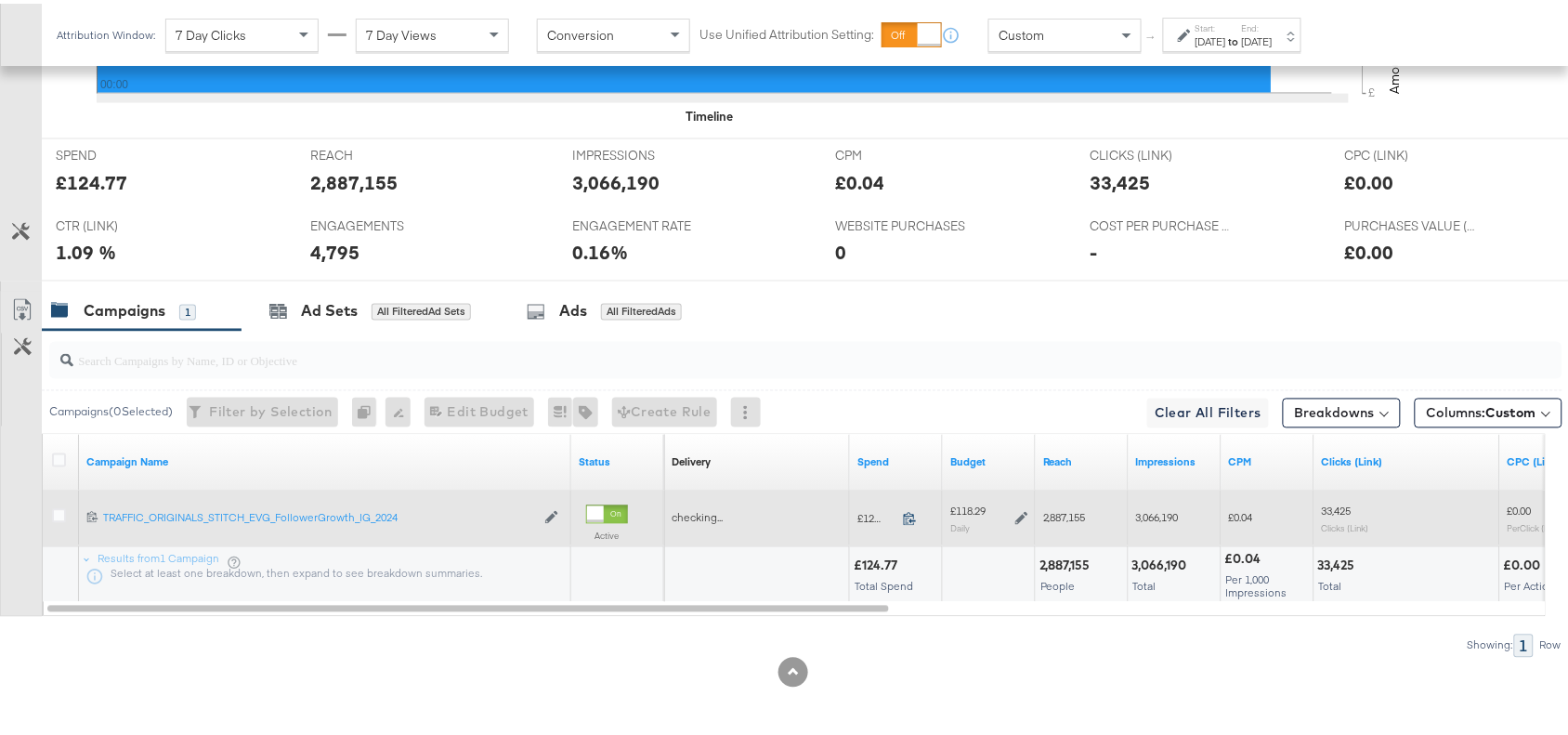
click at [909, 512] on icon at bounding box center [910, 515] width 14 height 14
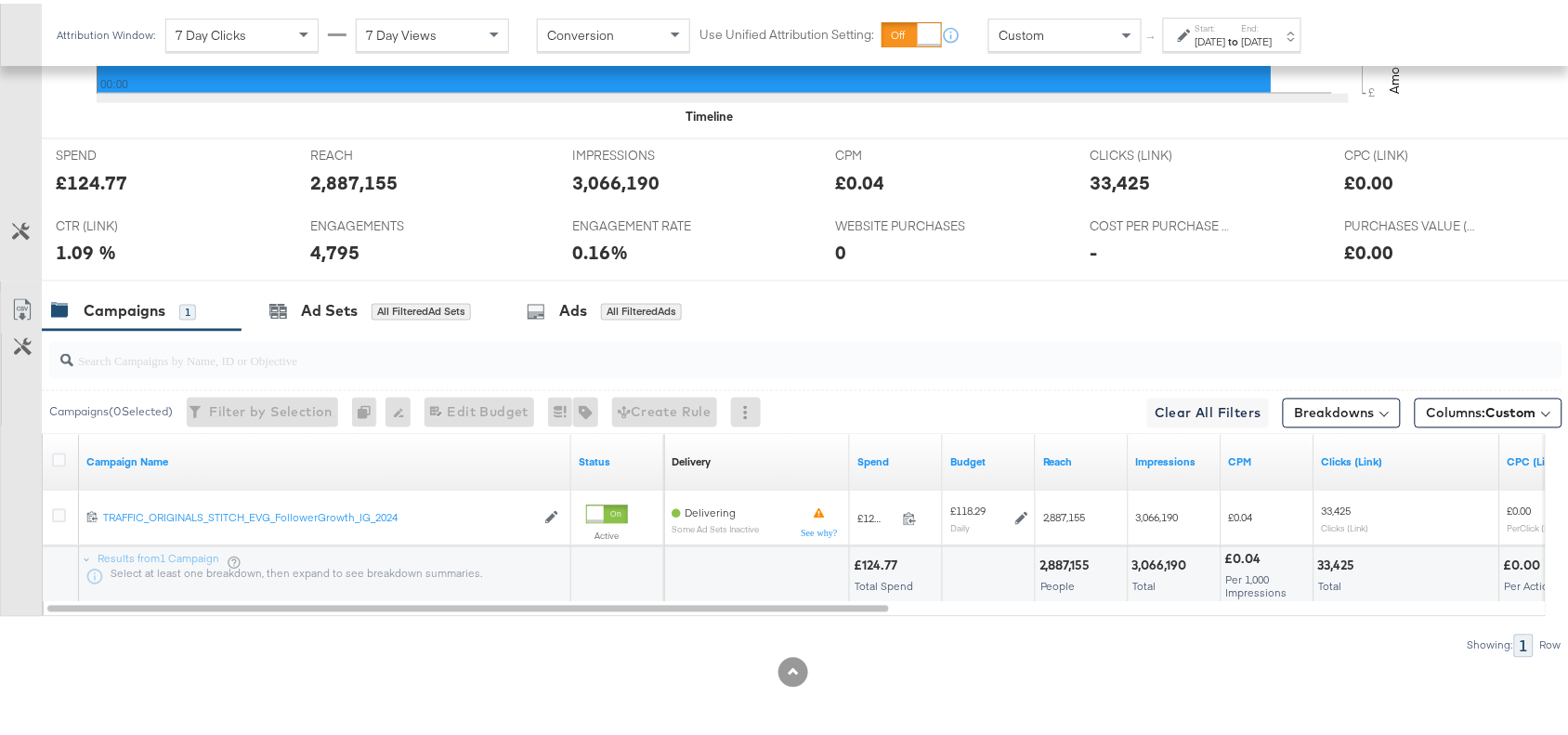
click at [1271, 25] on div "Start: [DATE] to End: [DATE]" at bounding box center [1233, 32] width 77 height 27
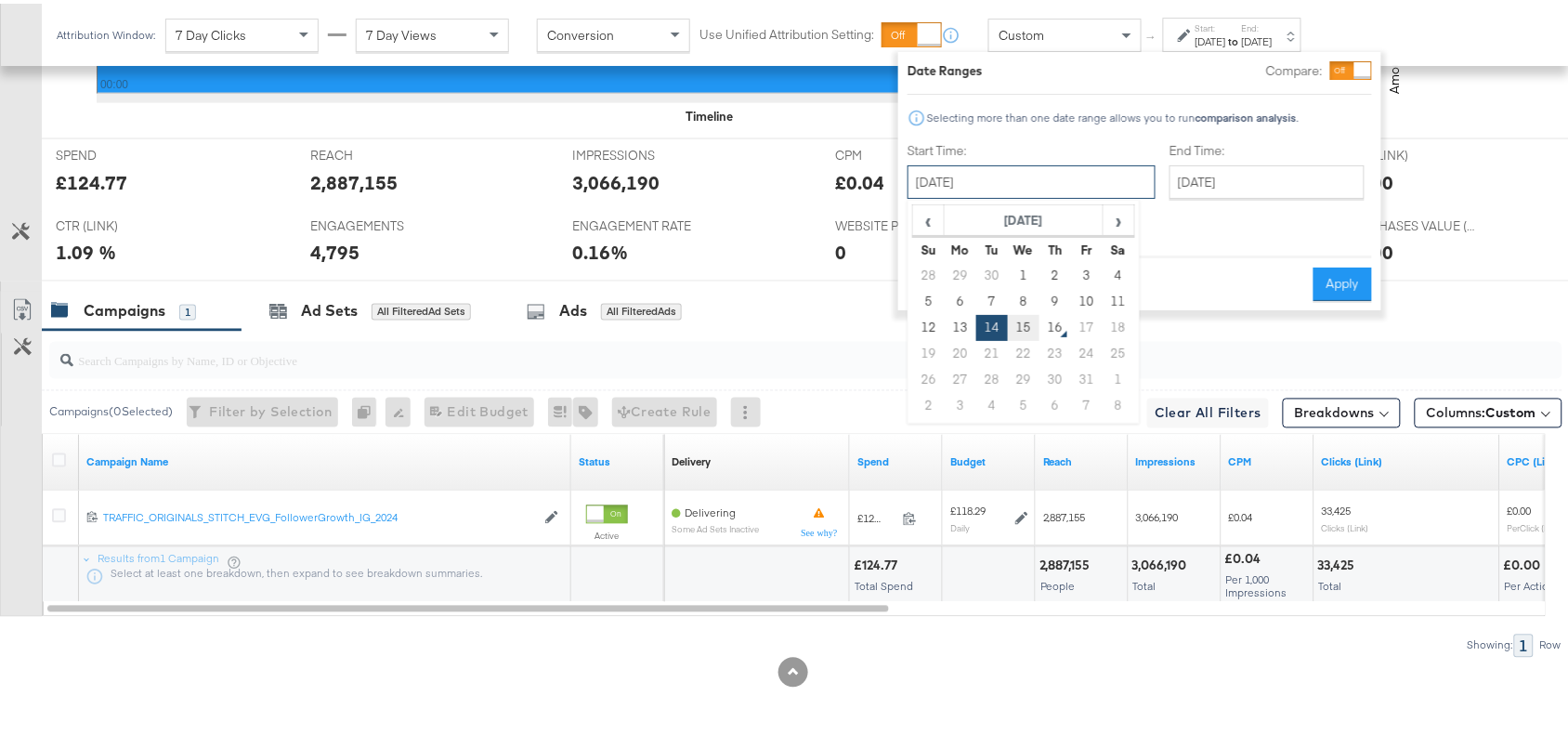
drag, startPoint x: 1034, startPoint y: 178, endPoint x: 1022, endPoint y: 319, distance: 141.5
click at [1022, 195] on div "[DATE] ‹ [DATE] › Su Mo Tu We Th Fr Sa 28 29 30 1 2 3 4 5 6 7 8 9 10 11 12 13 1…" at bounding box center [1032, 178] width 248 height 33
click at [1022, 319] on td "15" at bounding box center [1023, 323] width 31 height 26
type input "[DATE]"
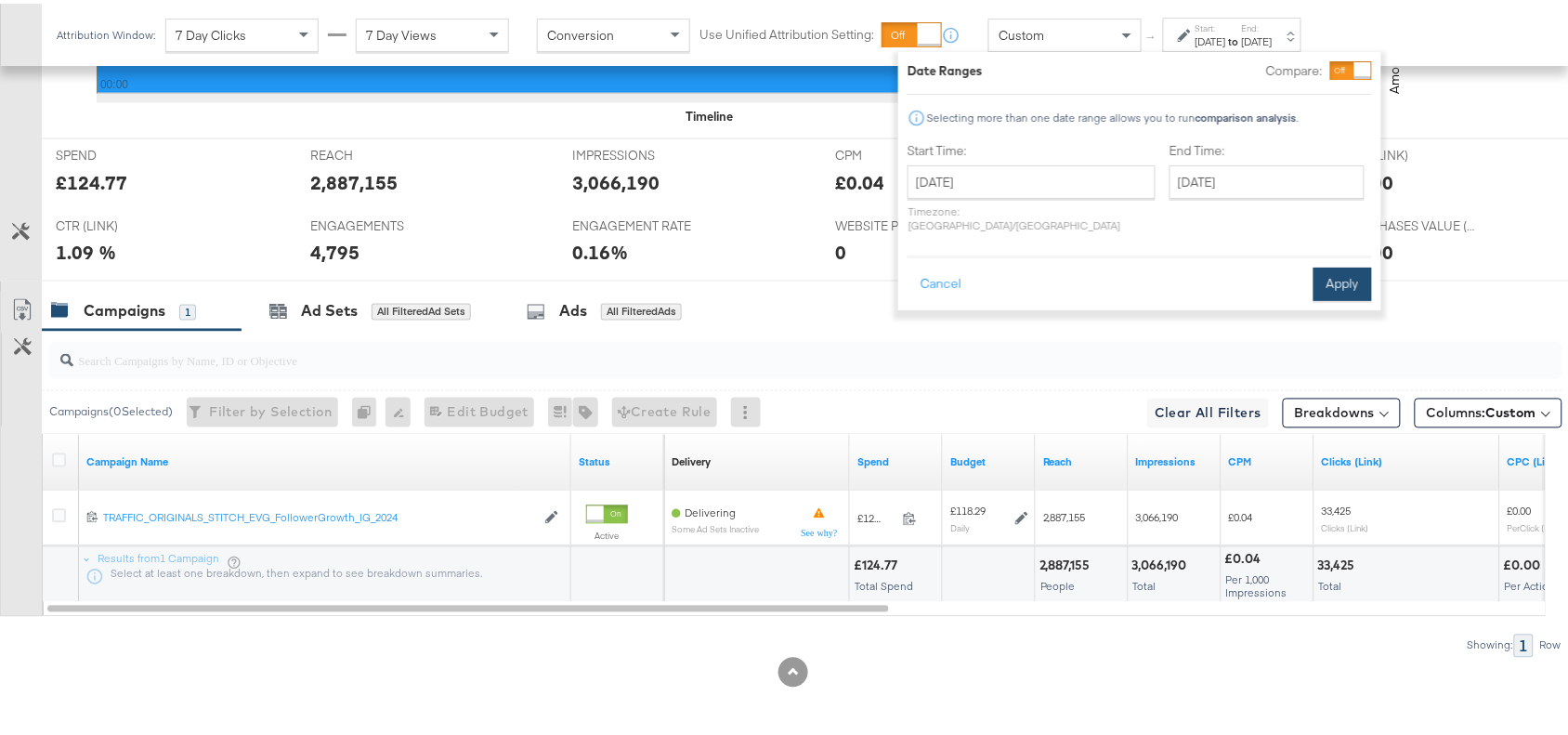
click at [1340, 265] on button "Apply" at bounding box center [1343, 280] width 59 height 33
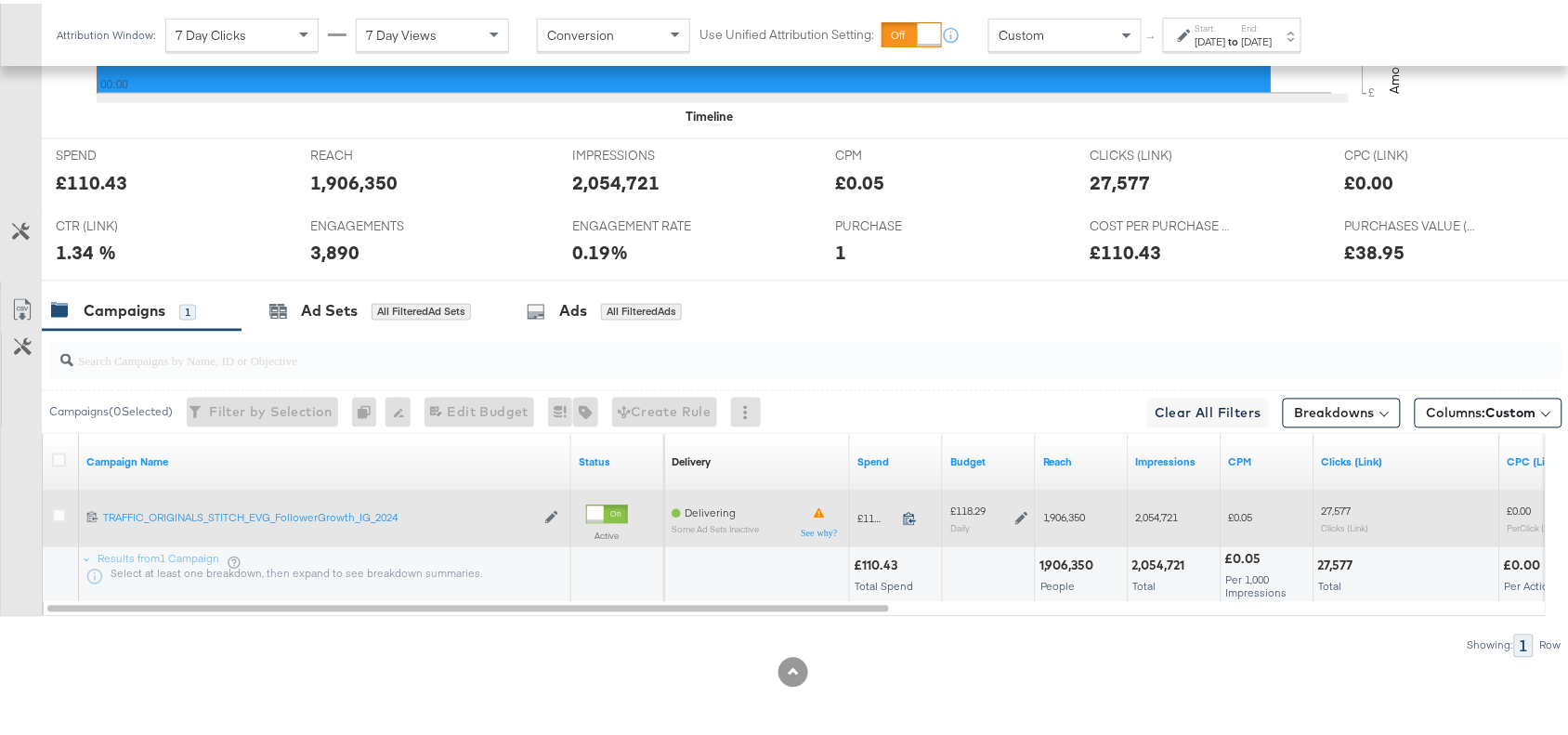
click at [912, 519] on icon at bounding box center [910, 516] width 12 height 13
